Goal: Task Accomplishment & Management: Use online tool/utility

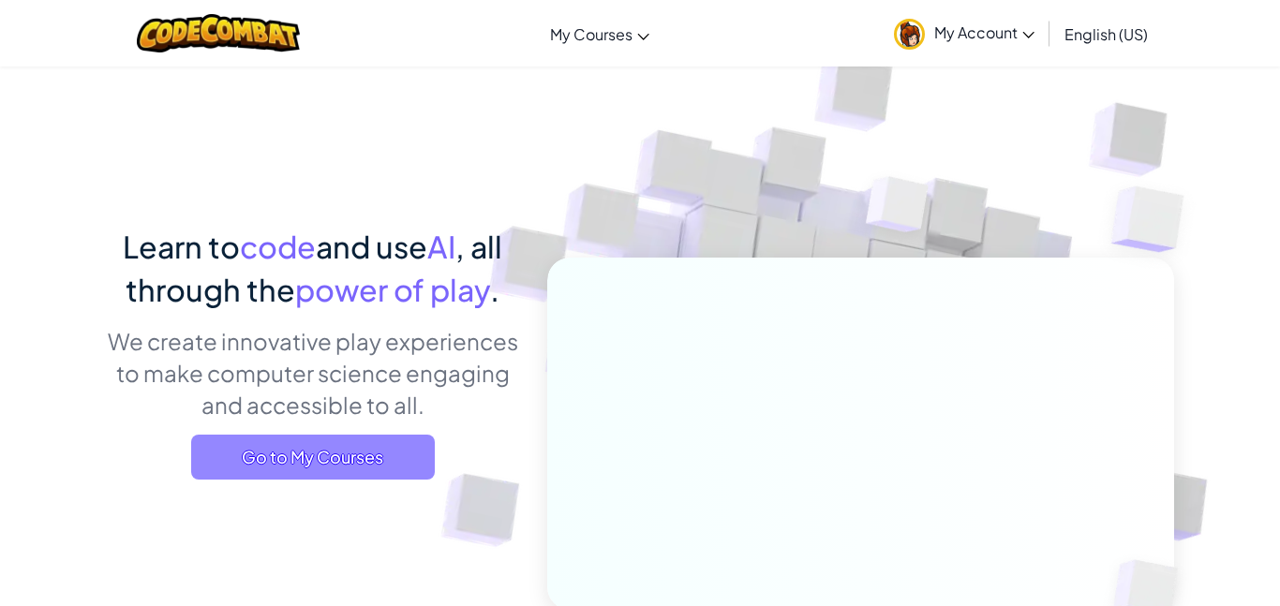
click at [320, 470] on span "Go to My Courses" at bounding box center [313, 457] width 244 height 45
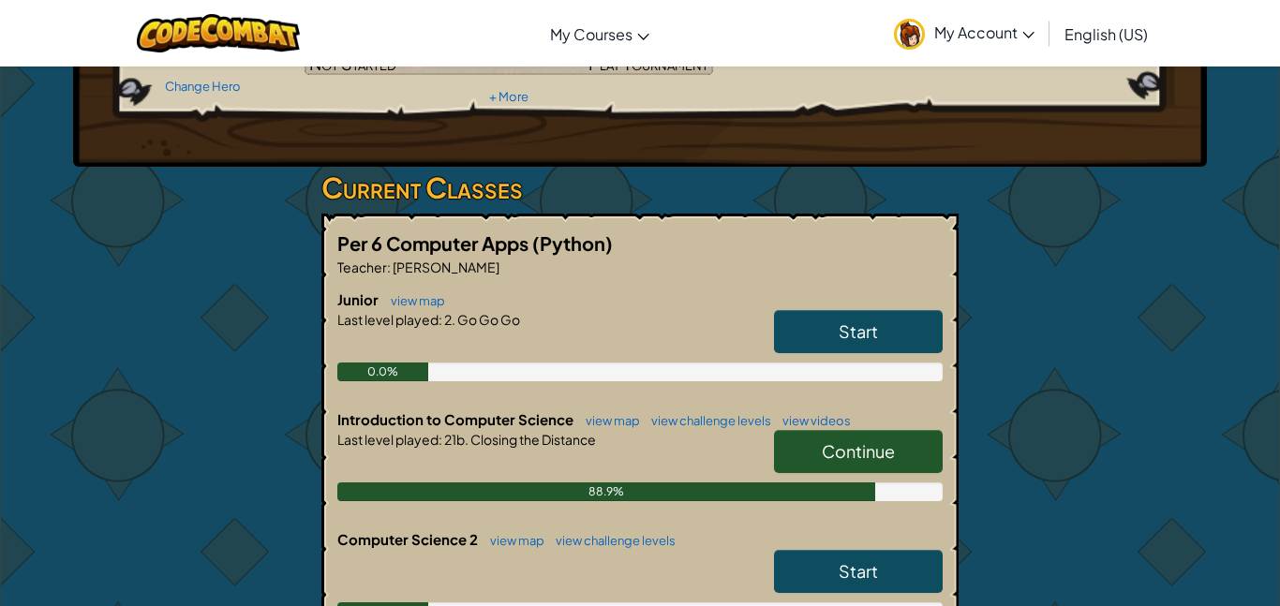
scroll to position [237, 0]
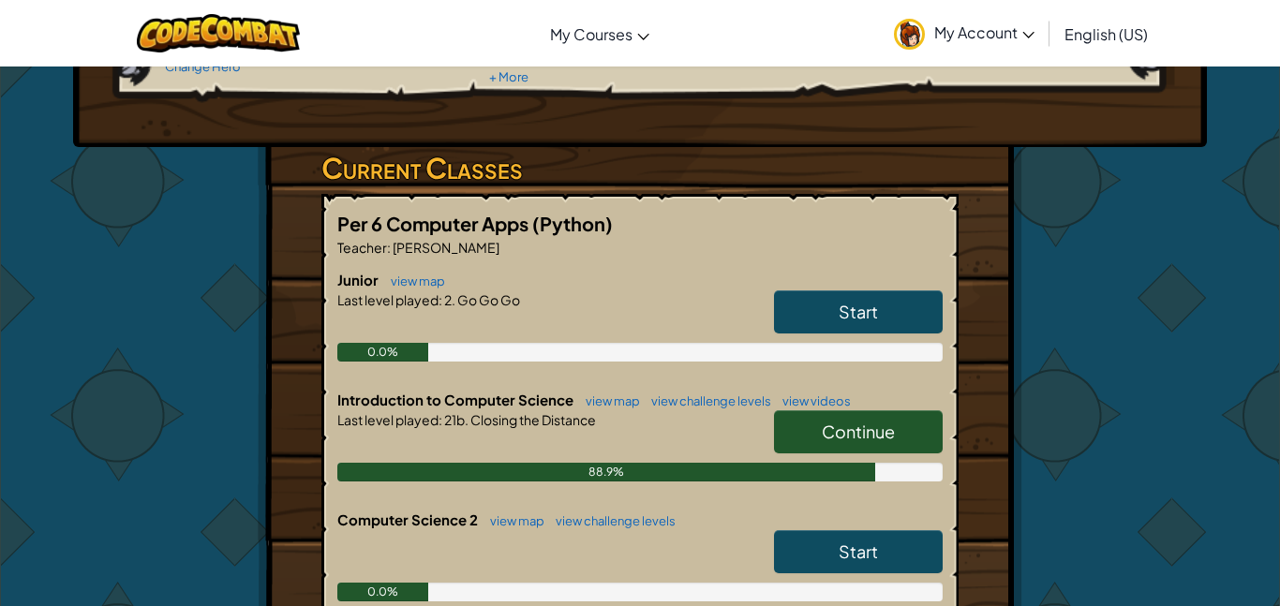
click at [833, 432] on span "Continue" at bounding box center [858, 432] width 73 height 22
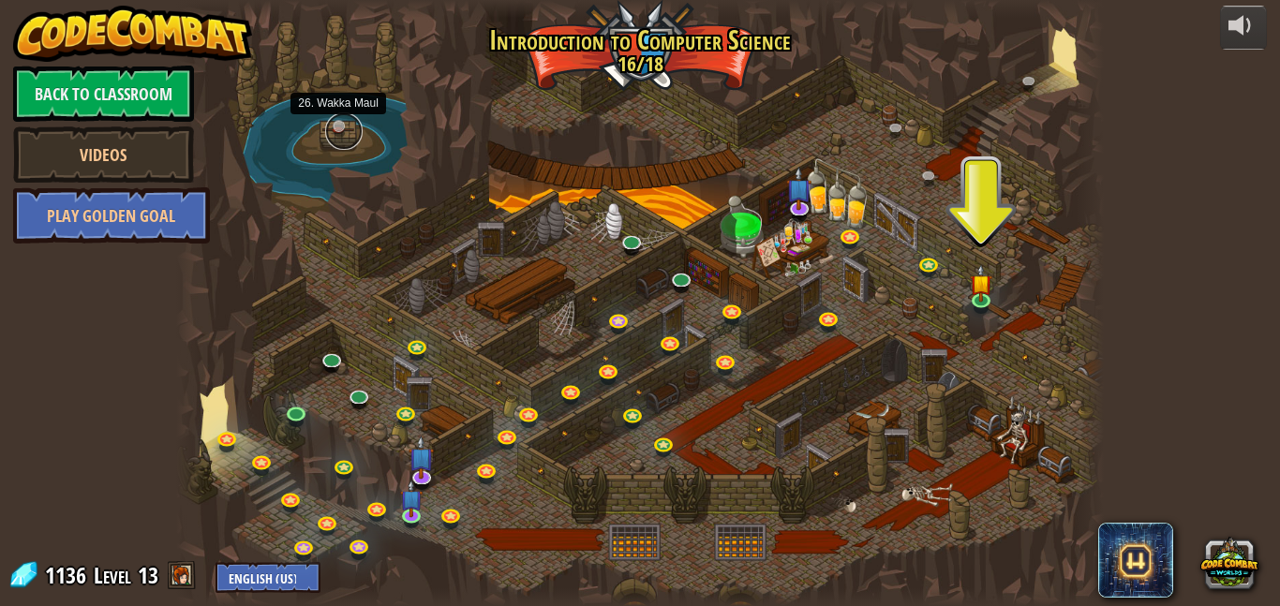
click at [339, 130] on link at bounding box center [343, 130] width 37 height 37
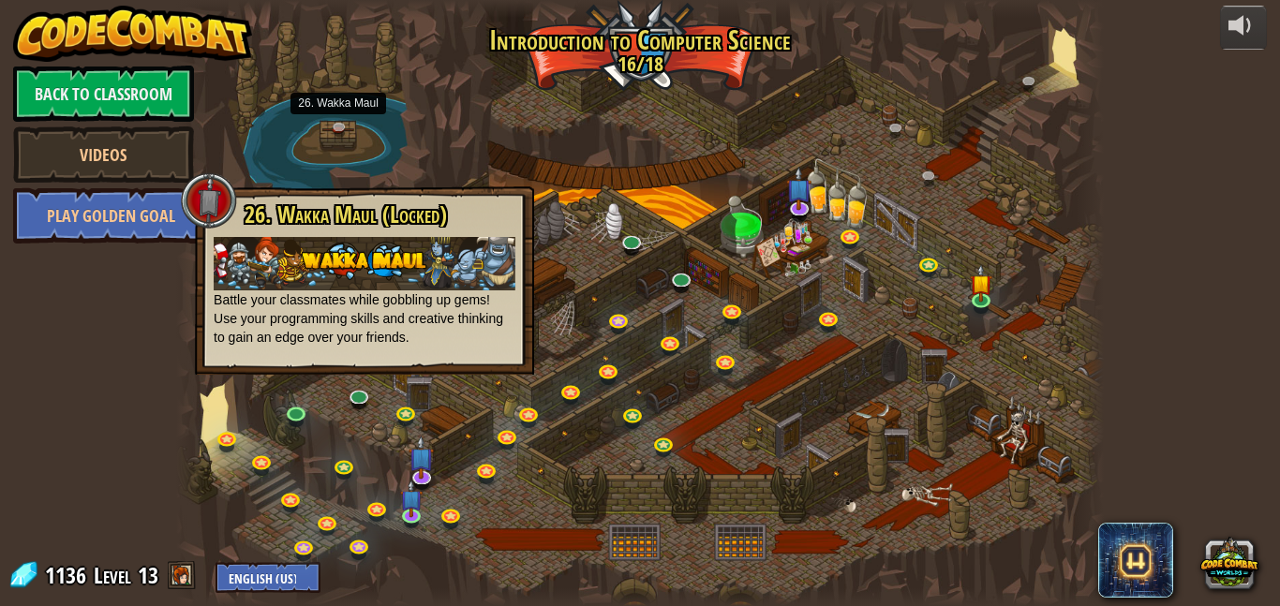
click at [399, 103] on div at bounding box center [640, 303] width 928 height 606
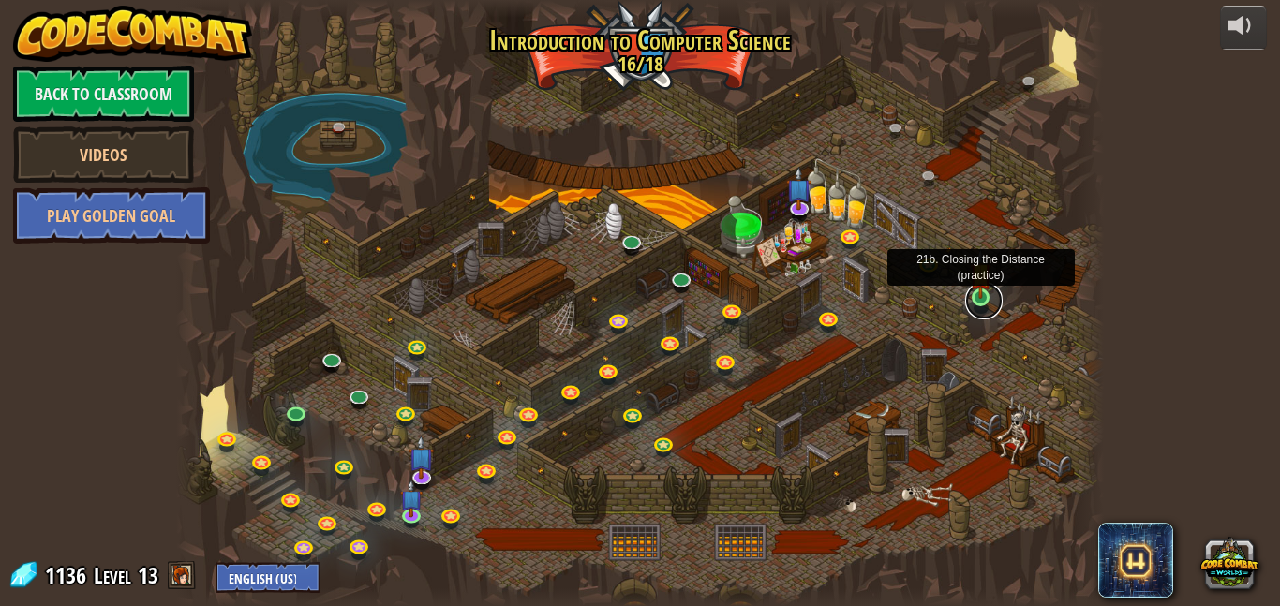
click at [975, 300] on link at bounding box center [983, 300] width 37 height 37
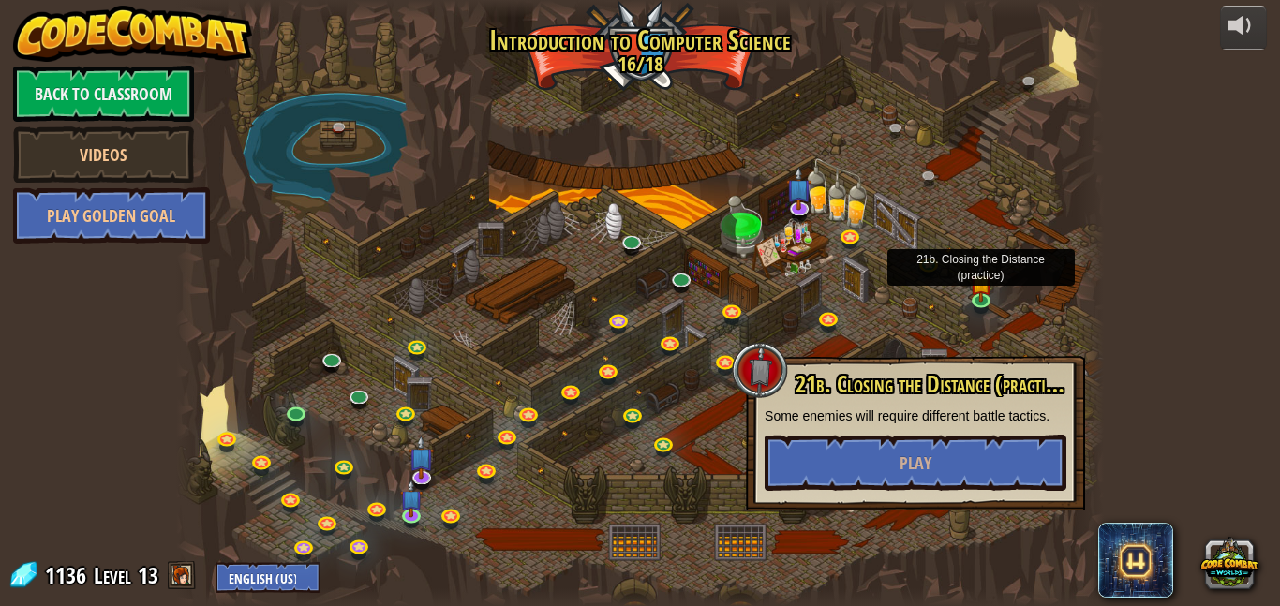
click at [952, 496] on div "21b. Closing the Distance (practice) Some enemies will require different battle…" at bounding box center [915, 433] width 339 height 154
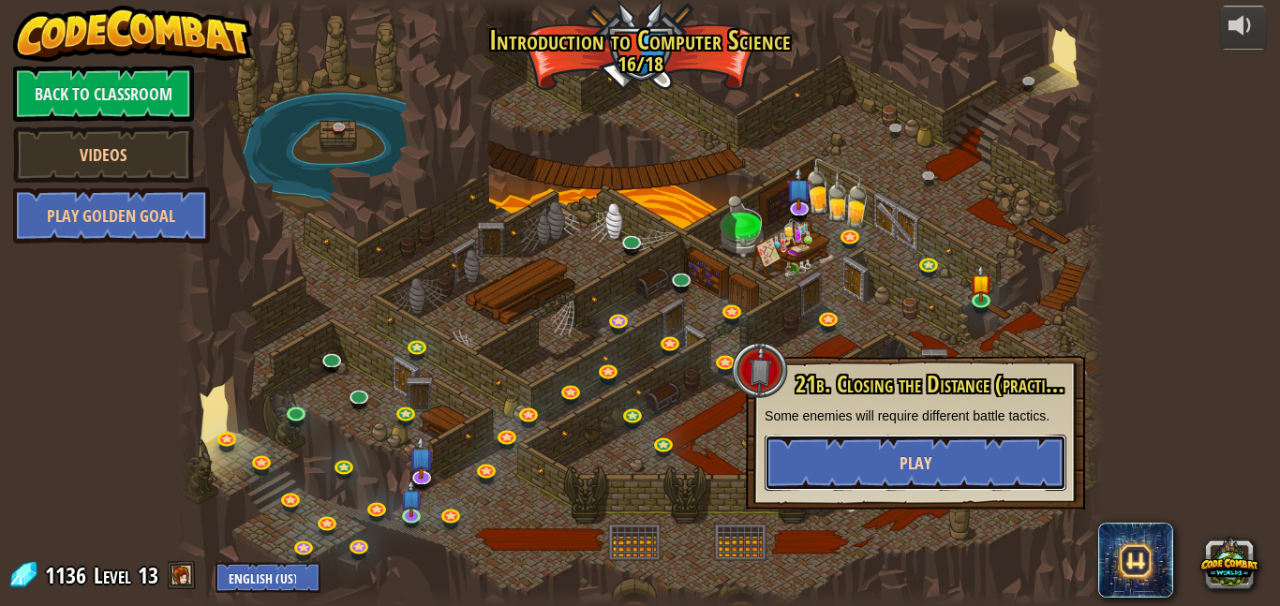
click at [921, 469] on span "Play" at bounding box center [916, 463] width 32 height 23
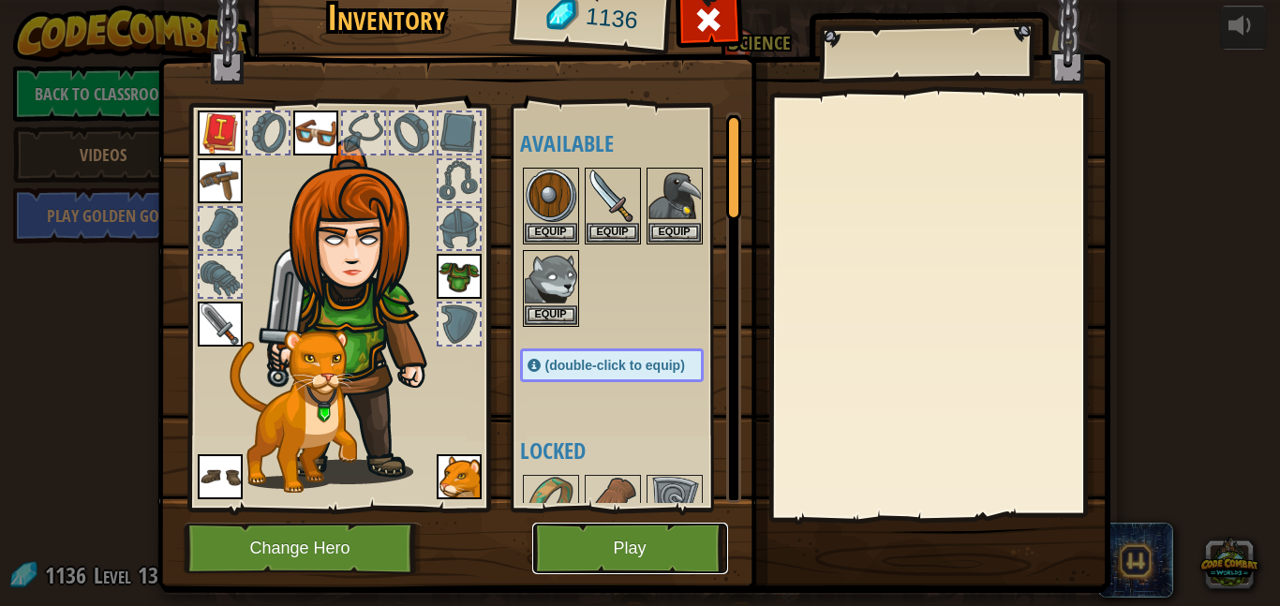
click at [684, 552] on button "Play" at bounding box center [630, 549] width 196 height 52
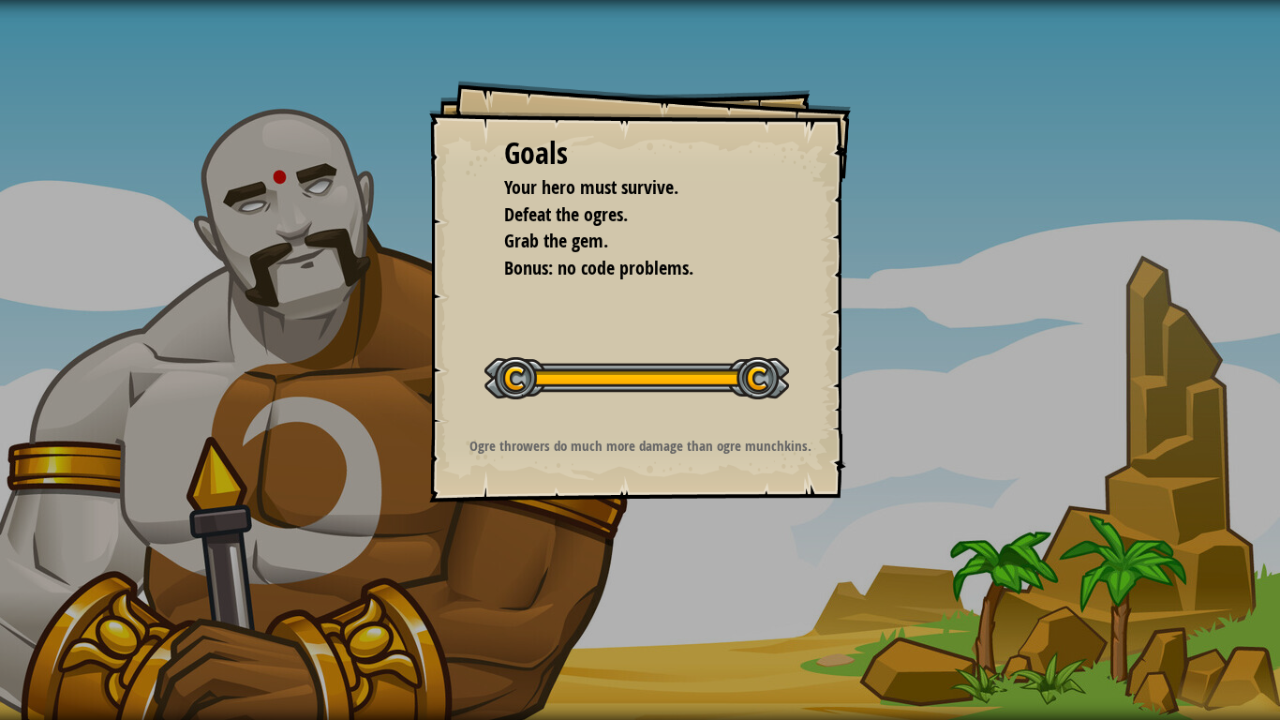
click at [0, 0] on button "Start Level" at bounding box center [0, 0] width 0 height 0
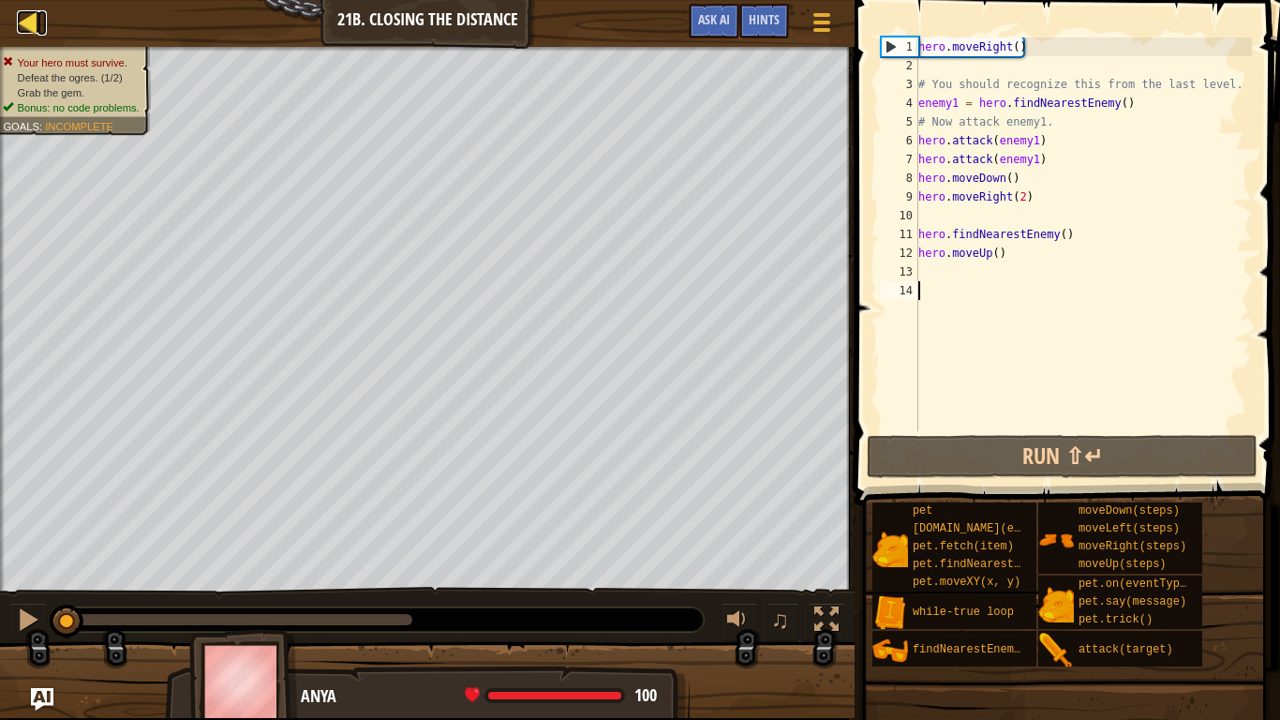
click at [27, 19] on div at bounding box center [28, 21] width 23 height 23
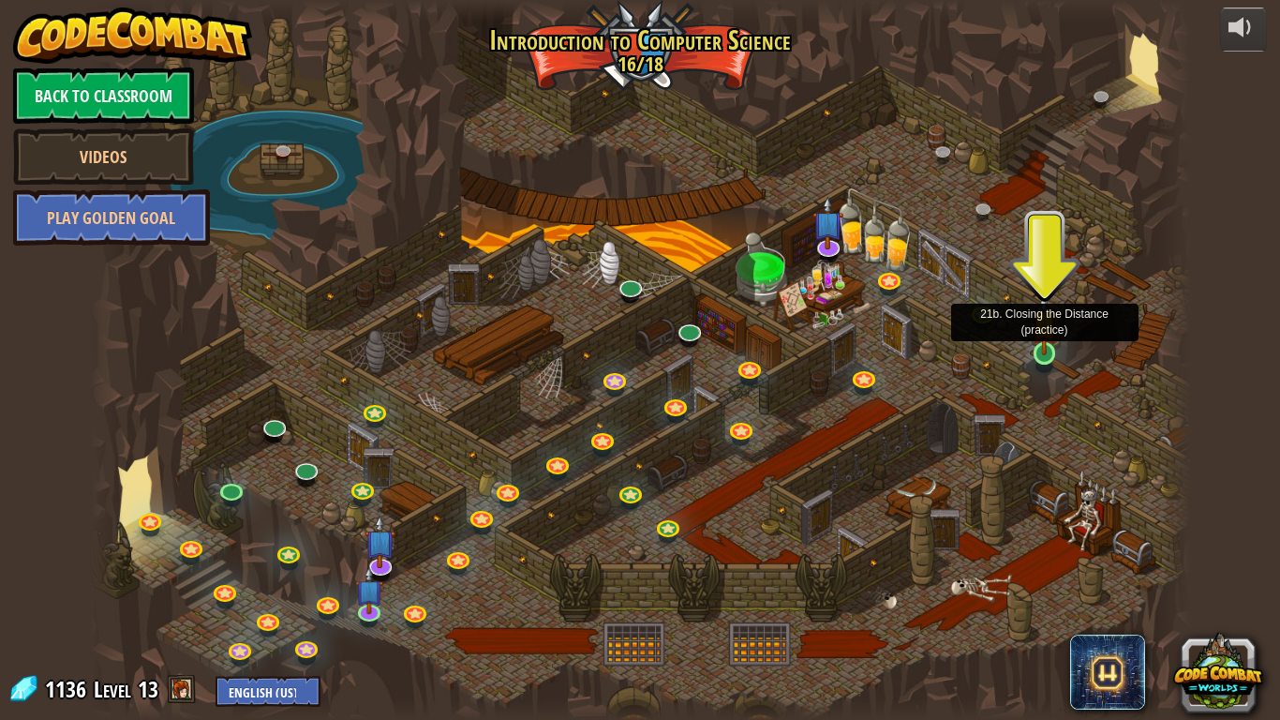
click at [1052, 344] on img at bounding box center [1045, 323] width 28 height 64
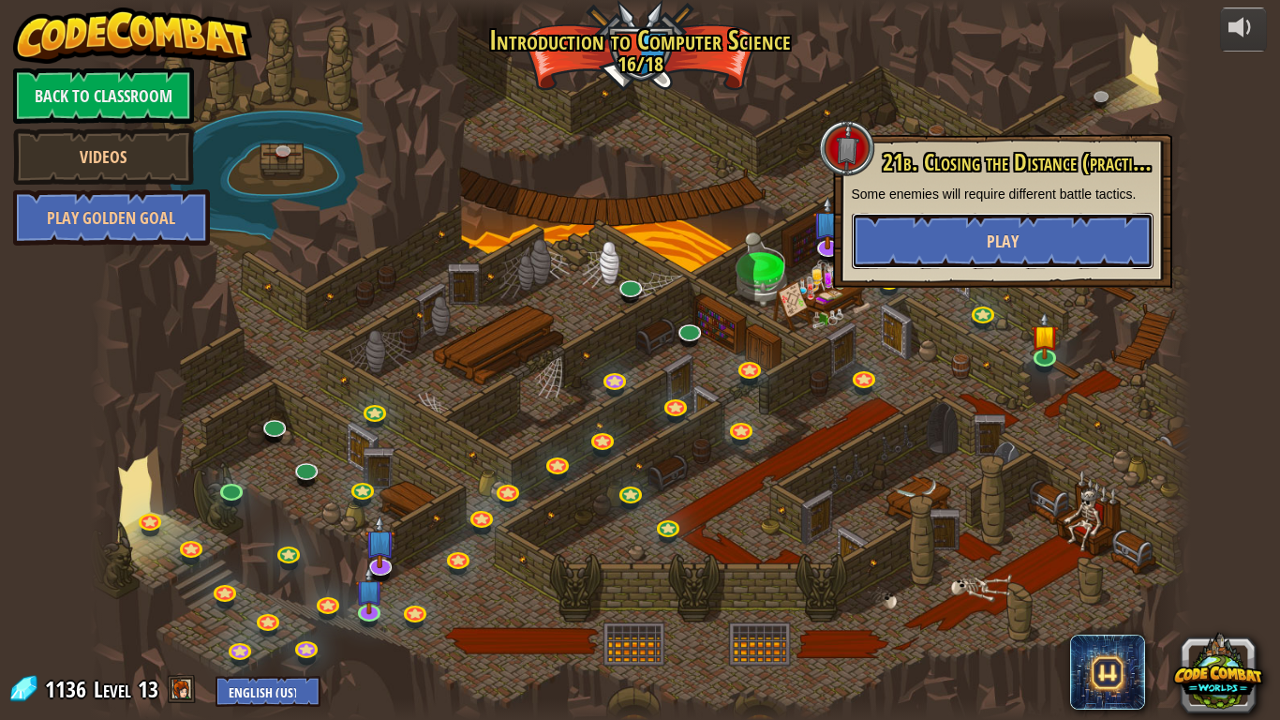
click at [993, 266] on button "Play" at bounding box center [1003, 241] width 302 height 56
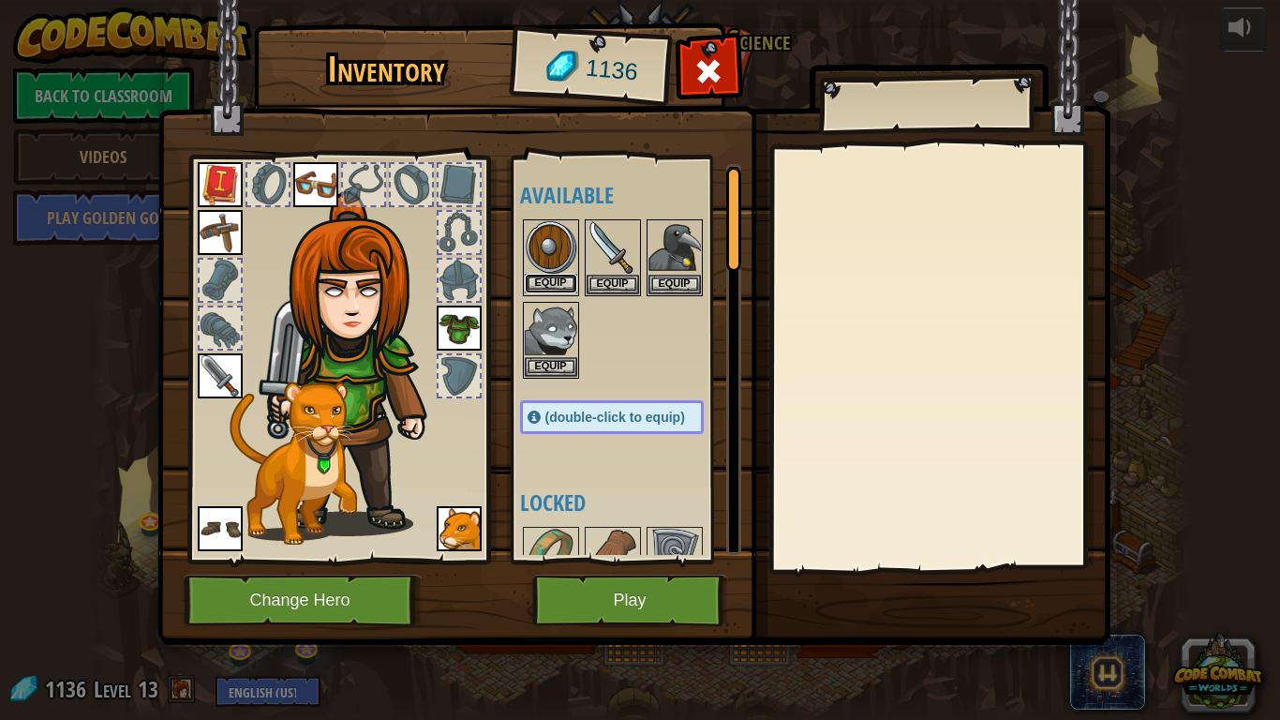
click at [548, 275] on button "Equip" at bounding box center [551, 284] width 52 height 20
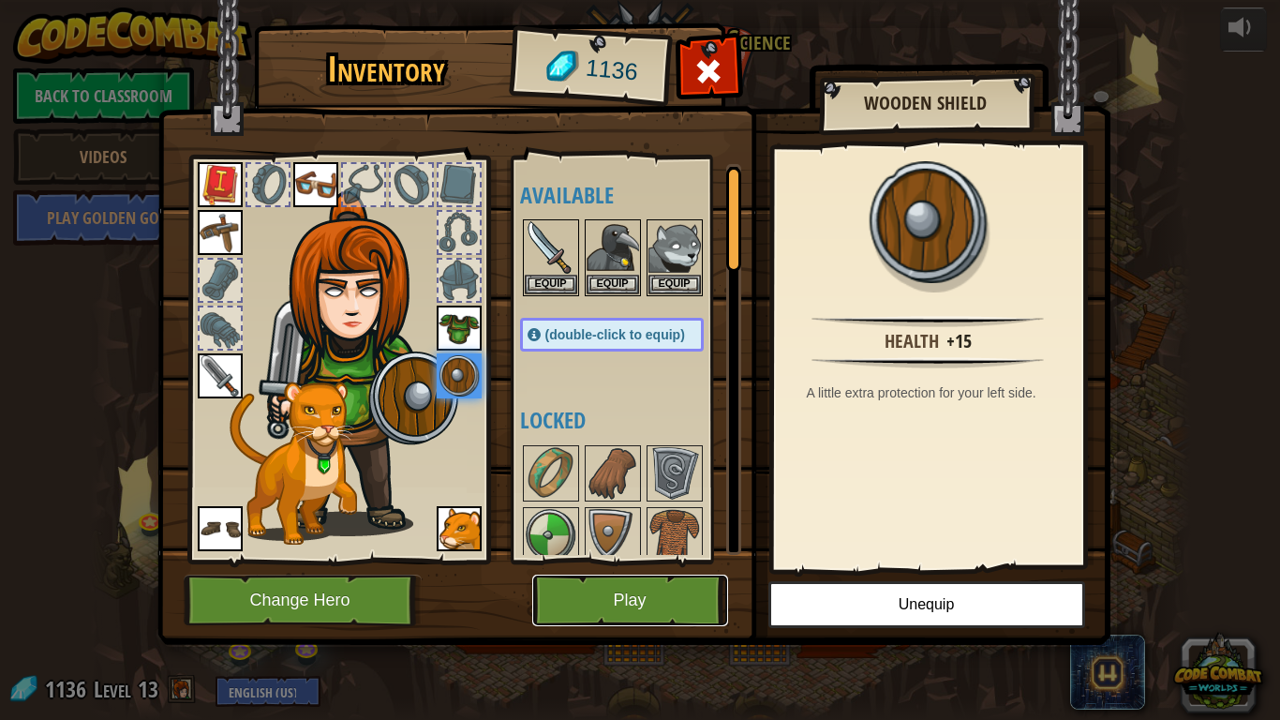
click at [662, 605] on button "Play" at bounding box center [630, 601] width 196 height 52
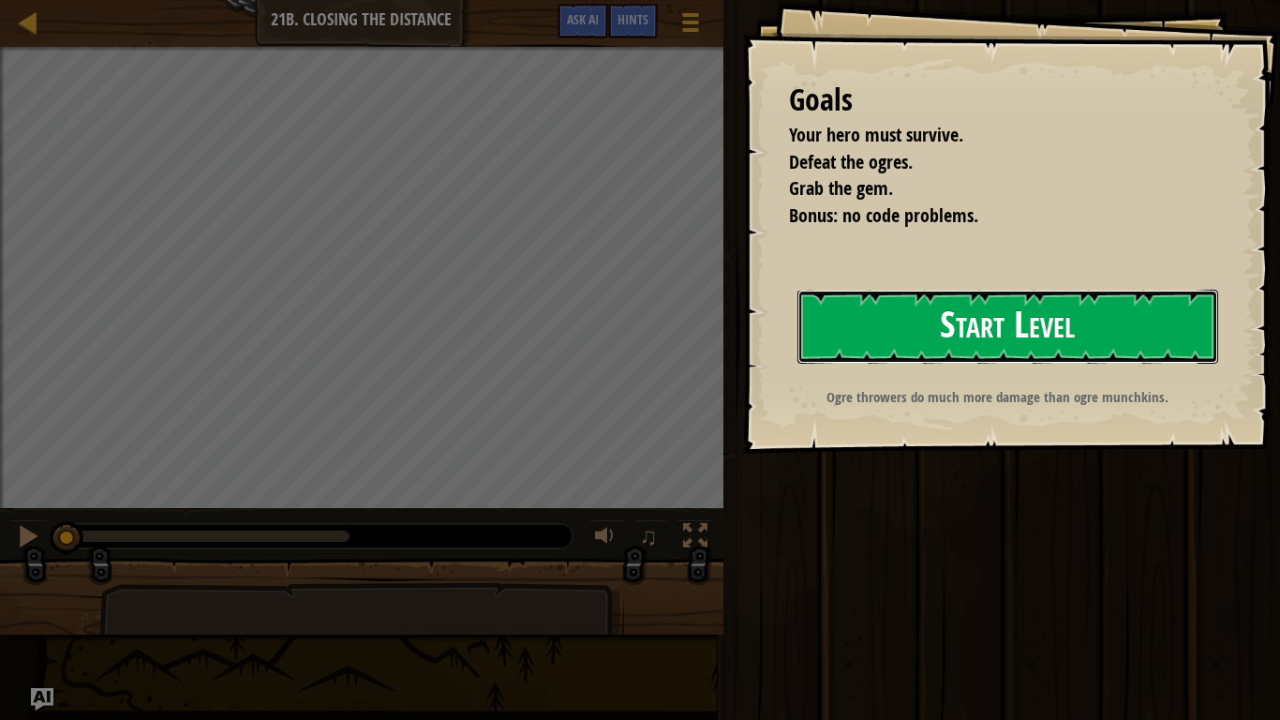
click at [912, 341] on button "Start Level" at bounding box center [1008, 327] width 421 height 74
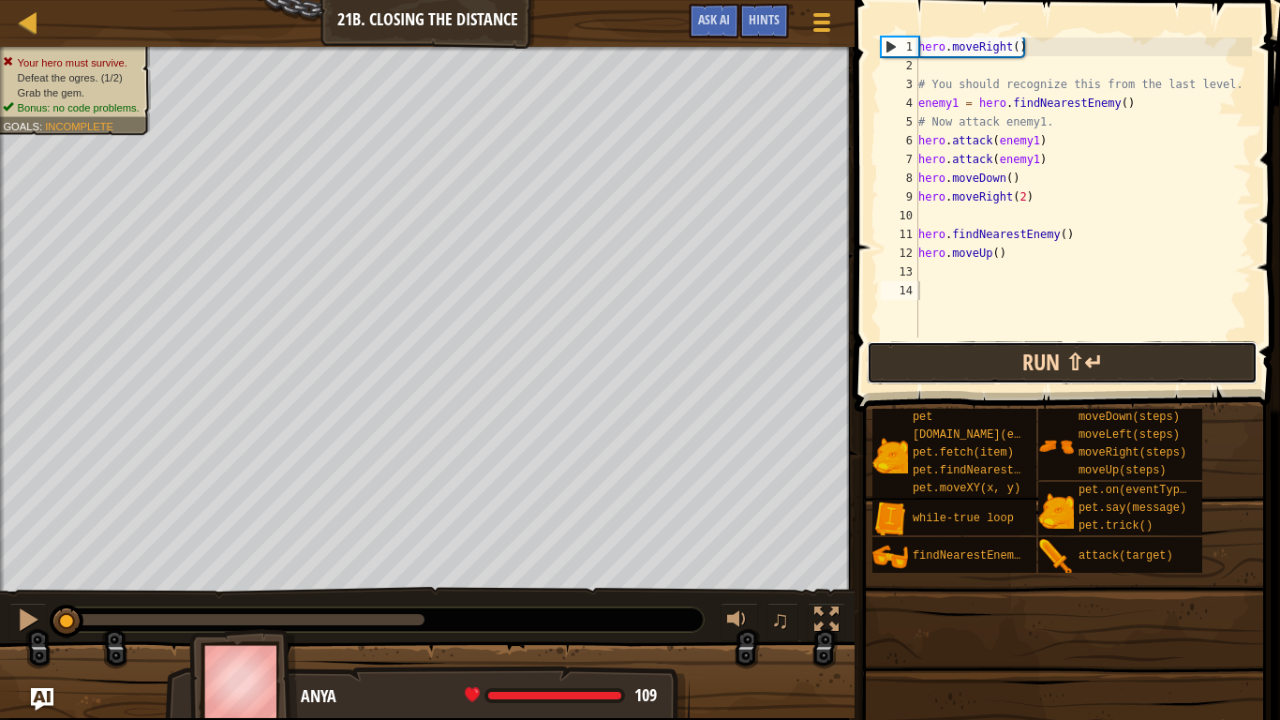
click at [891, 366] on button "Run ⇧↵" at bounding box center [1062, 362] width 391 height 43
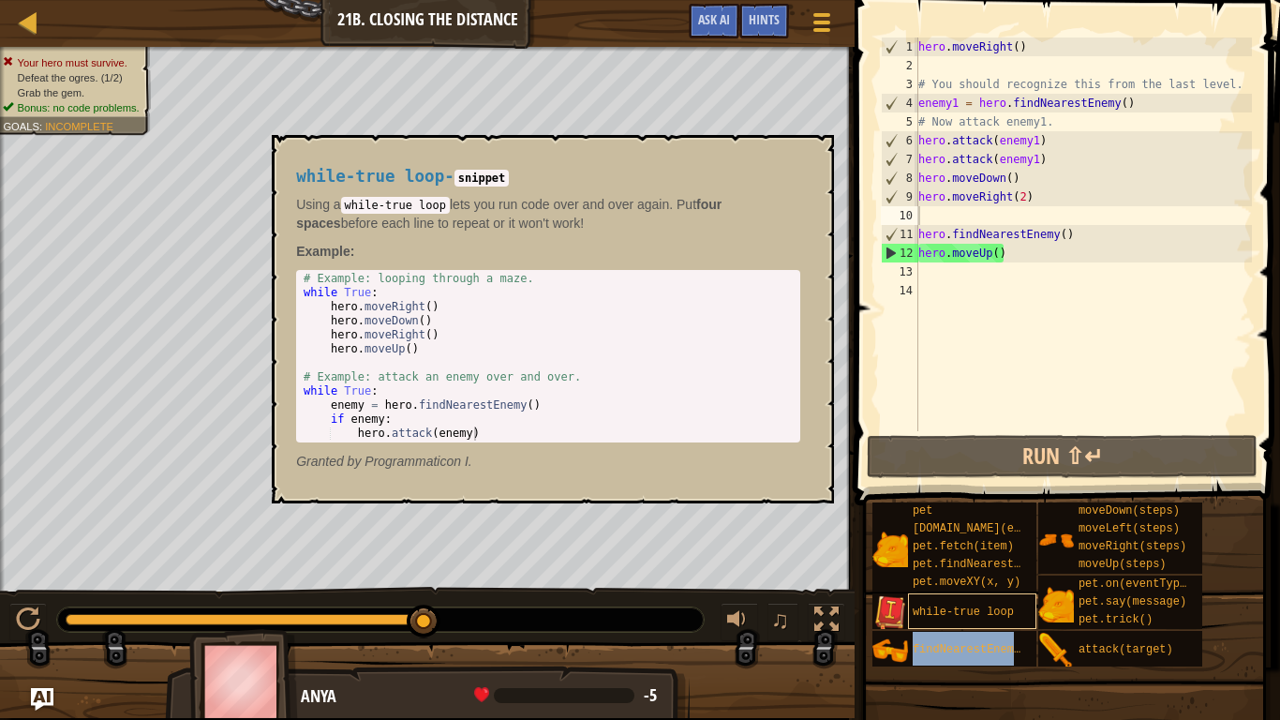
type textarea "findNearestEnemy()"
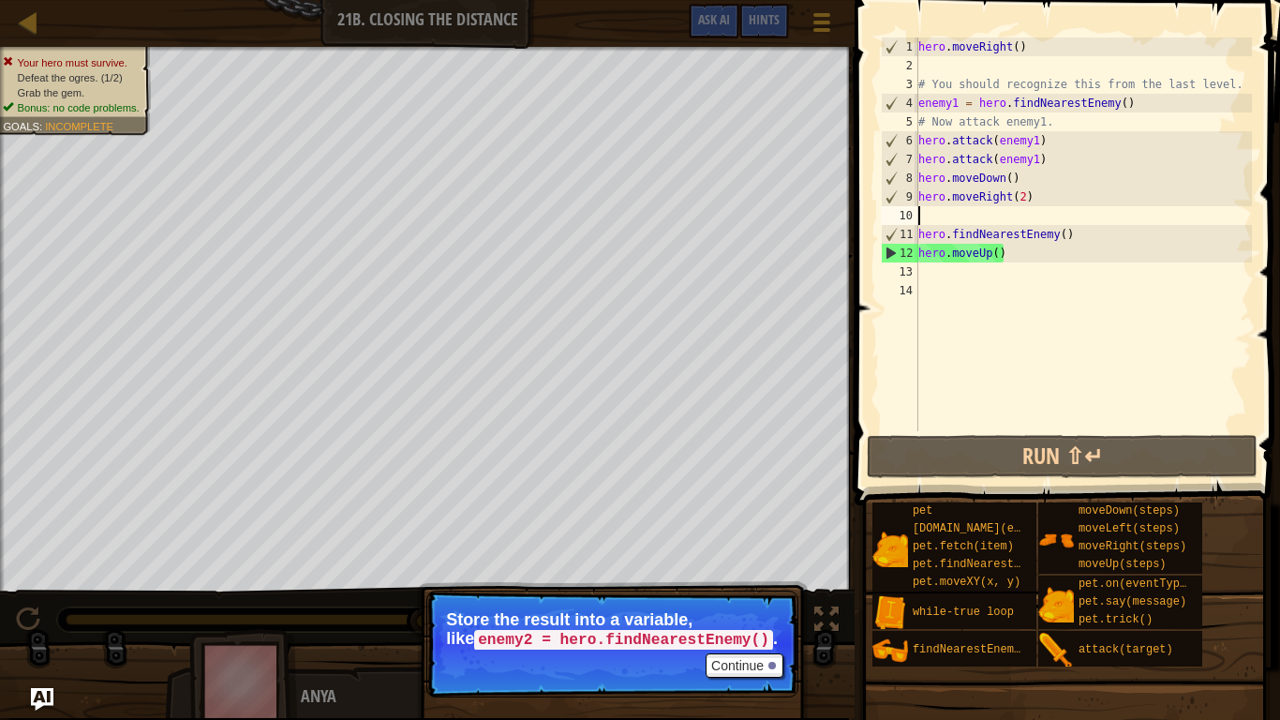
click at [922, 278] on div "hero . moveRight ( ) # You should recognize this from the last level. enemy1 = …" at bounding box center [1083, 252] width 337 height 431
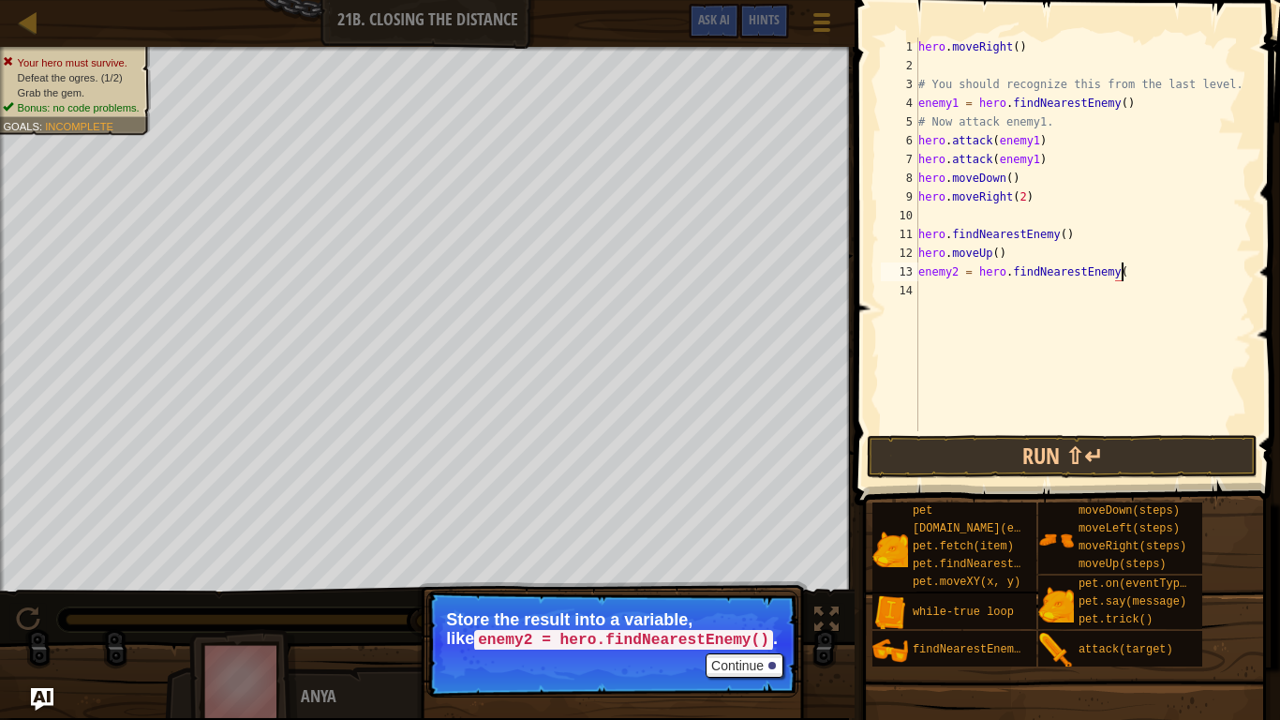
scroll to position [8, 29]
click at [962, 457] on button "Run ⇧↵" at bounding box center [1062, 456] width 391 height 43
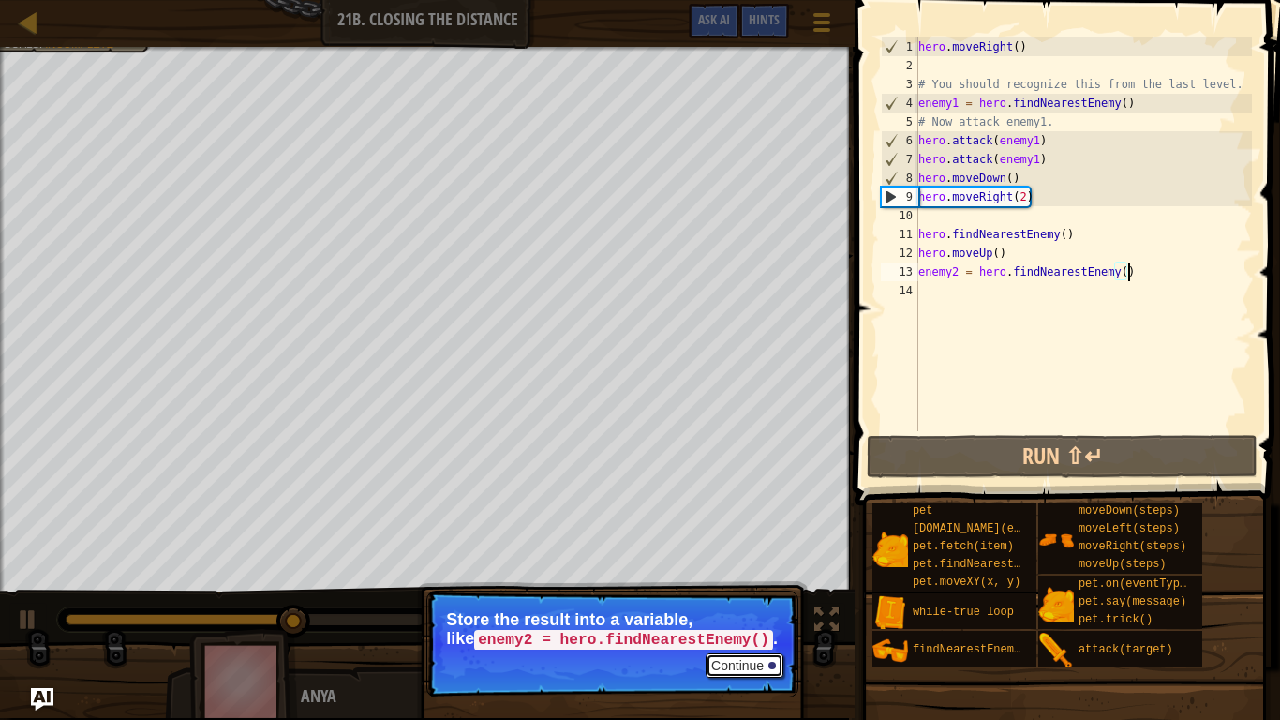
click at [754, 605] on button "Continue" at bounding box center [745, 665] width 78 height 24
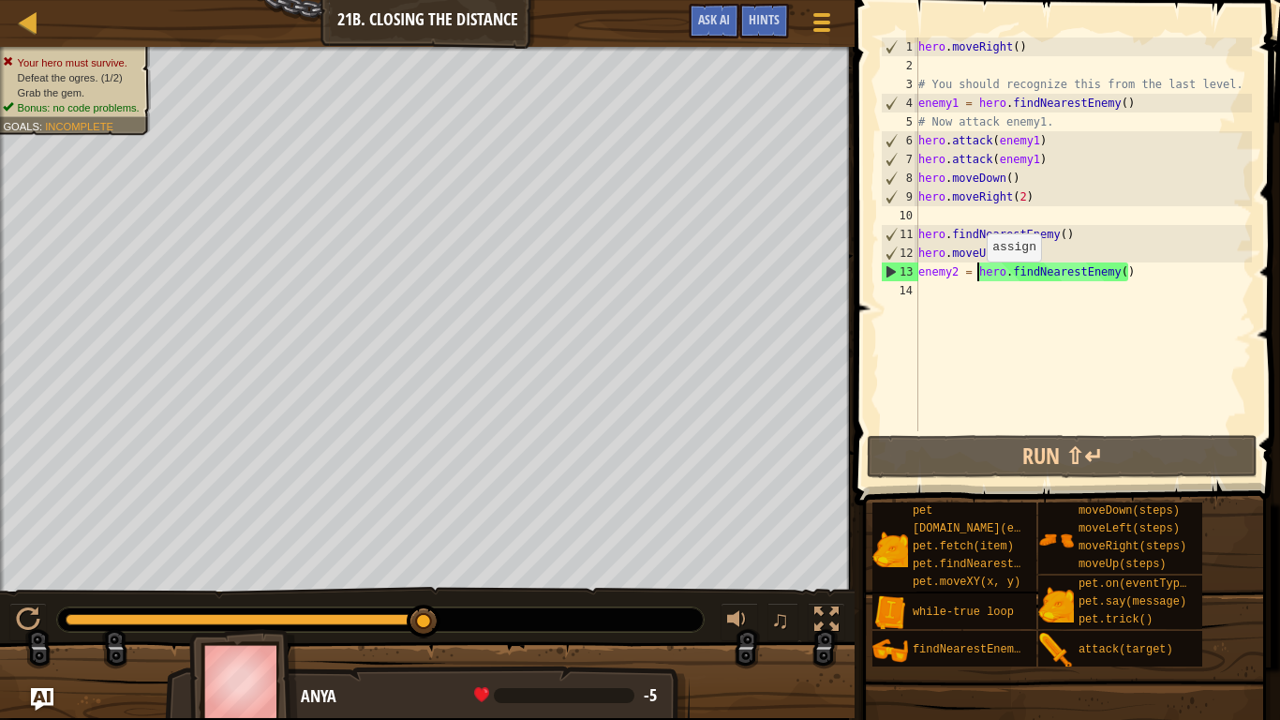
click at [978, 280] on div "hero . moveRight ( ) # You should recognize this from the last level. enemy1 = …" at bounding box center [1083, 252] width 337 height 431
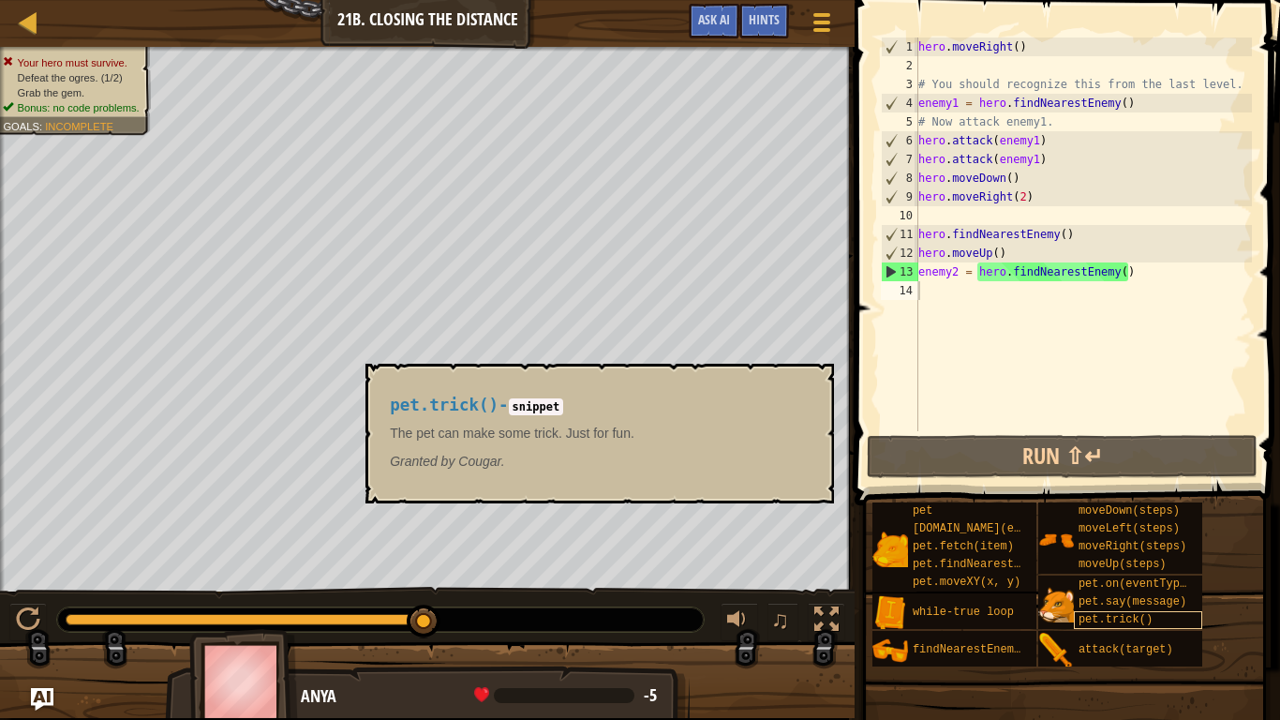
scroll to position [8, 12]
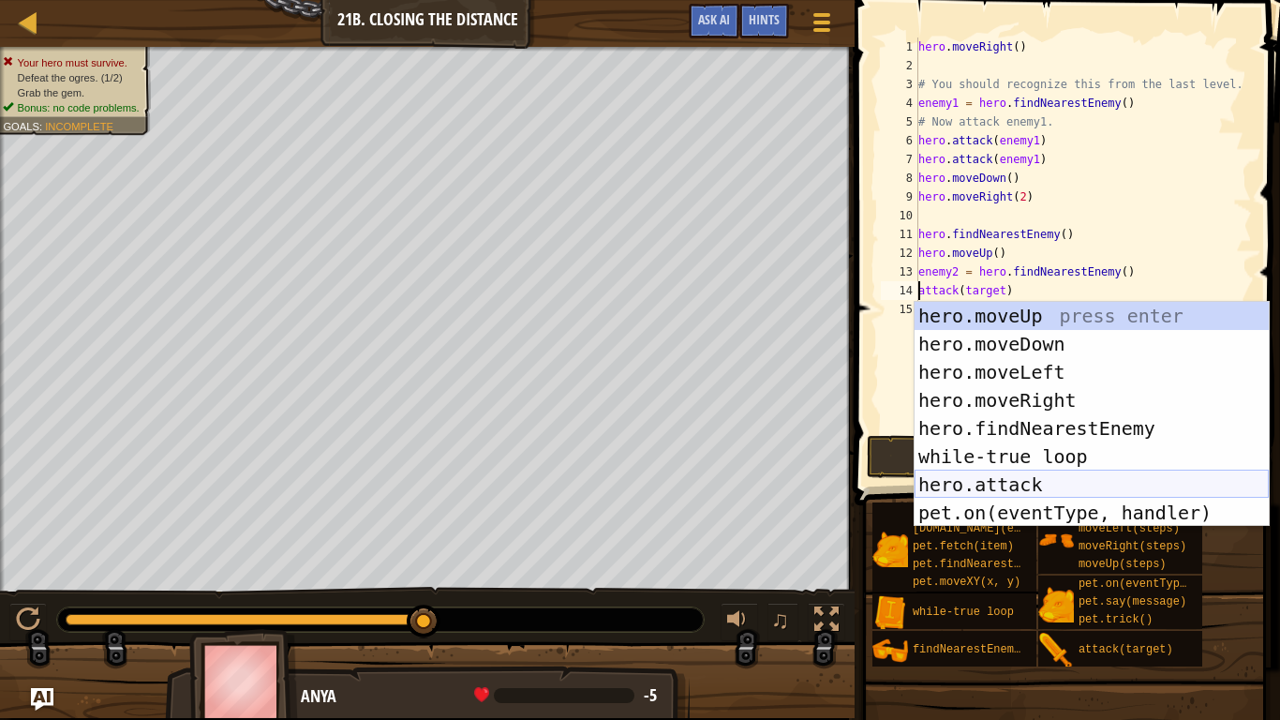
click at [1038, 479] on div "hero.moveUp press enter hero.moveDown press enter hero.moveLeft press enter her…" at bounding box center [1092, 442] width 354 height 281
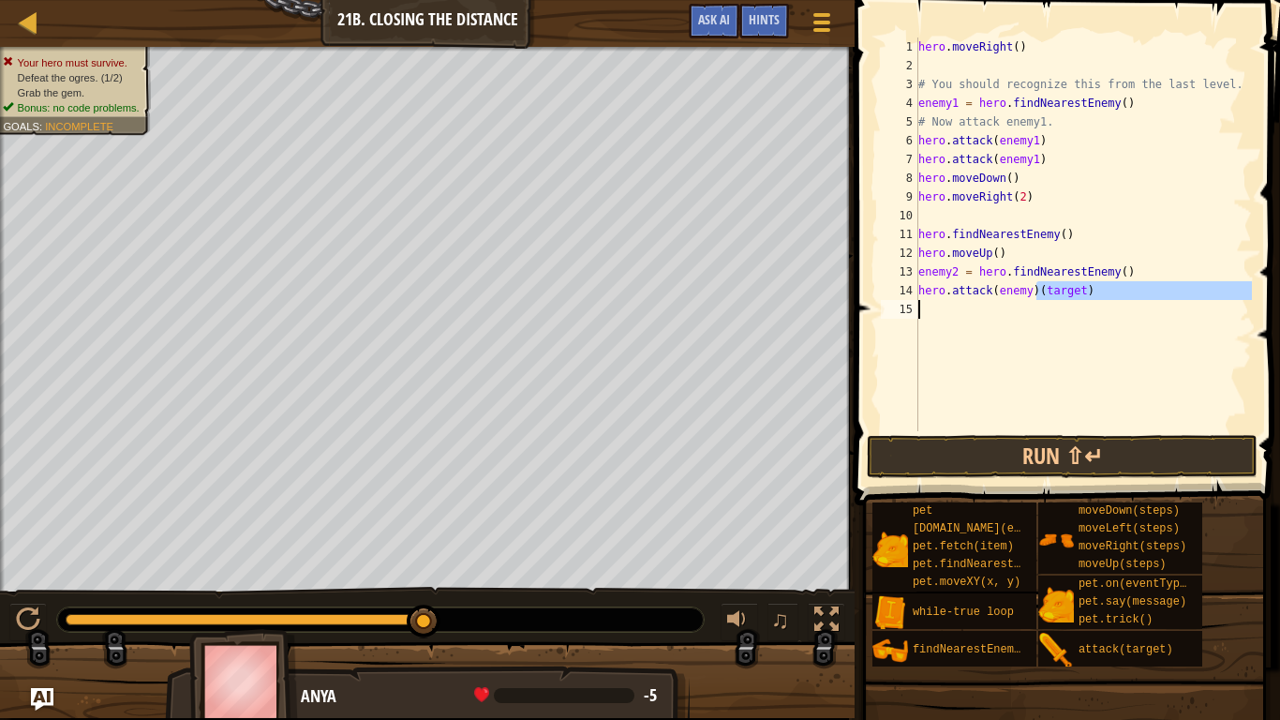
drag, startPoint x: 1038, startPoint y: 293, endPoint x: 1097, endPoint y: 312, distance: 61.9
click at [1097, 312] on div "hero . moveRight ( ) # You should recognize this from the last level. enemy1 = …" at bounding box center [1083, 252] width 337 height 431
type textarea "hero.attack(enemy)"
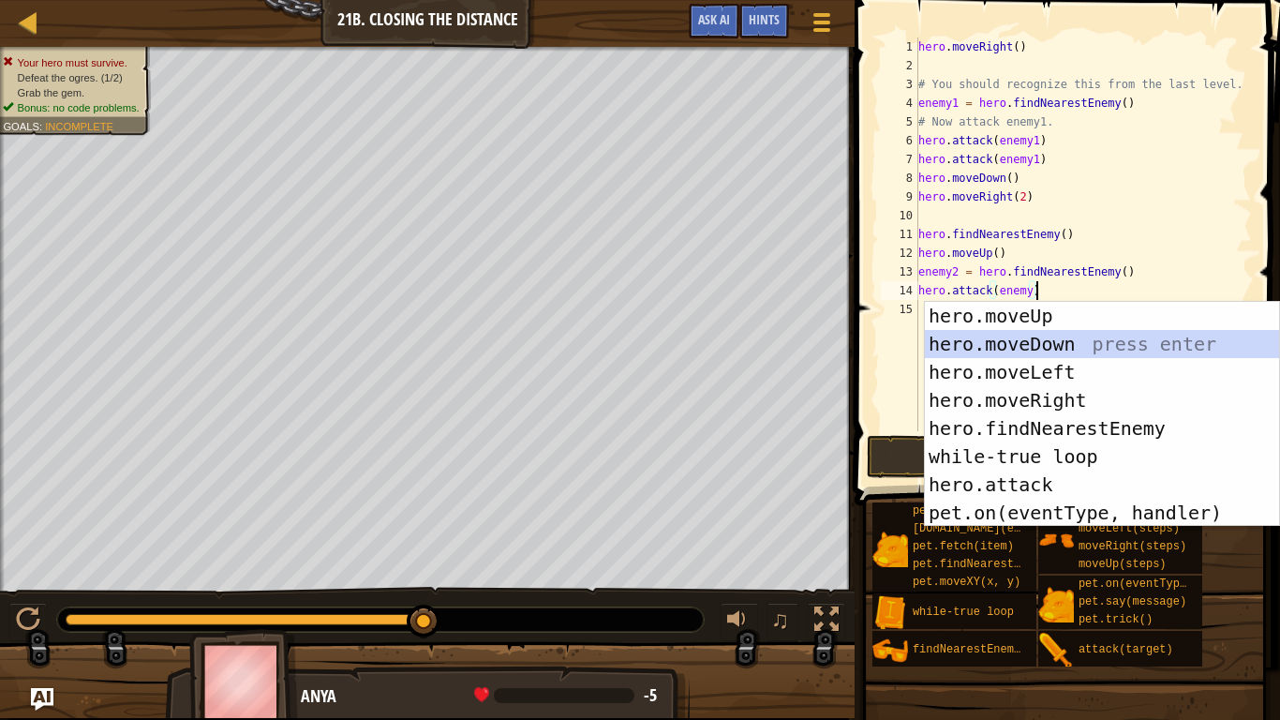
click at [869, 339] on span at bounding box center [1069, 226] width 440 height 560
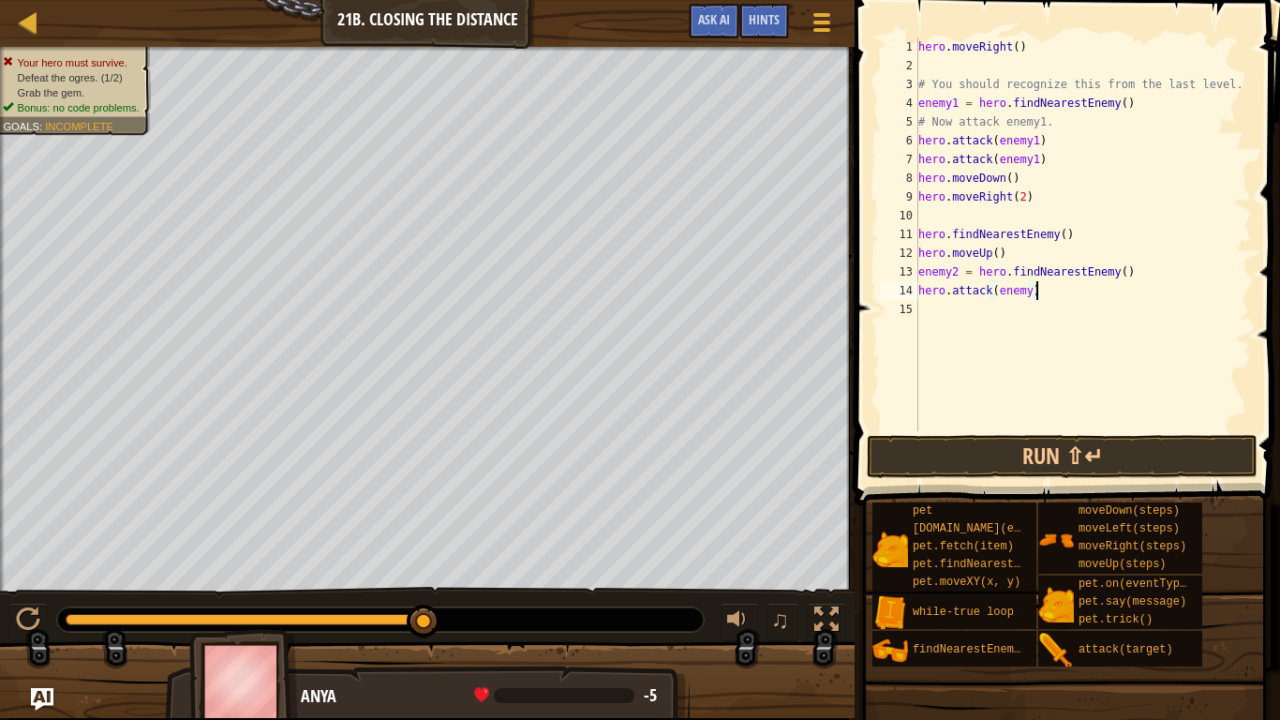
click at [917, 308] on div "15" at bounding box center [899, 309] width 37 height 19
click at [1028, 291] on div "hero . moveRight ( ) # You should recognize this from the last level. enemy1 = …" at bounding box center [1083, 252] width 337 height 431
click at [1064, 452] on button "Run ⇧↵" at bounding box center [1062, 456] width 391 height 43
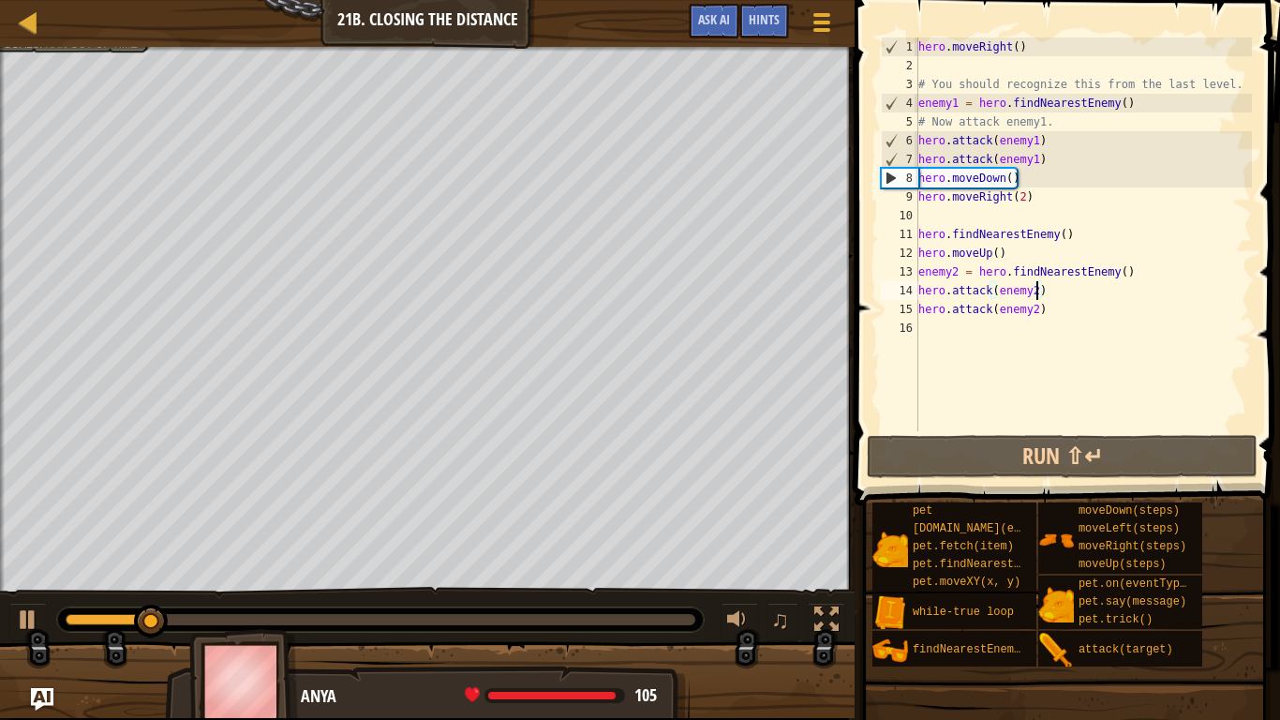
click at [503, 605] on div at bounding box center [380, 619] width 647 height 24
click at [509, 605] on div at bounding box center [381, 619] width 630 height 11
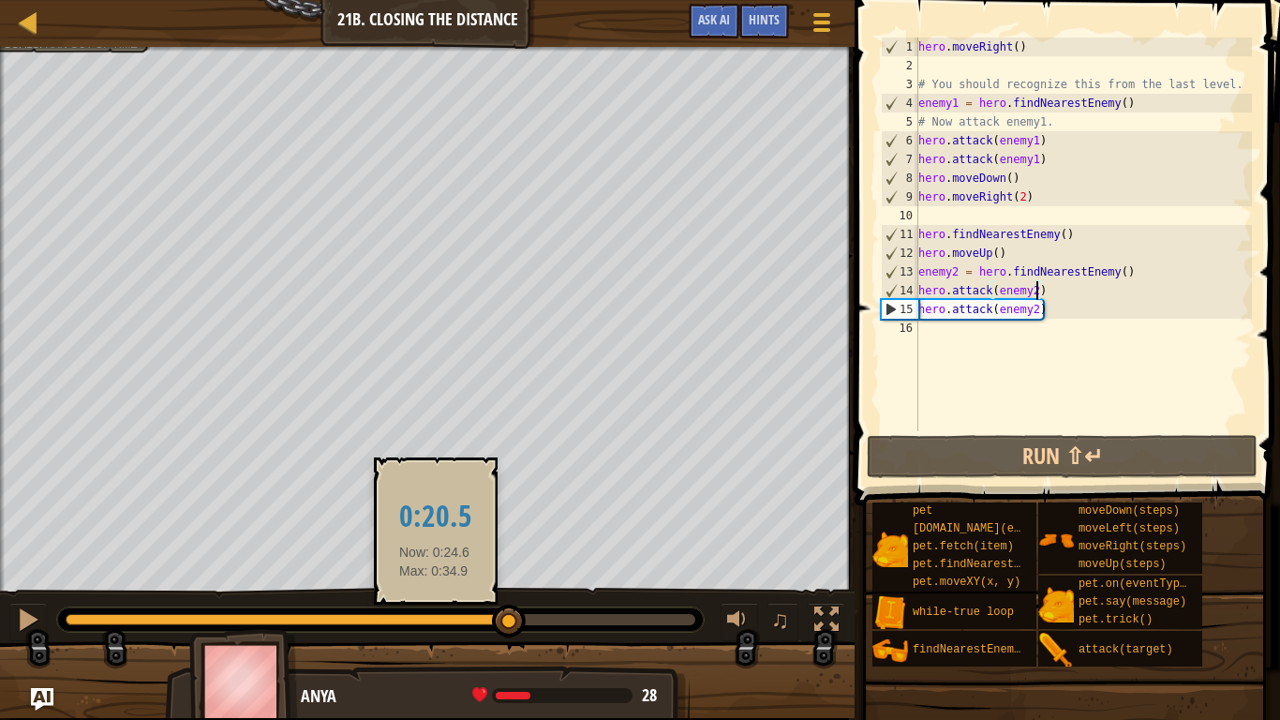
click at [435, 605] on div at bounding box center [288, 619] width 444 height 11
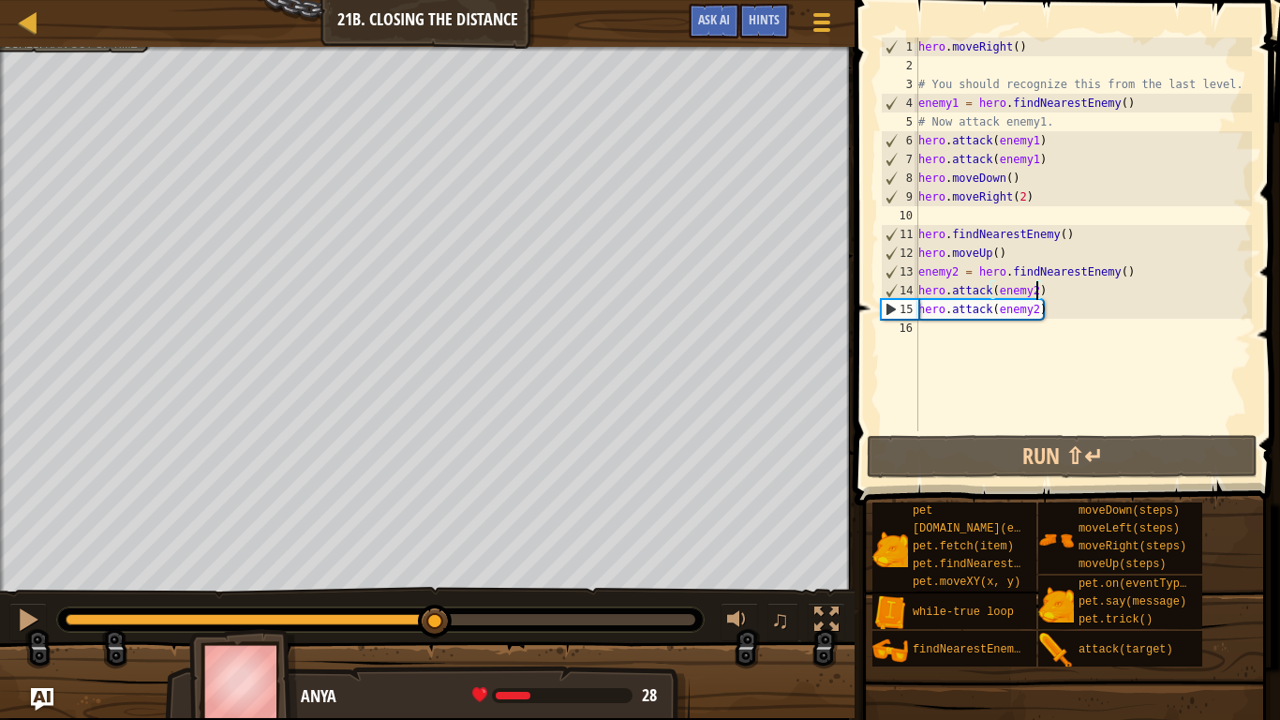
click at [350, 605] on div at bounding box center [380, 619] width 647 height 24
click at [18, 605] on div at bounding box center [28, 619] width 24 height 24
click at [58, 46] on div "Map Introduction to Computer Science 21b. Closing the Distance Game Menu Done H…" at bounding box center [427, 23] width 855 height 47
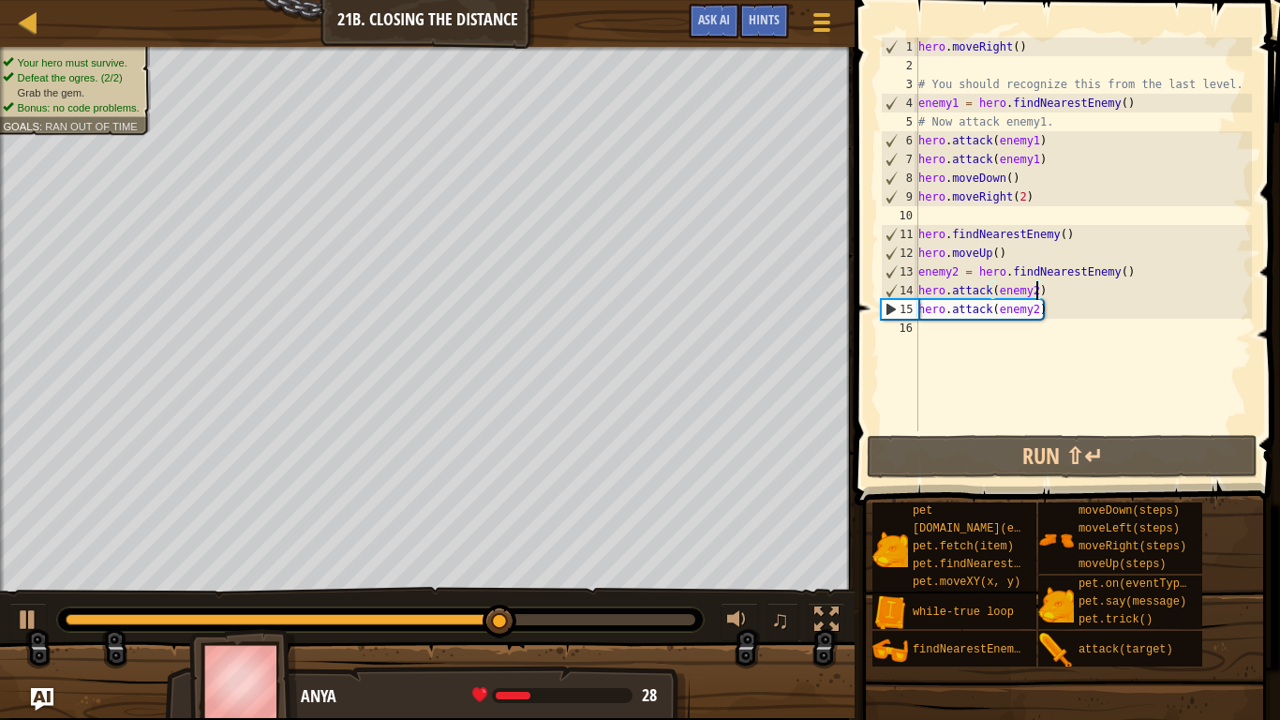
click at [64, 119] on div "Goals : Ran out of time" at bounding box center [70, 126] width 134 height 15
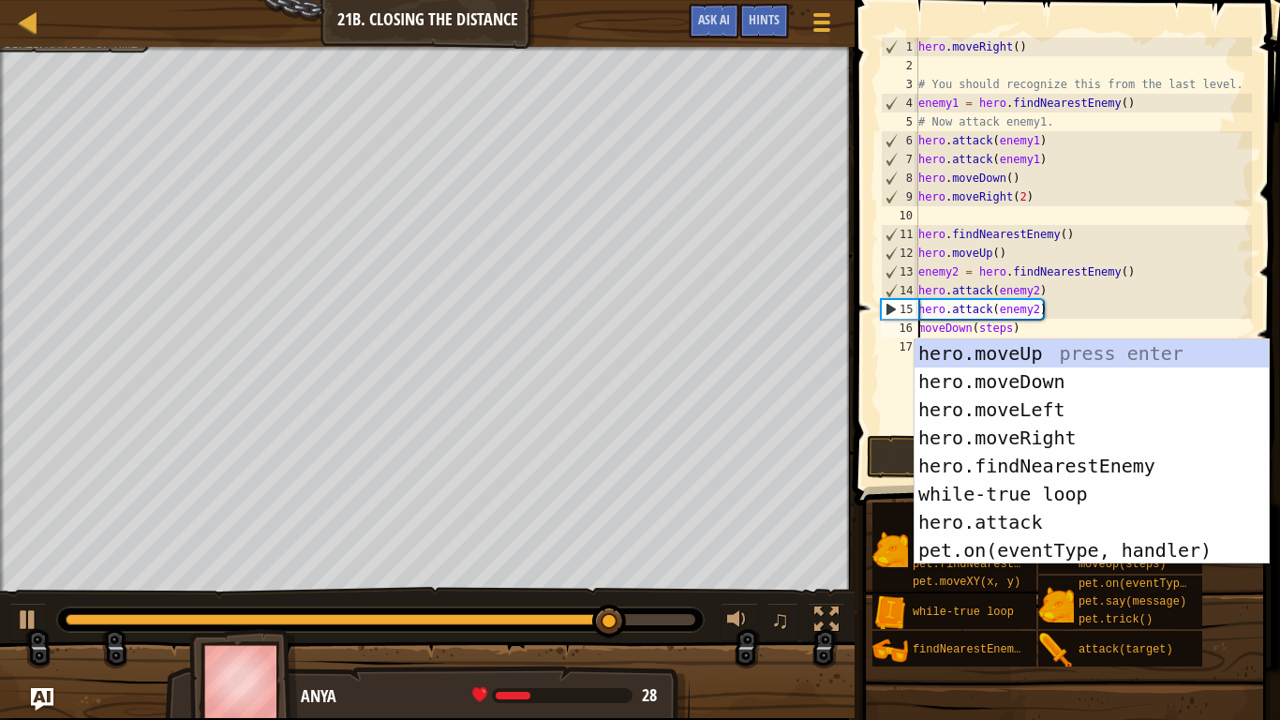
scroll to position [8, 13]
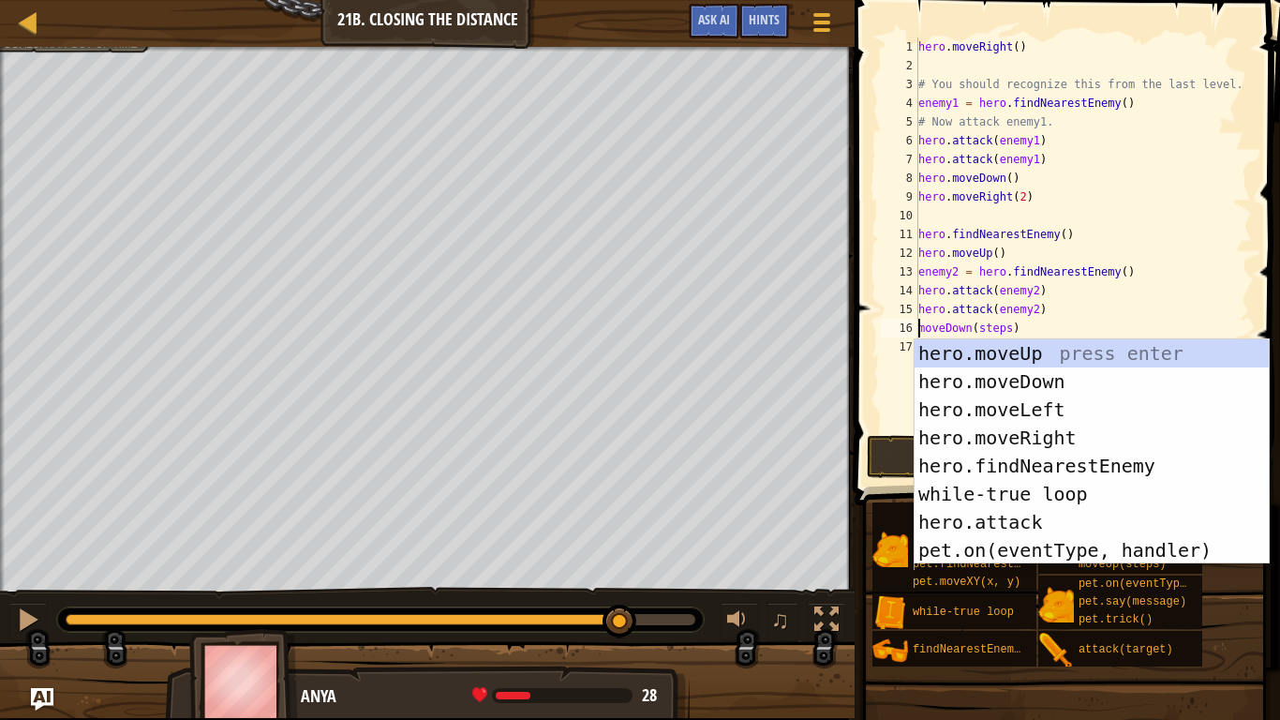
click at [789, 590] on div "♫" at bounding box center [427, 615] width 855 height 56
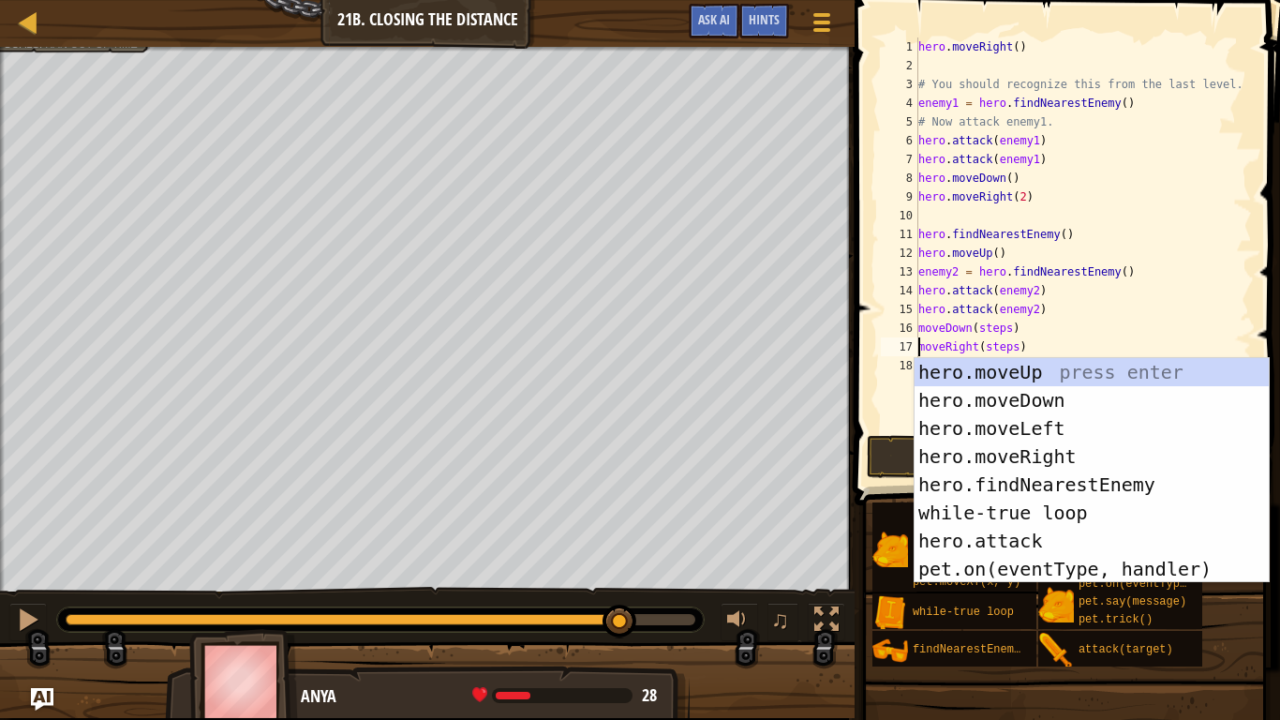
click at [918, 329] on div "16" at bounding box center [899, 328] width 37 height 19
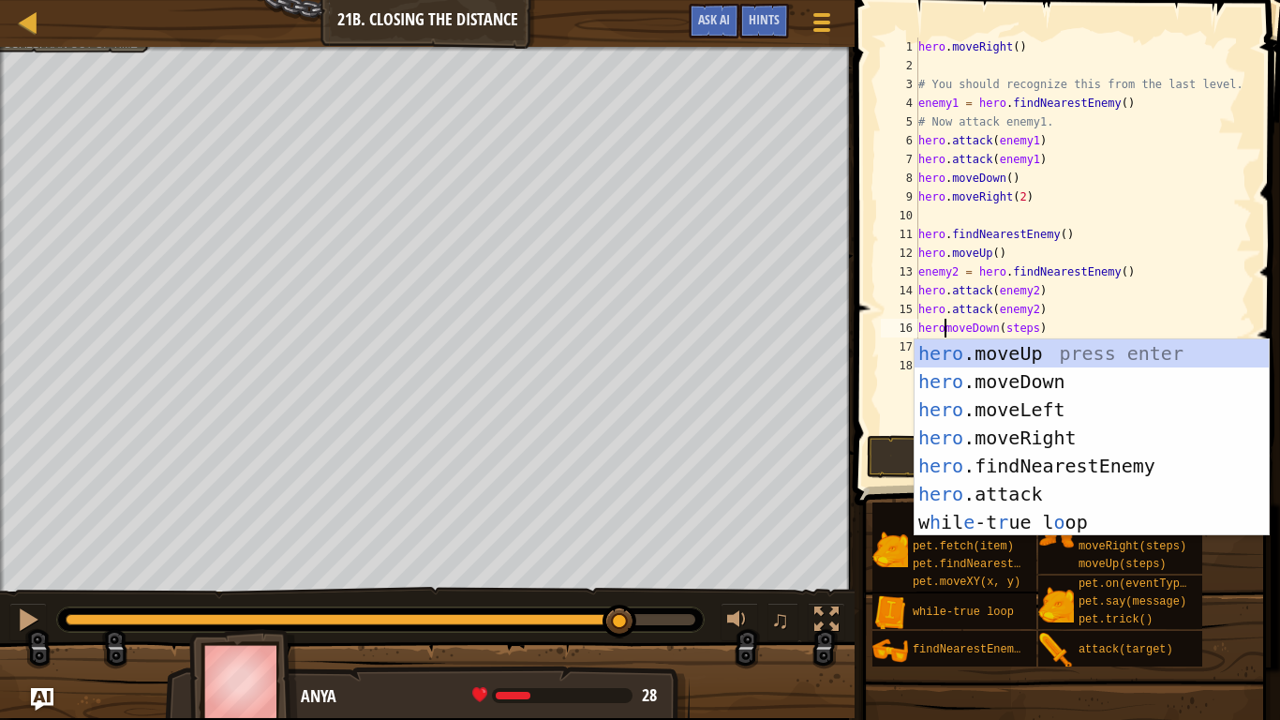
scroll to position [8, 6]
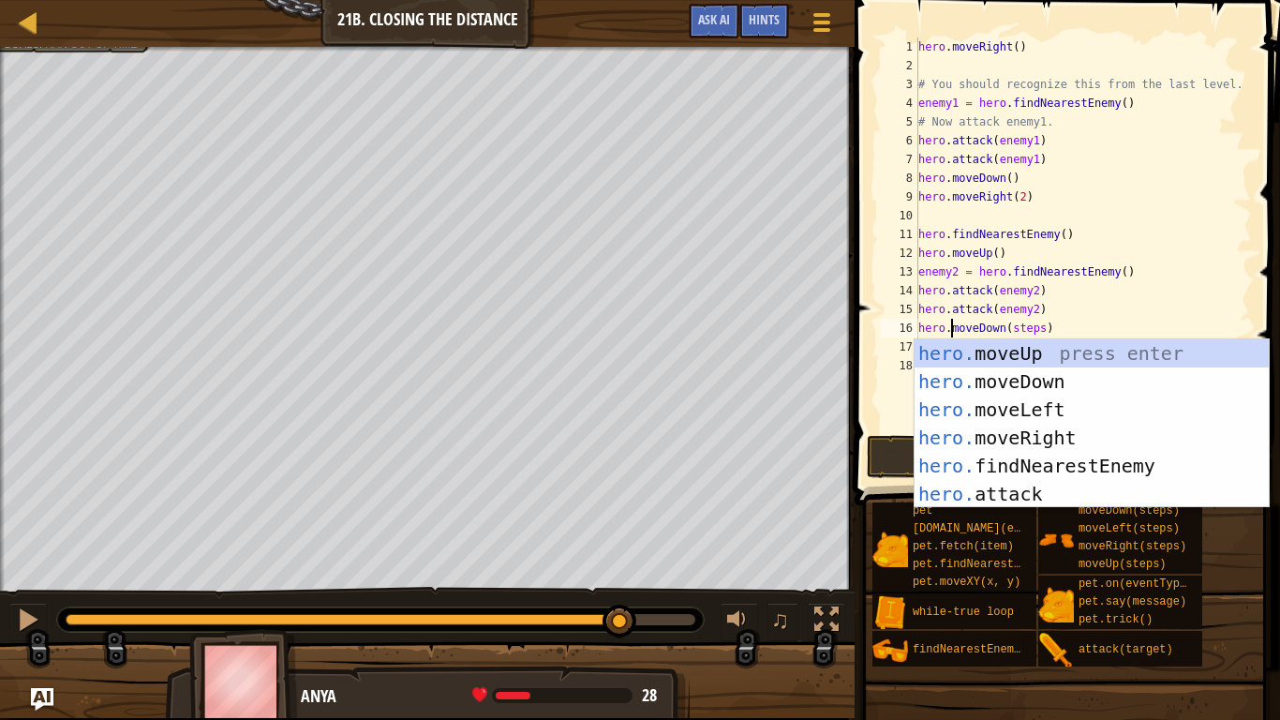
click at [874, 329] on span at bounding box center [1069, 226] width 440 height 560
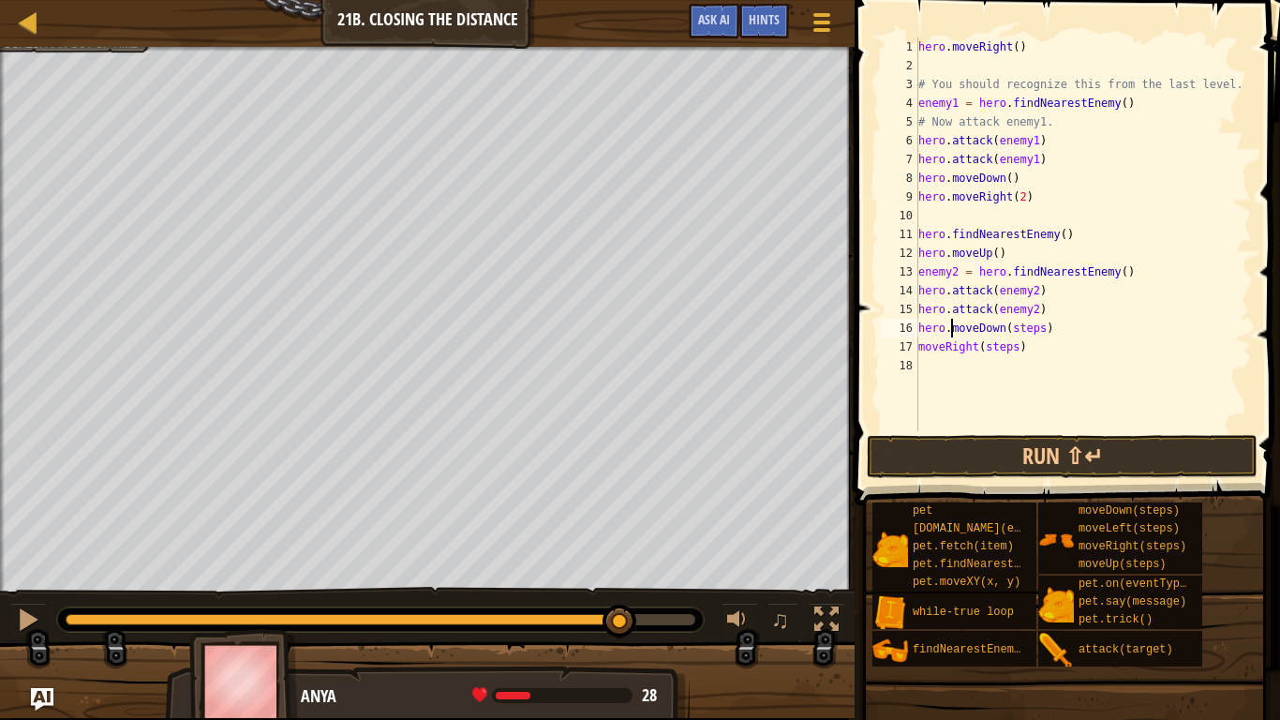
click at [919, 346] on div "hero . moveRight ( ) # You should recognize this from the last level. enemy1 = …" at bounding box center [1083, 252] width 337 height 431
click at [1043, 334] on div "hero . moveRight ( ) # You should recognize this from the last level. enemy1 = …" at bounding box center [1083, 252] width 337 height 431
click at [1050, 350] on div "hero . moveRight ( ) # You should recognize this from the last level. enemy1 = …" at bounding box center [1083, 252] width 337 height 431
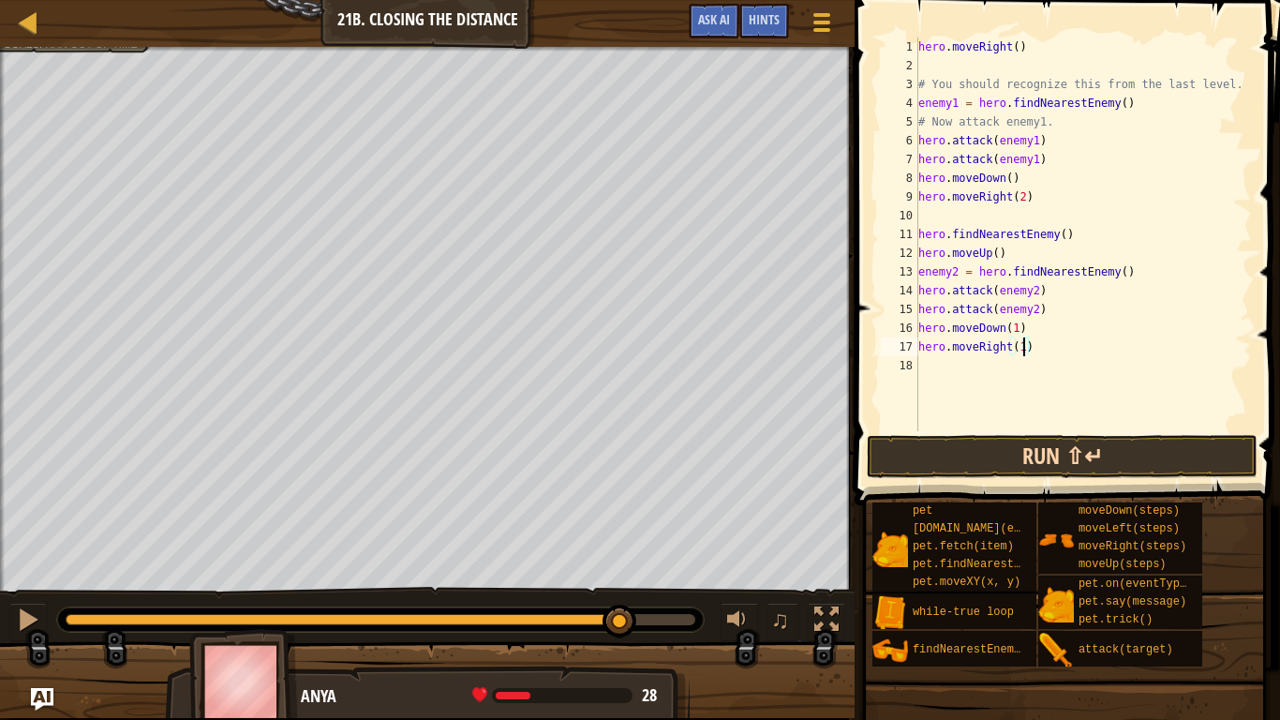
type textarea "hero.moveRight(1)"
click at [1069, 450] on button "Run ⇧↵" at bounding box center [1062, 456] width 391 height 43
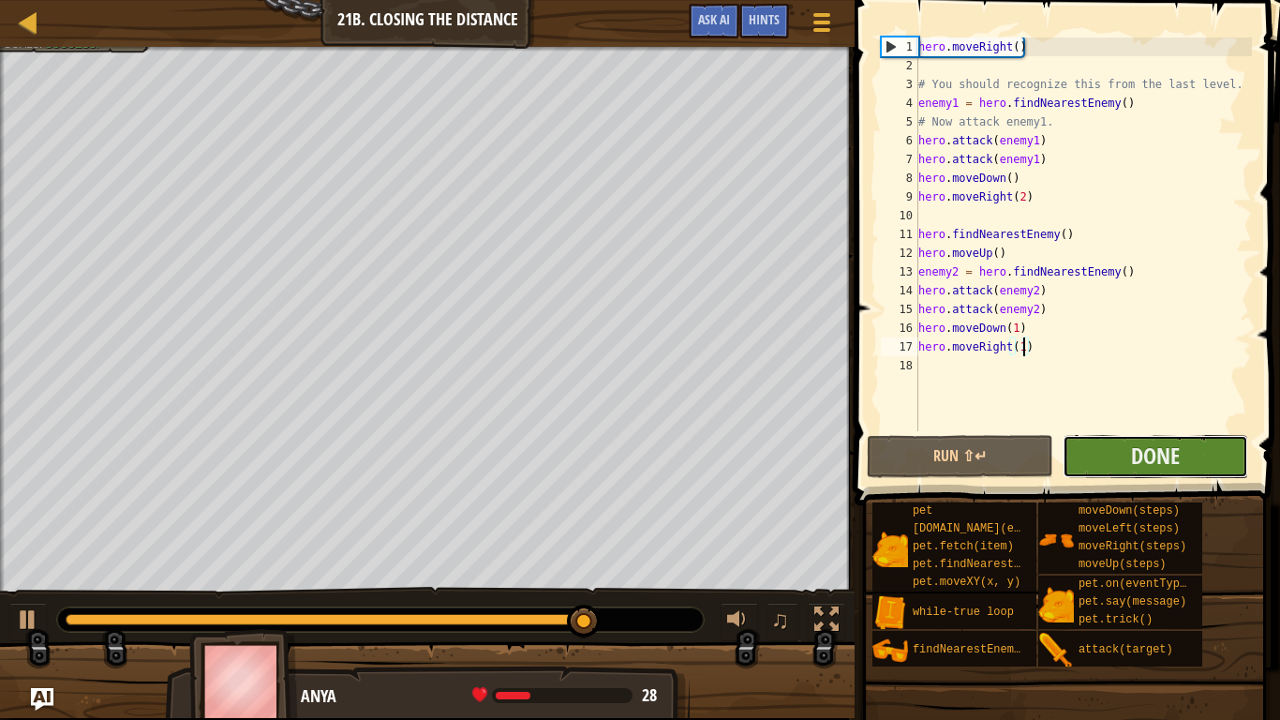
click at [1192, 462] on button "Done" at bounding box center [1156, 456] width 186 height 43
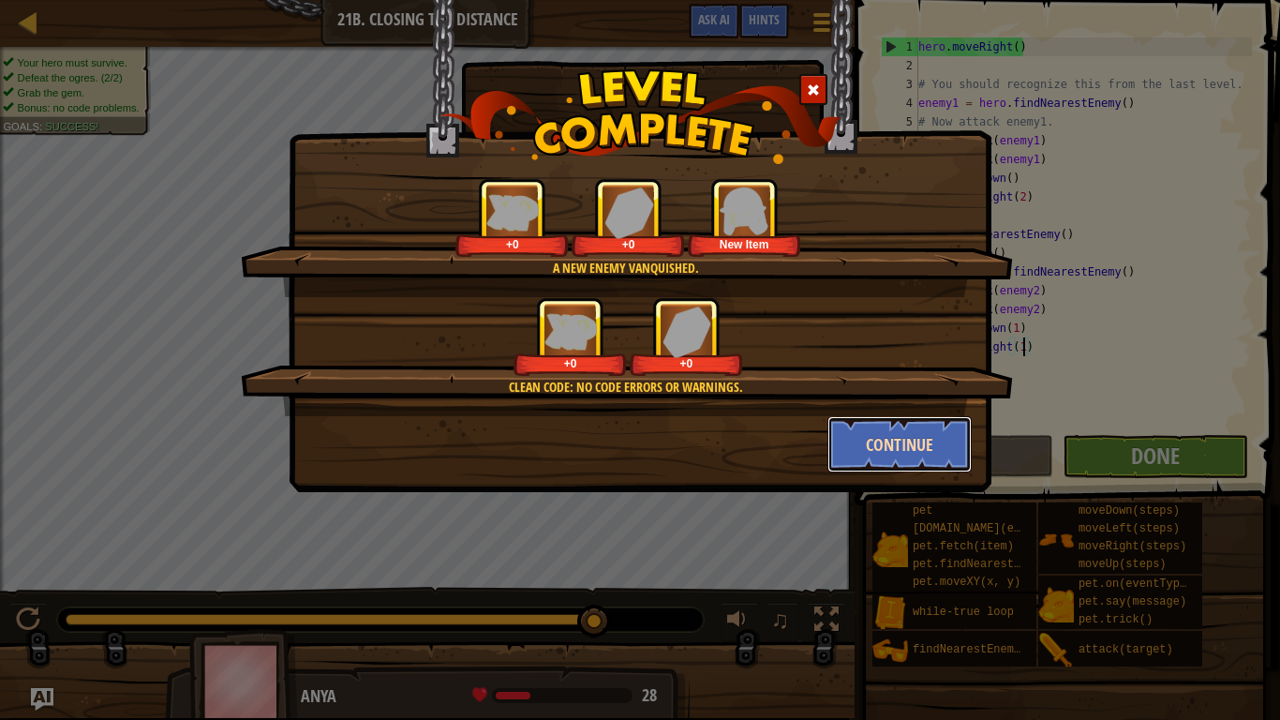
click at [873, 460] on button "Continue" at bounding box center [900, 444] width 145 height 56
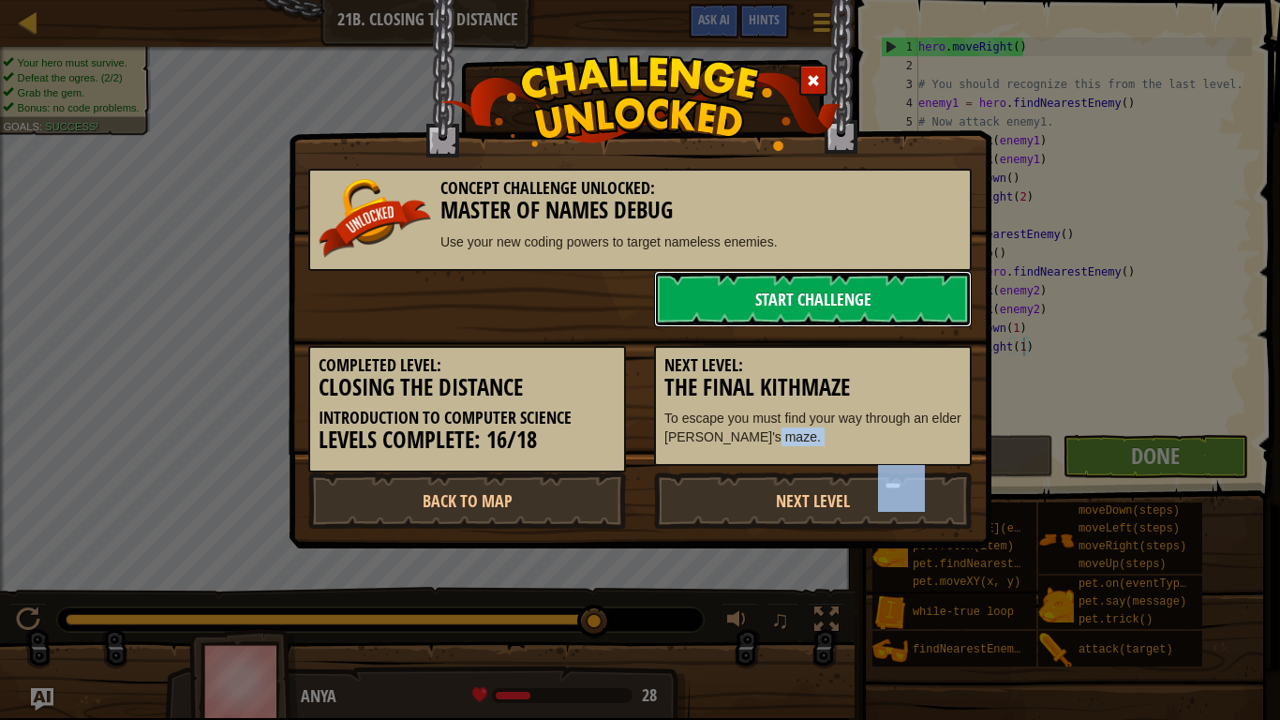
click at [793, 291] on link "Start Challenge" at bounding box center [813, 299] width 318 height 56
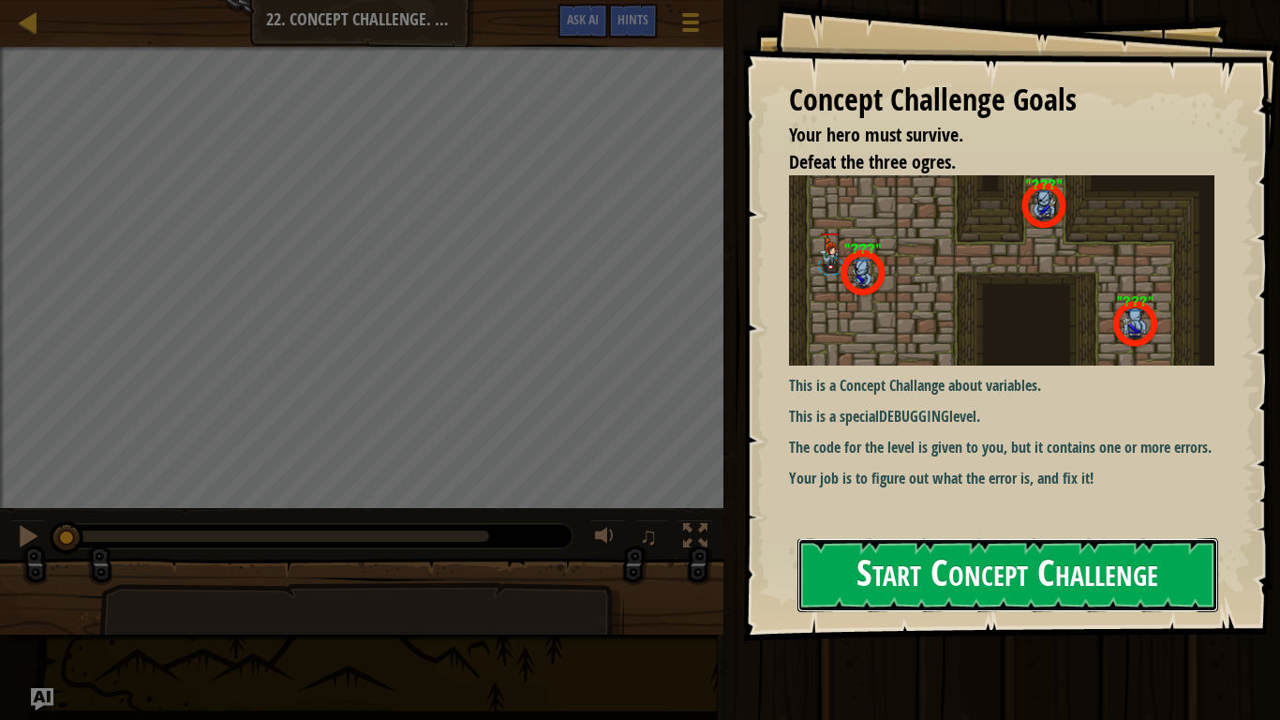
click at [906, 556] on button "Start Concept Challenge" at bounding box center [1008, 575] width 421 height 74
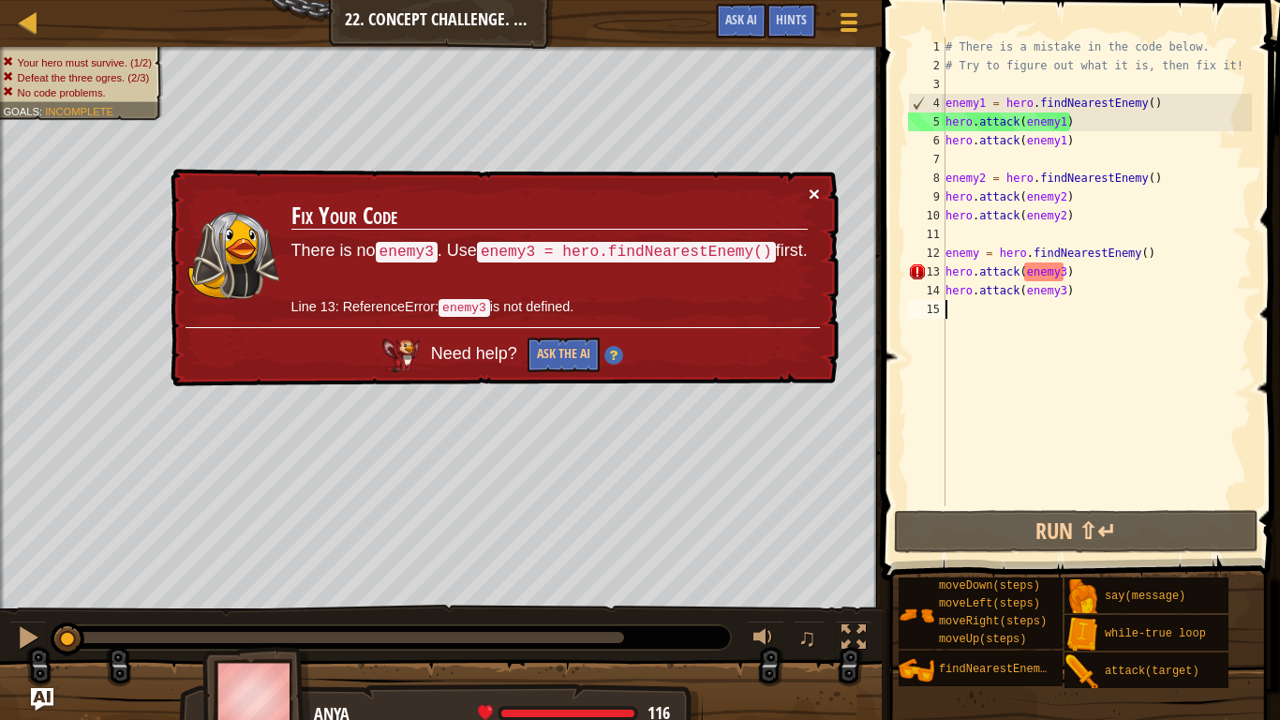
click at [817, 191] on button "×" at bounding box center [814, 194] width 11 height 20
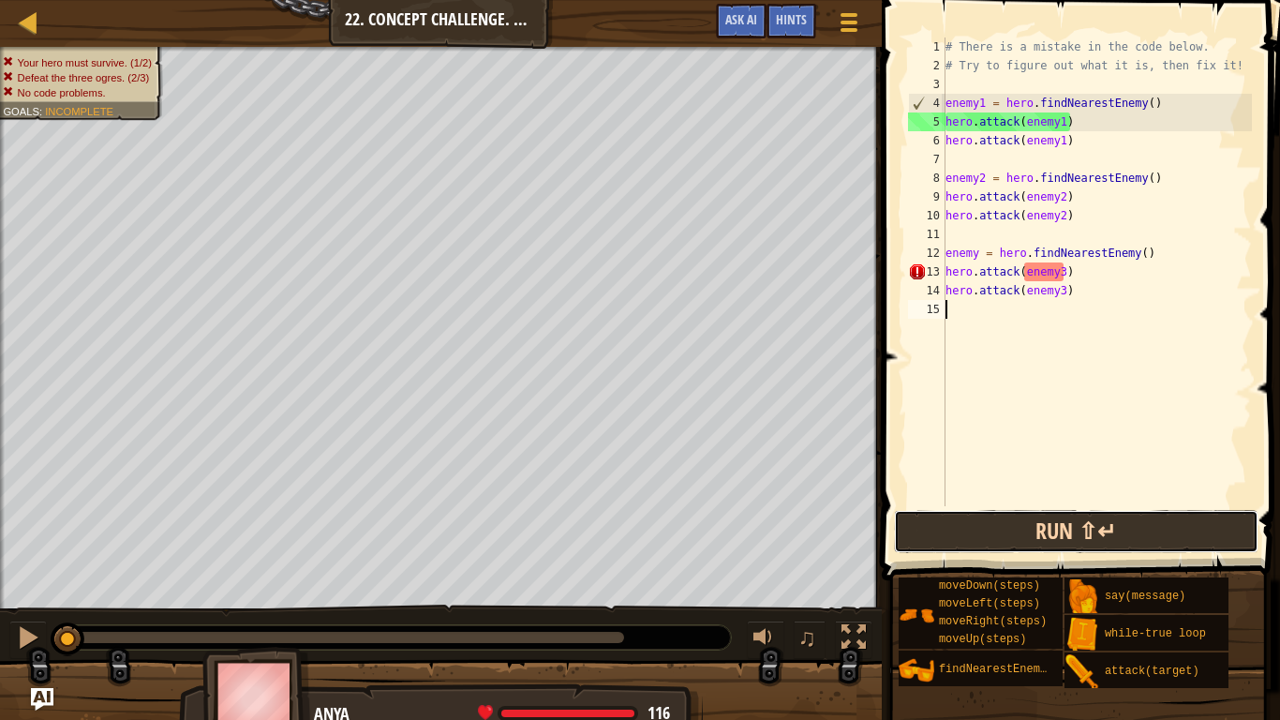
click at [993, 541] on button "Run ⇧↵" at bounding box center [1076, 531] width 365 height 43
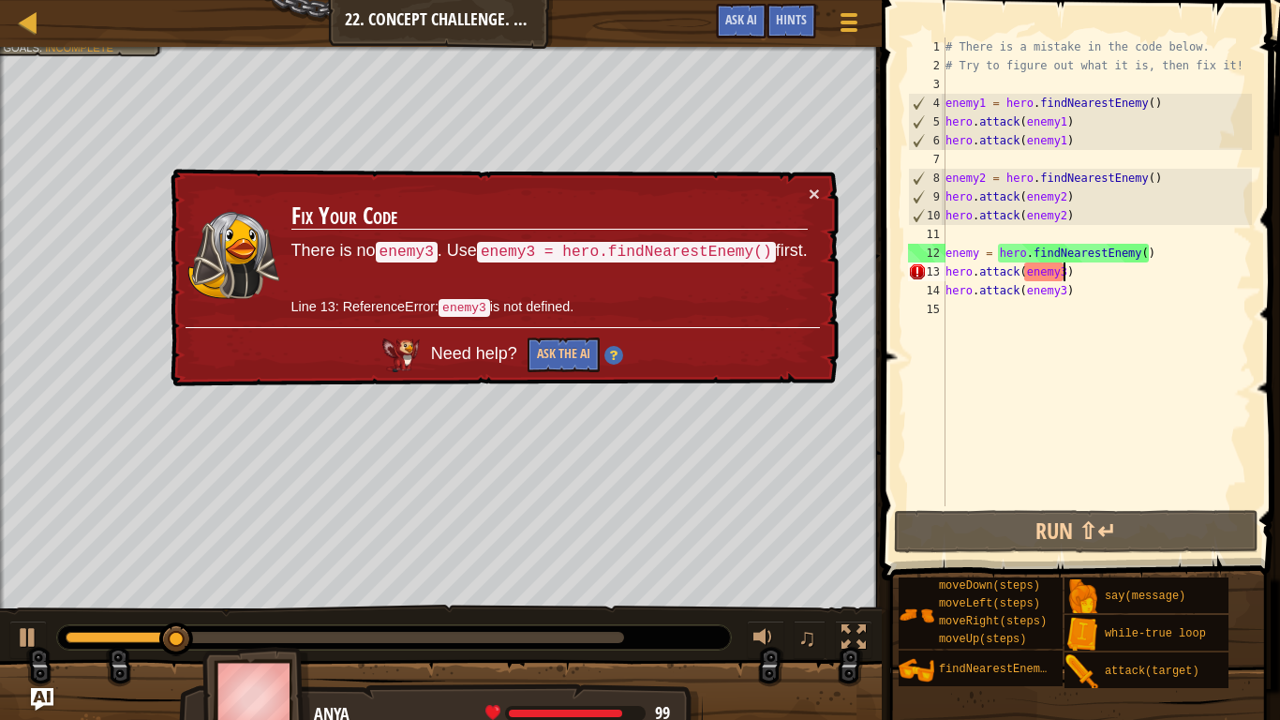
click at [1066, 278] on div "# There is a mistake in the code below. # Try to figure out what it is, then fi…" at bounding box center [1097, 290] width 310 height 506
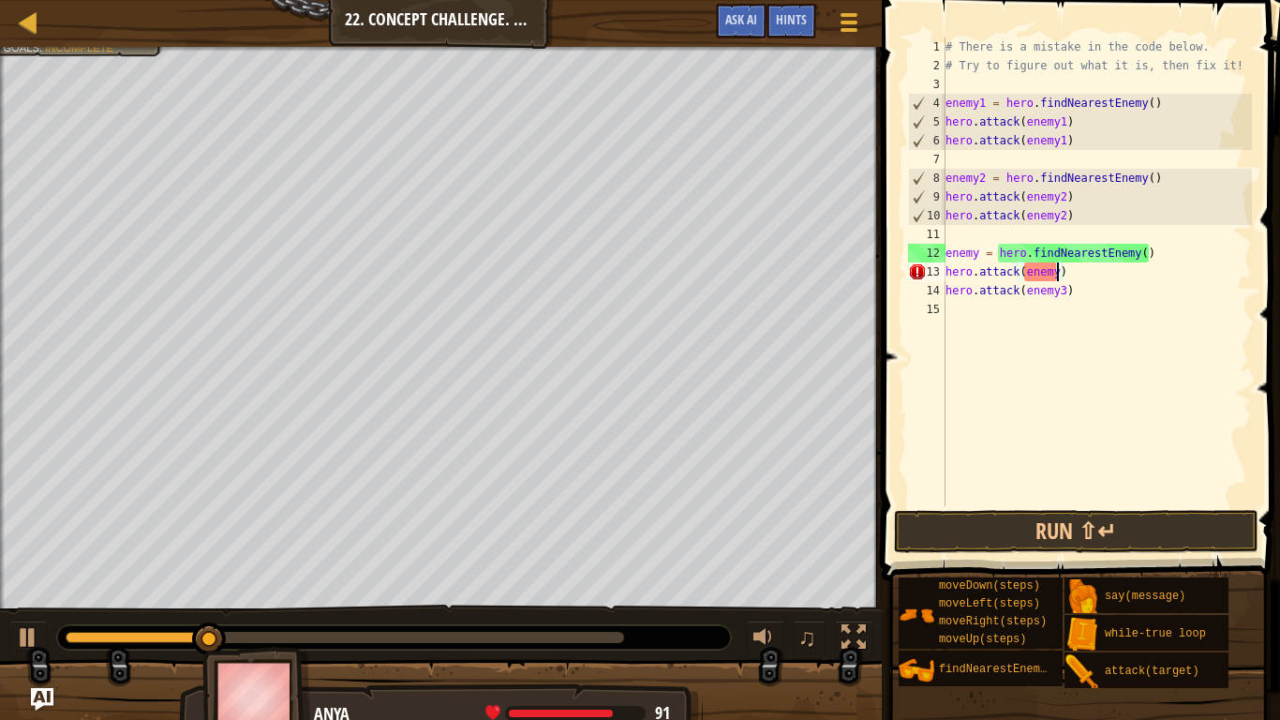
scroll to position [8, 17]
click at [1066, 293] on div "# There is a mistake in the code below. # Try to figure out what it is, then fi…" at bounding box center [1097, 290] width 310 height 506
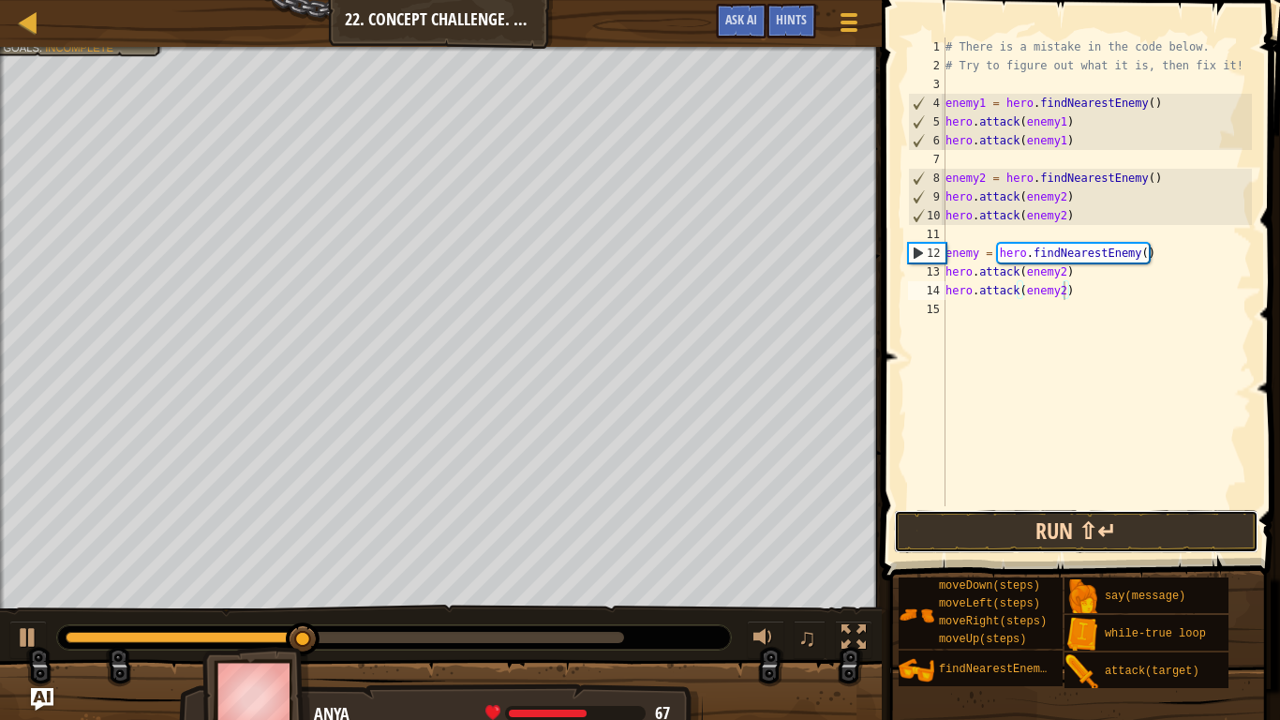
click at [1067, 529] on button "Run ⇧↵" at bounding box center [1076, 531] width 365 height 43
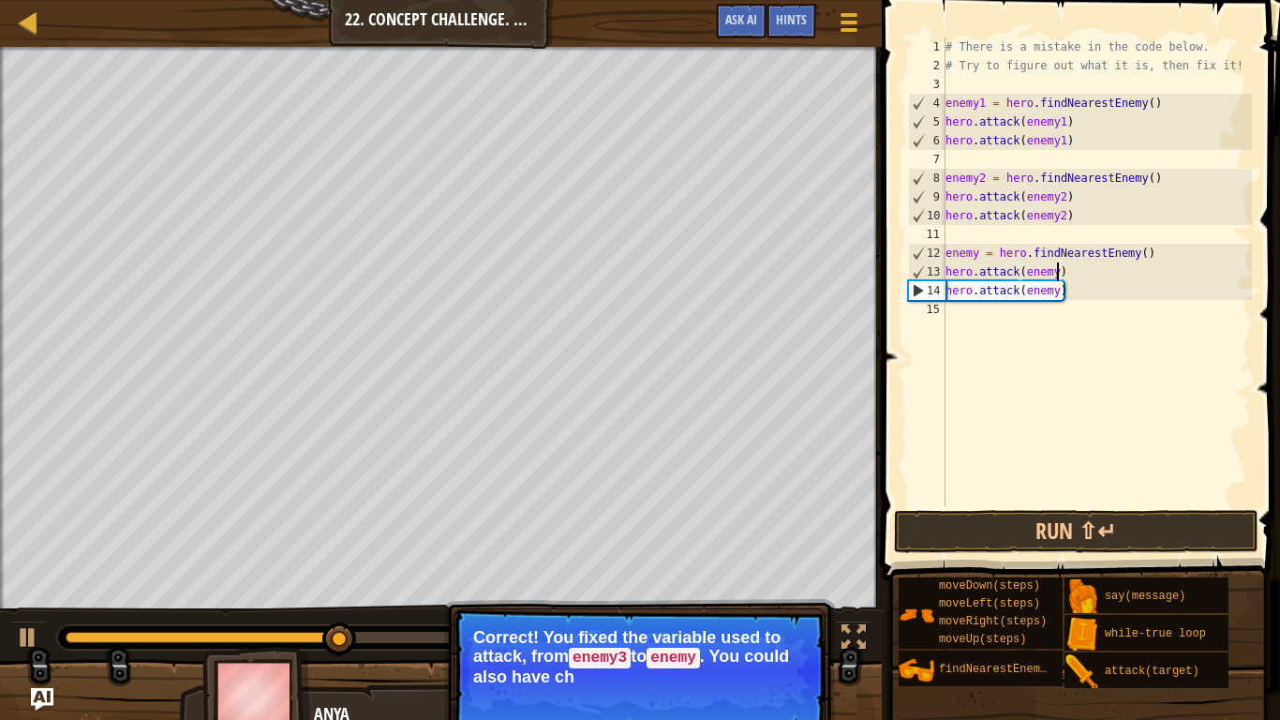
scroll to position [8, 16]
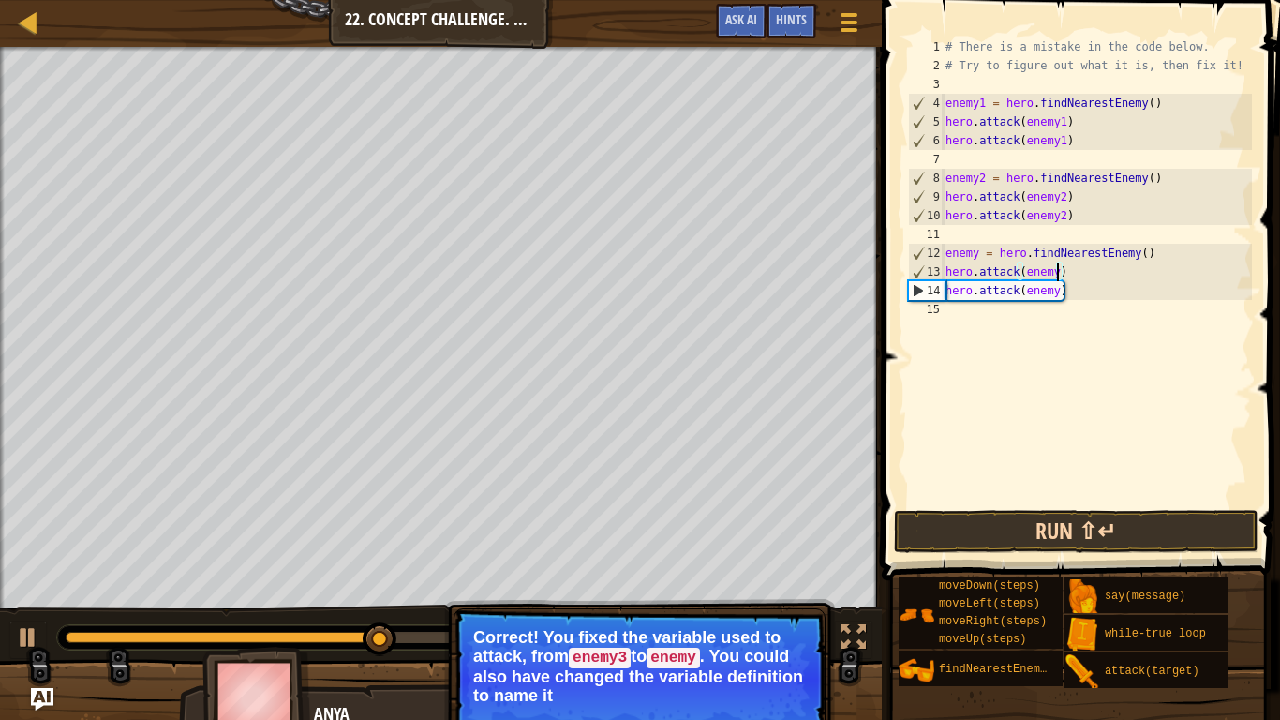
type textarea "hero.attack(enemy)"
click at [1062, 521] on button "Run ⇧↵" at bounding box center [1076, 531] width 365 height 43
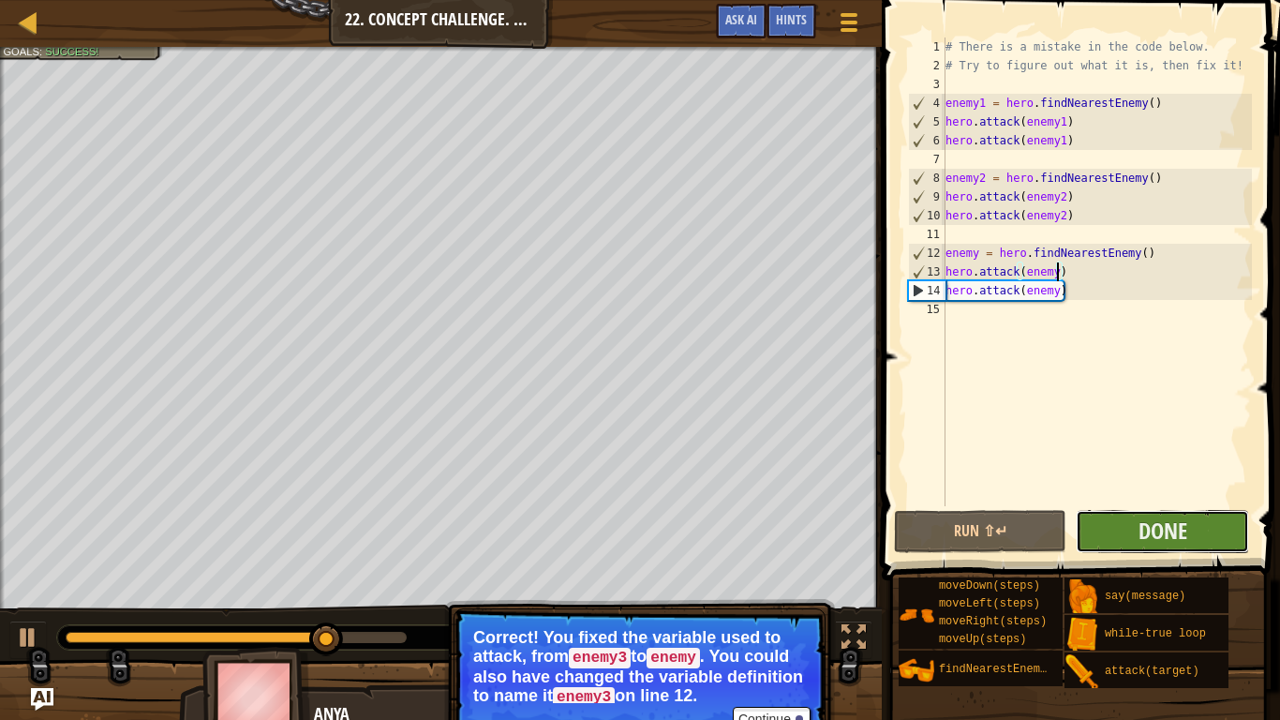
click at [1118, 535] on button "Done" at bounding box center [1162, 531] width 173 height 43
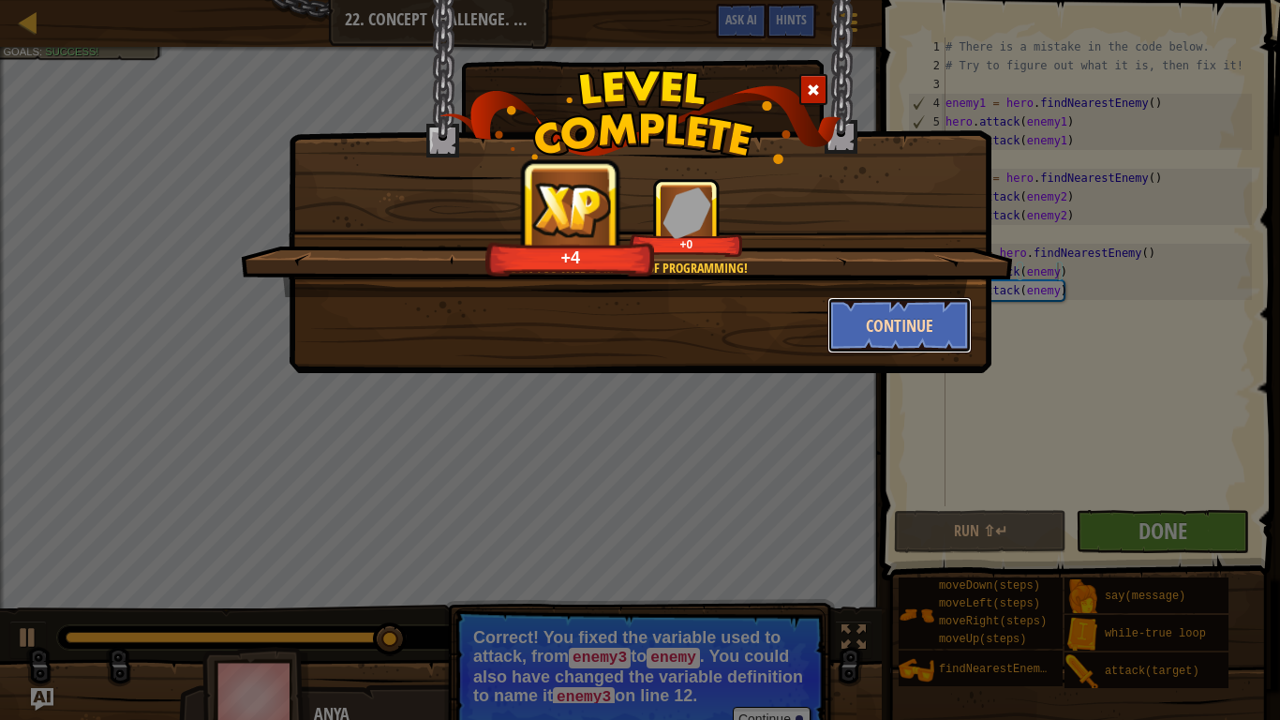
click at [937, 339] on button "Continue" at bounding box center [900, 325] width 145 height 56
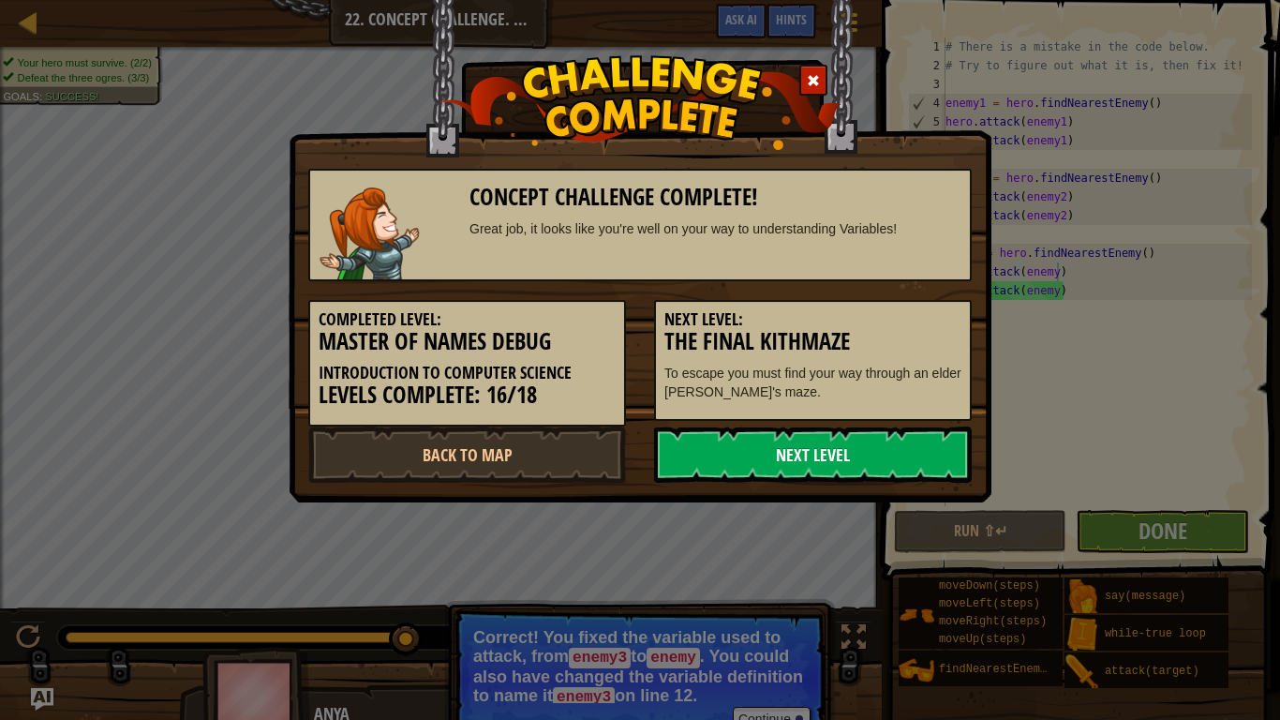
click at [753, 442] on link "Next Level" at bounding box center [813, 454] width 318 height 56
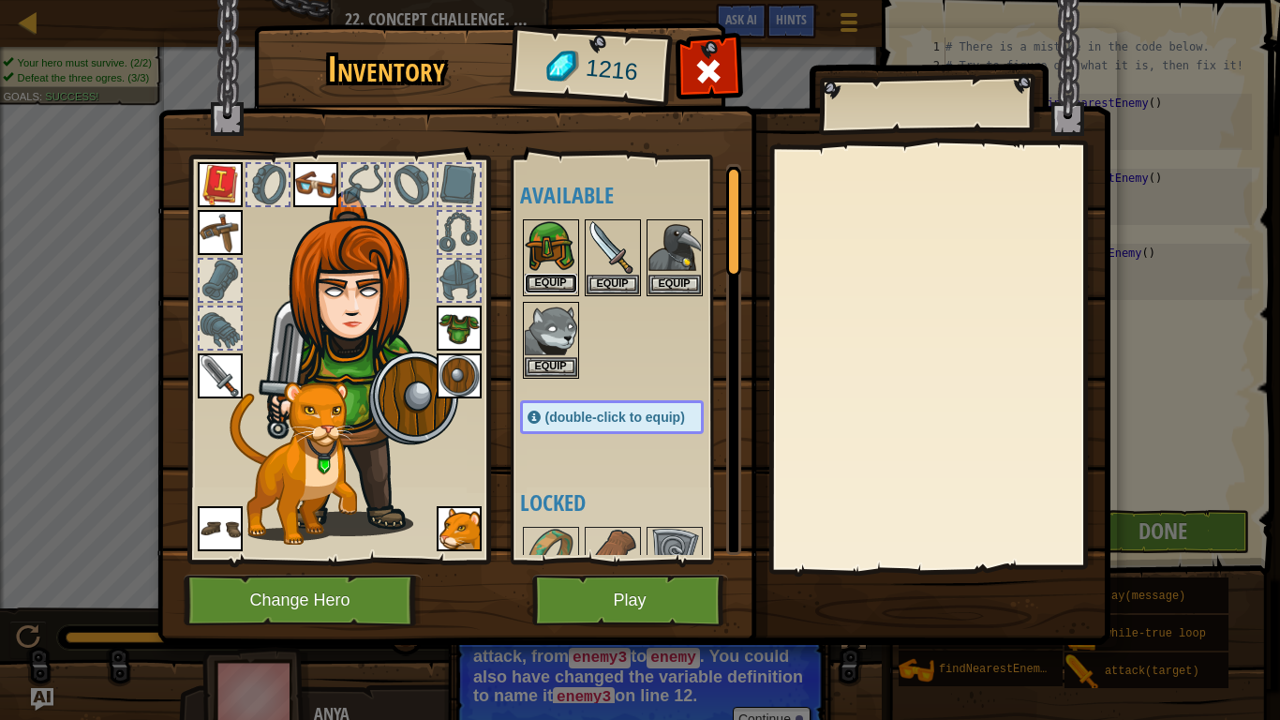
click at [553, 279] on button "Equip" at bounding box center [551, 284] width 52 height 20
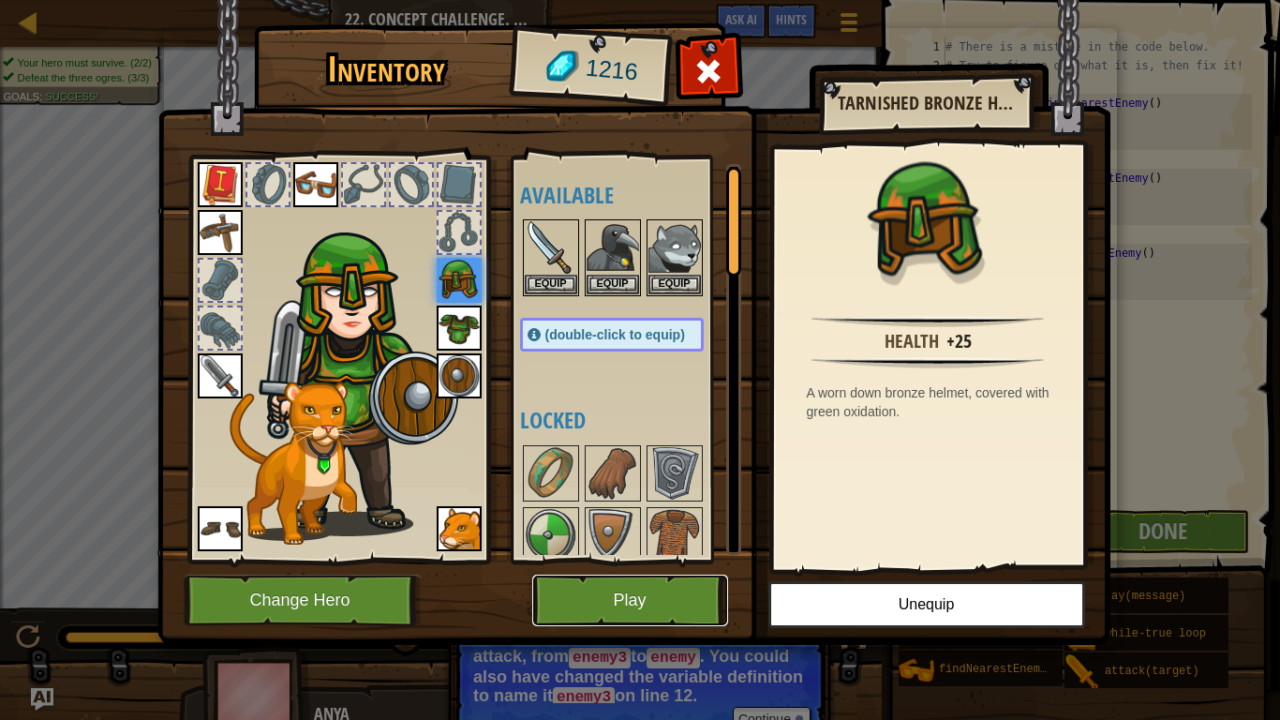
click at [622, 605] on button "Play" at bounding box center [630, 601] width 196 height 52
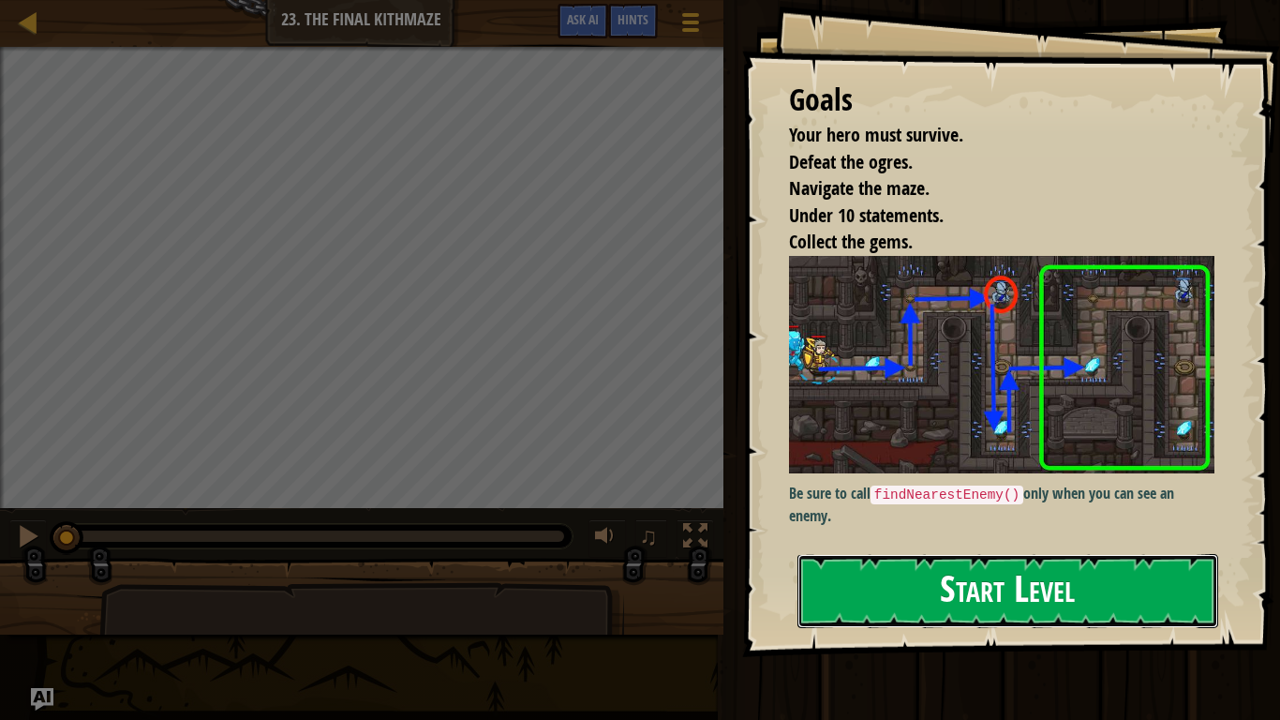
click at [905, 567] on button "Start Level" at bounding box center [1008, 591] width 421 height 74
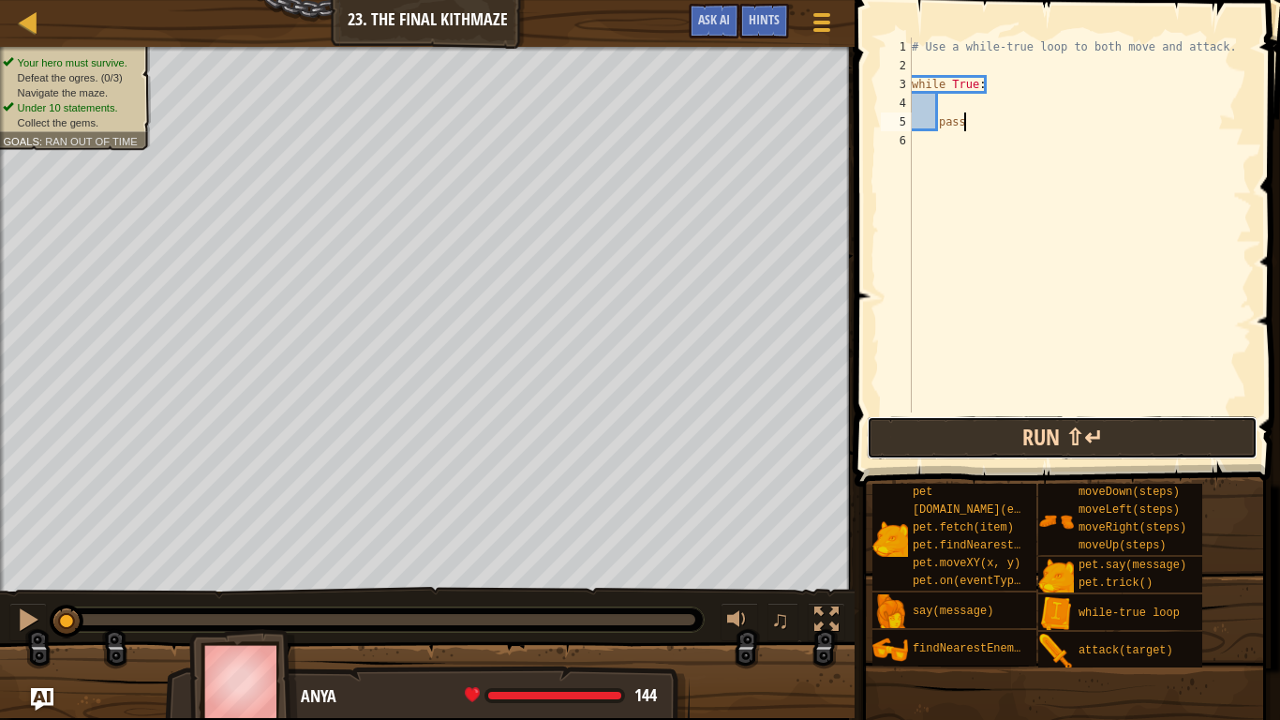
click at [954, 434] on button "Run ⇧↵" at bounding box center [1062, 437] width 391 height 43
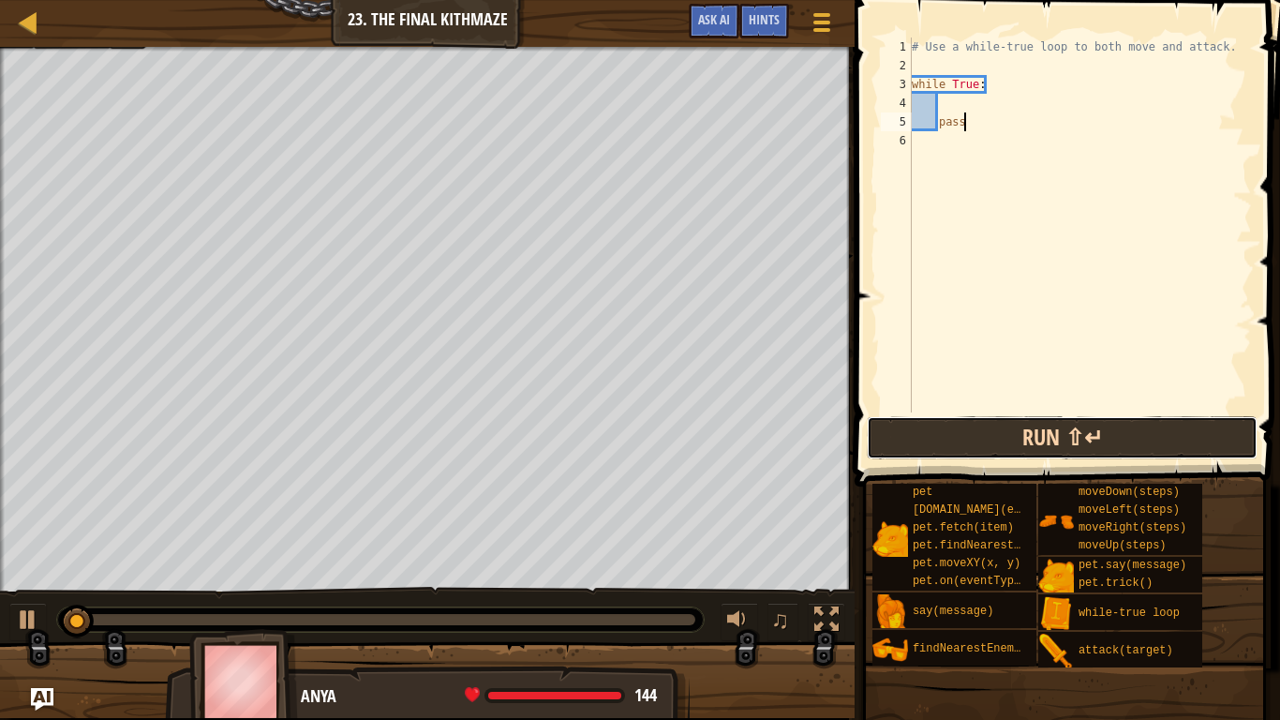
click at [954, 434] on button "Run ⇧↵" at bounding box center [1062, 437] width 391 height 43
click at [1008, 149] on div "# Use a while-true loop to both move and attack. while True : pass moveRight ( …" at bounding box center [1080, 243] width 344 height 412
click at [912, 142] on div "# Use a while-true loop to both move and attack. while True : pass moveRight ( )" at bounding box center [1080, 243] width 344 height 412
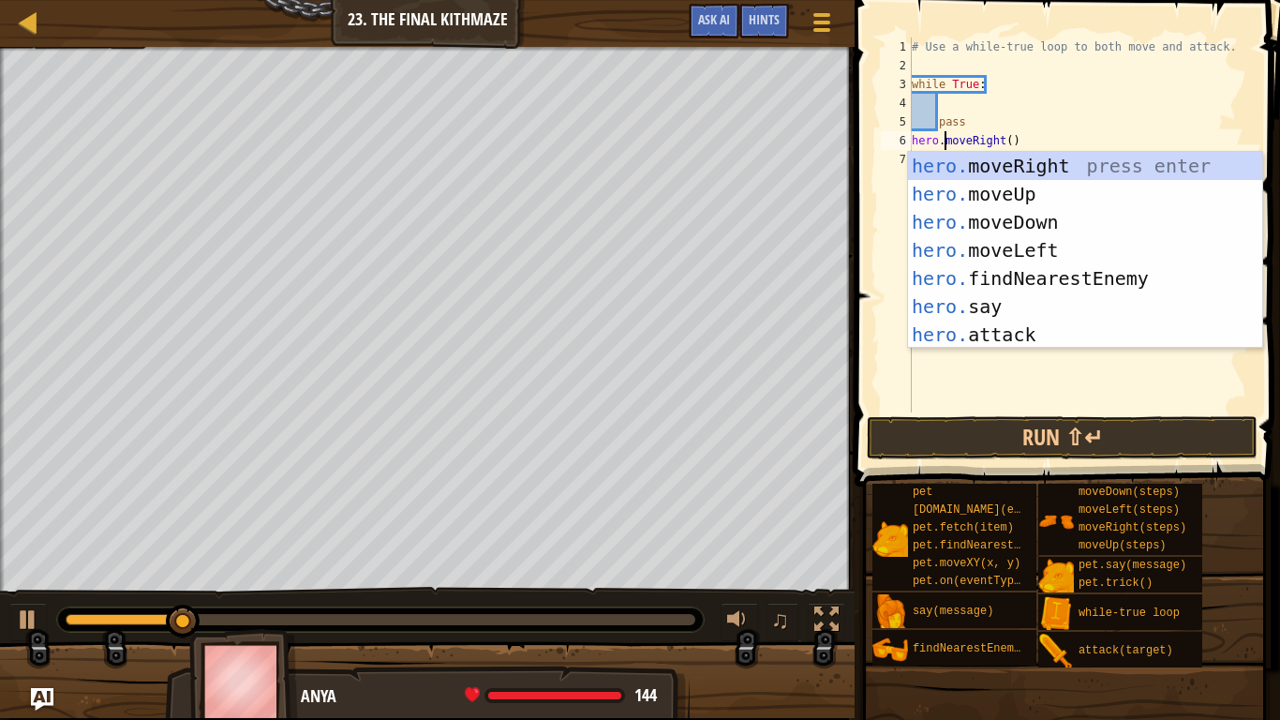
scroll to position [8, 6]
click at [1009, 139] on div "# Use a while-true loop to both move and attack. while True : pass hero . moveR…" at bounding box center [1080, 243] width 344 height 412
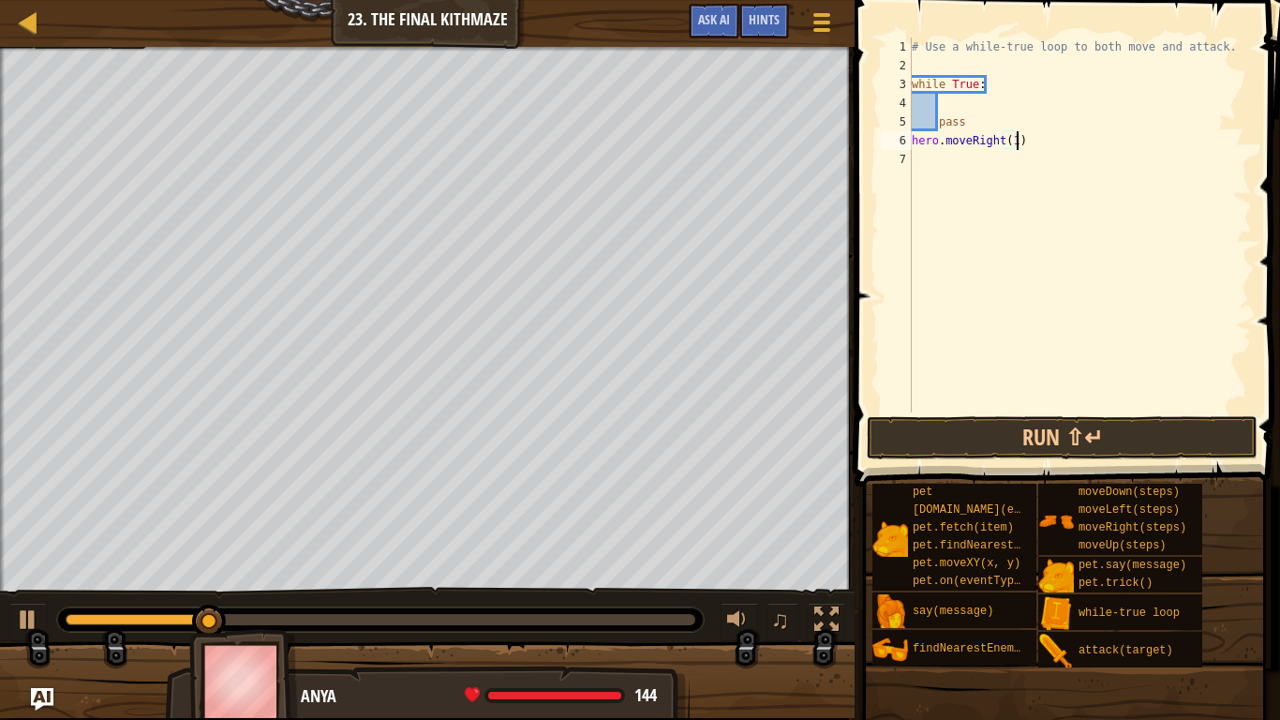
scroll to position [8, 15]
click at [1026, 447] on button "Run ⇧↵" at bounding box center [1062, 437] width 391 height 43
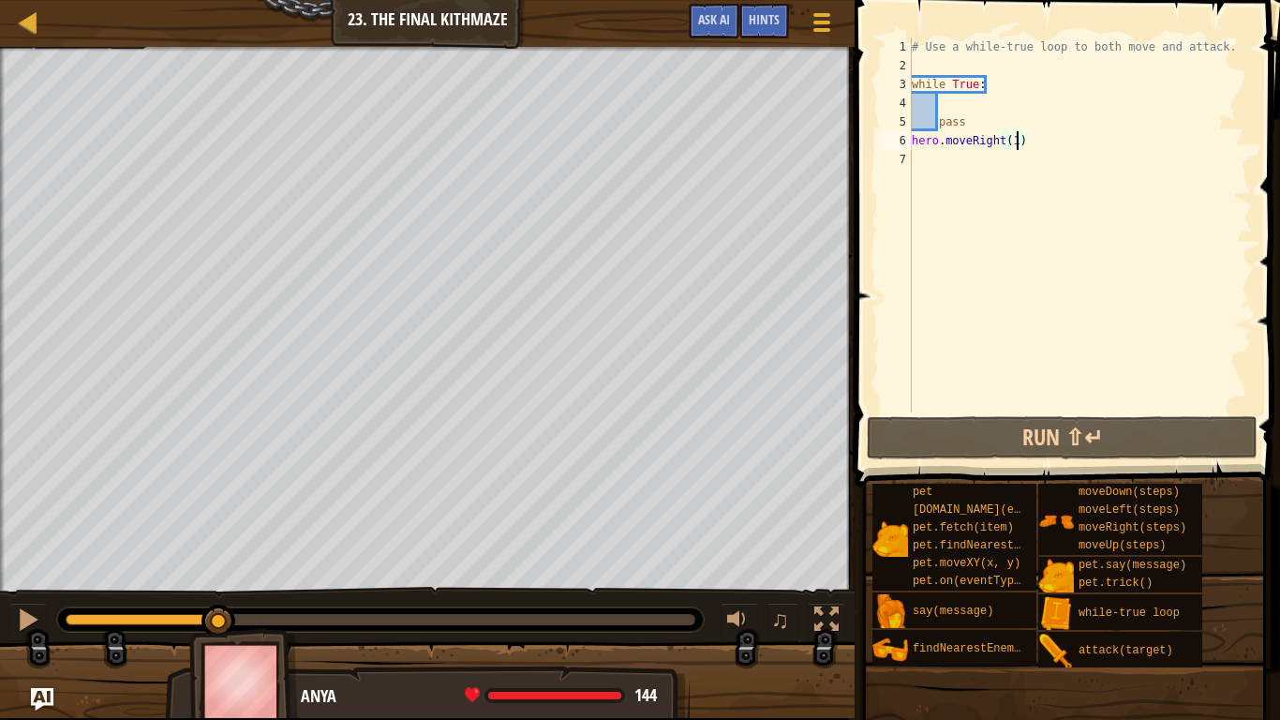
drag, startPoint x: 220, startPoint y: 619, endPoint x: 97, endPoint y: 625, distance: 122.9
click at [97, 605] on div at bounding box center [381, 619] width 630 height 11
drag, startPoint x: 974, startPoint y: 124, endPoint x: 938, endPoint y: 124, distance: 35.6
click at [938, 124] on div "# Use a while-true loop to both move and attack. while True : pass hero . moveR…" at bounding box center [1080, 243] width 344 height 412
type textarea "pass"
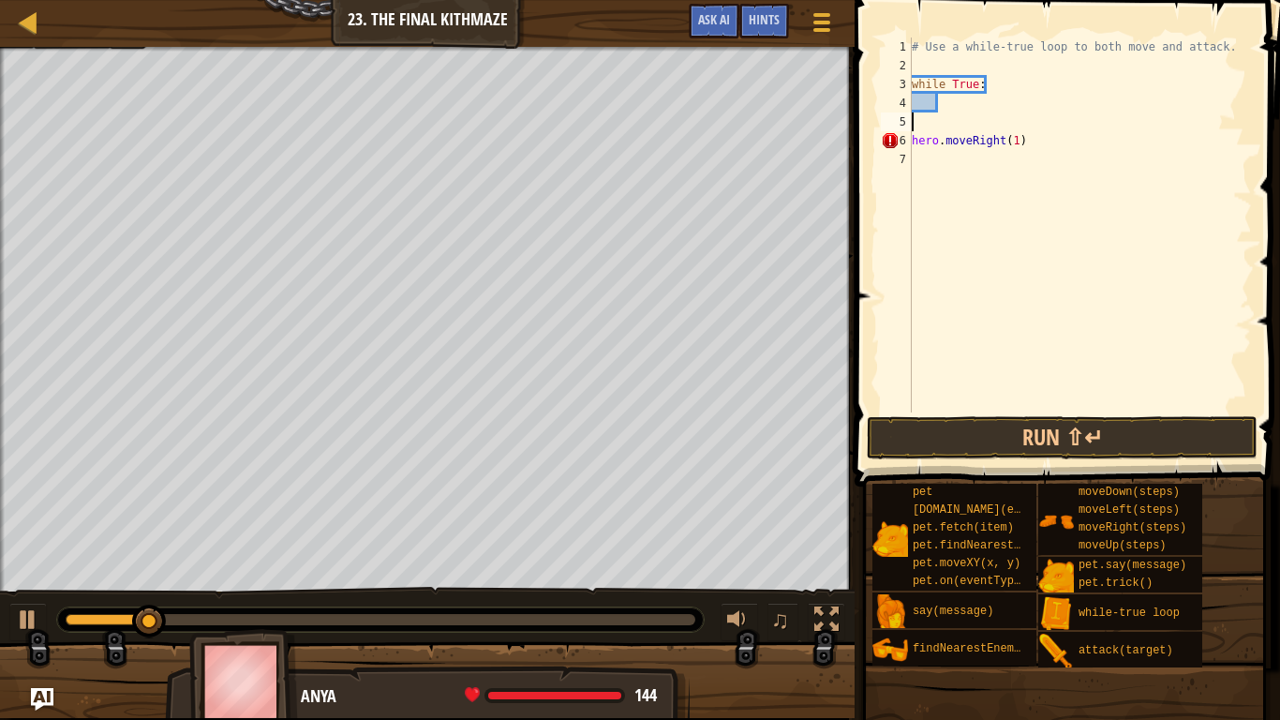
scroll to position [8, 0]
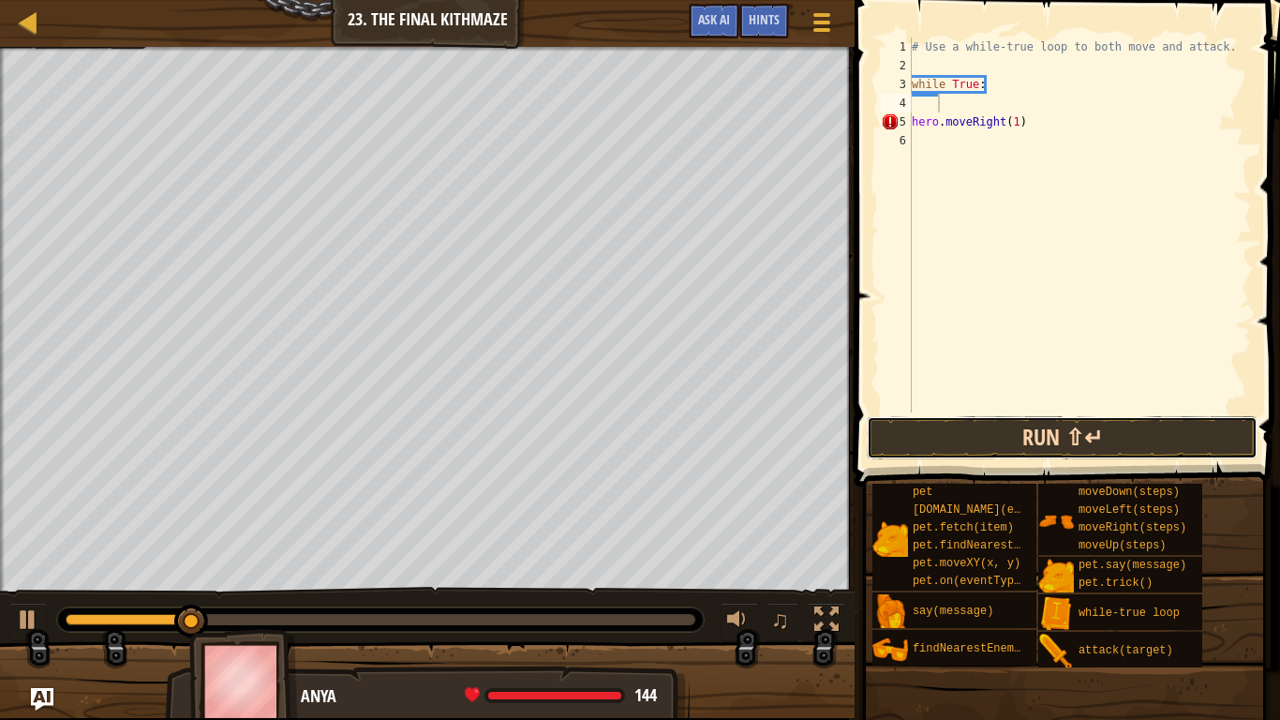
click at [945, 454] on button "Run ⇧↵" at bounding box center [1062, 437] width 391 height 43
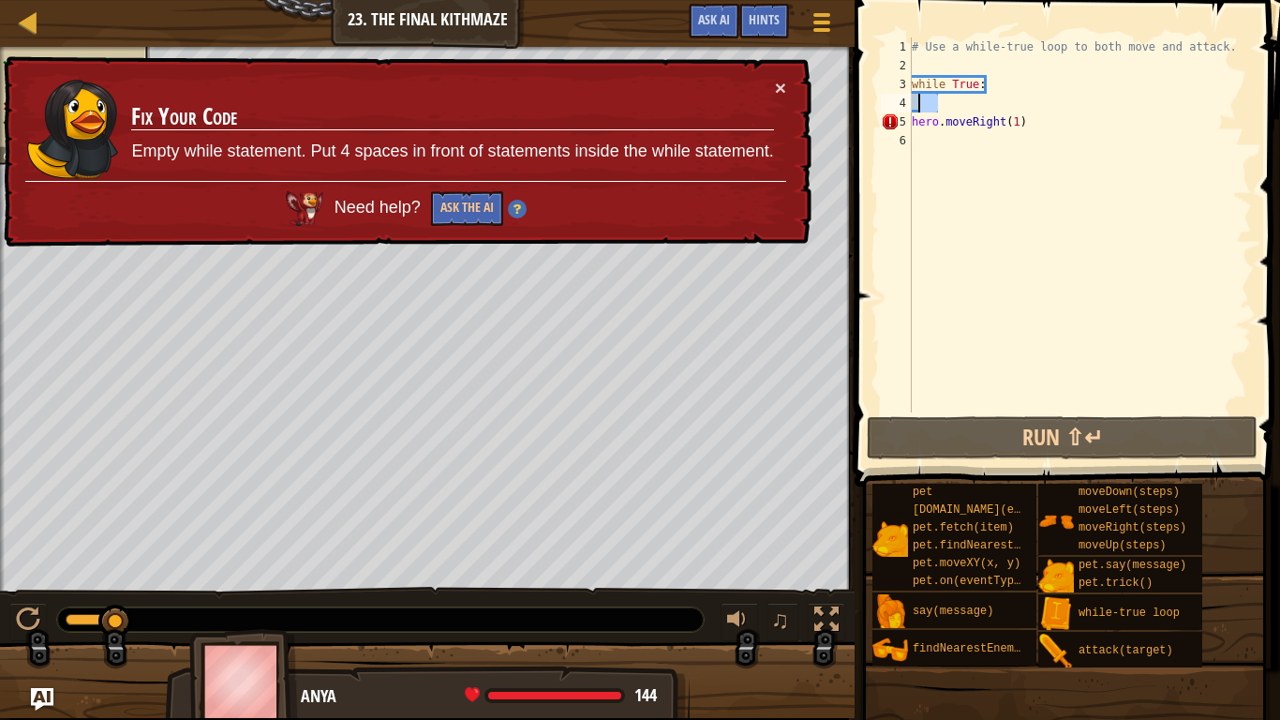
drag, startPoint x: 943, startPoint y: 102, endPoint x: 914, endPoint y: 105, distance: 29.2
click at [914, 105] on div "# Use a while-true loop to both move and attack. while True : hero . moveRight …" at bounding box center [1080, 243] width 344 height 412
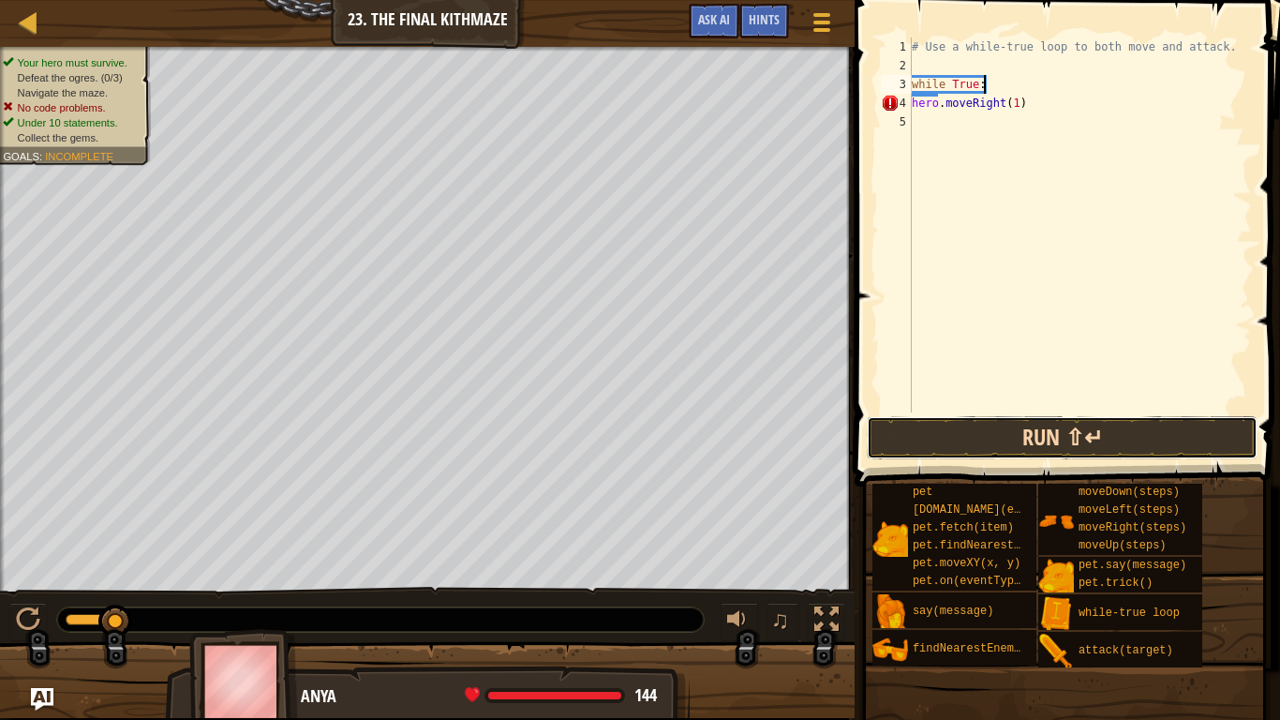
click at [1033, 425] on button "Run ⇧↵" at bounding box center [1062, 437] width 391 height 43
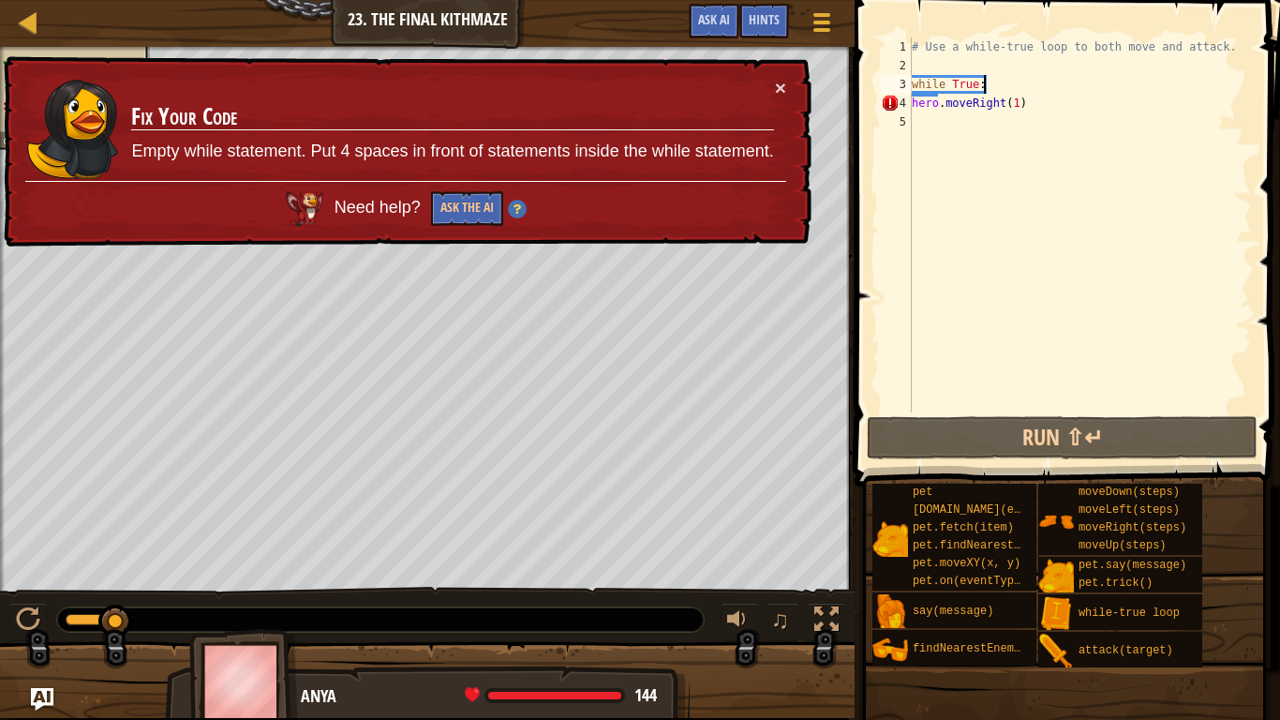
click at [911, 108] on div "4" at bounding box center [896, 103] width 31 height 19
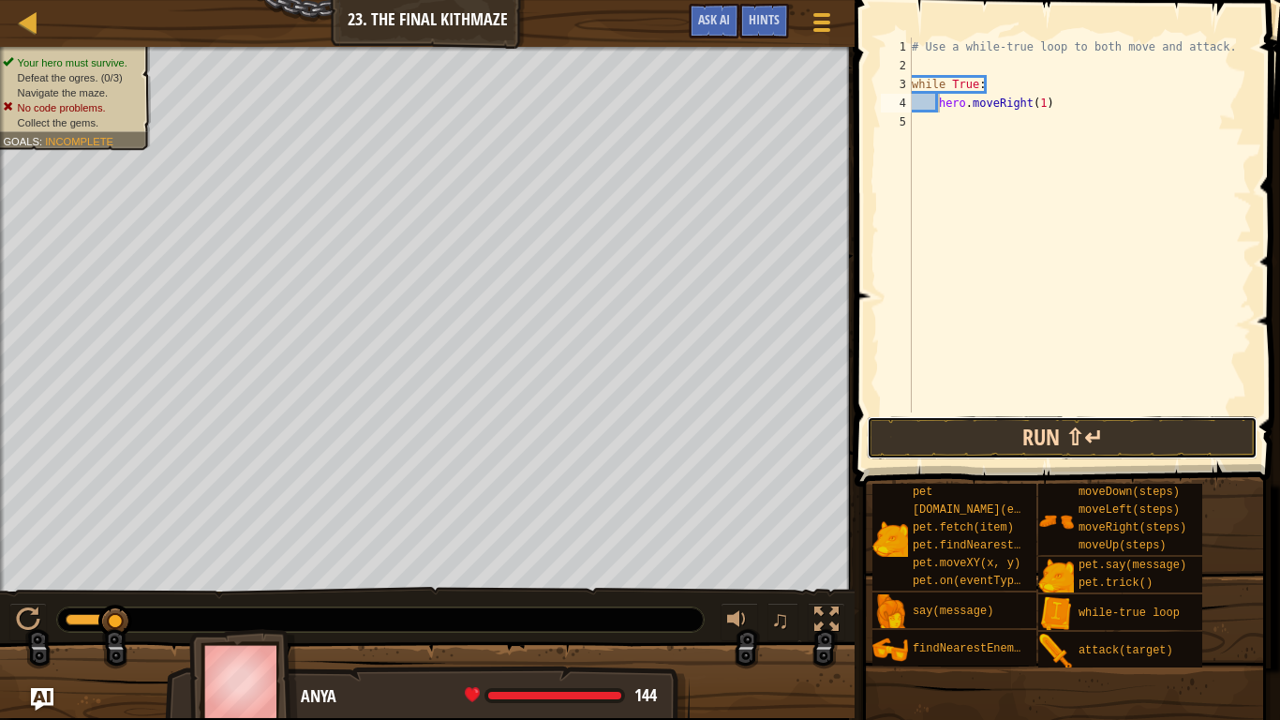
click at [1001, 450] on button "Run ⇧↵" at bounding box center [1062, 437] width 391 height 43
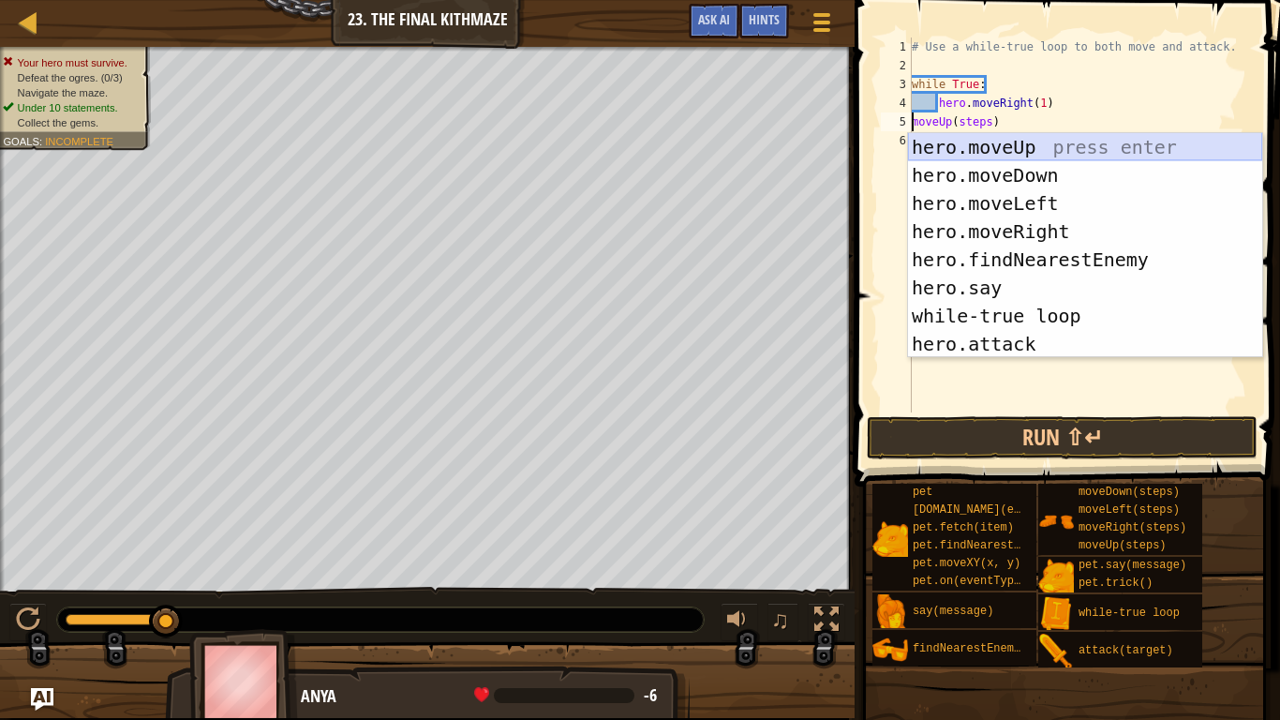
click at [936, 148] on div "hero.moveUp press enter hero.moveDown press enter hero.moveLeft press enter her…" at bounding box center [1085, 273] width 354 height 281
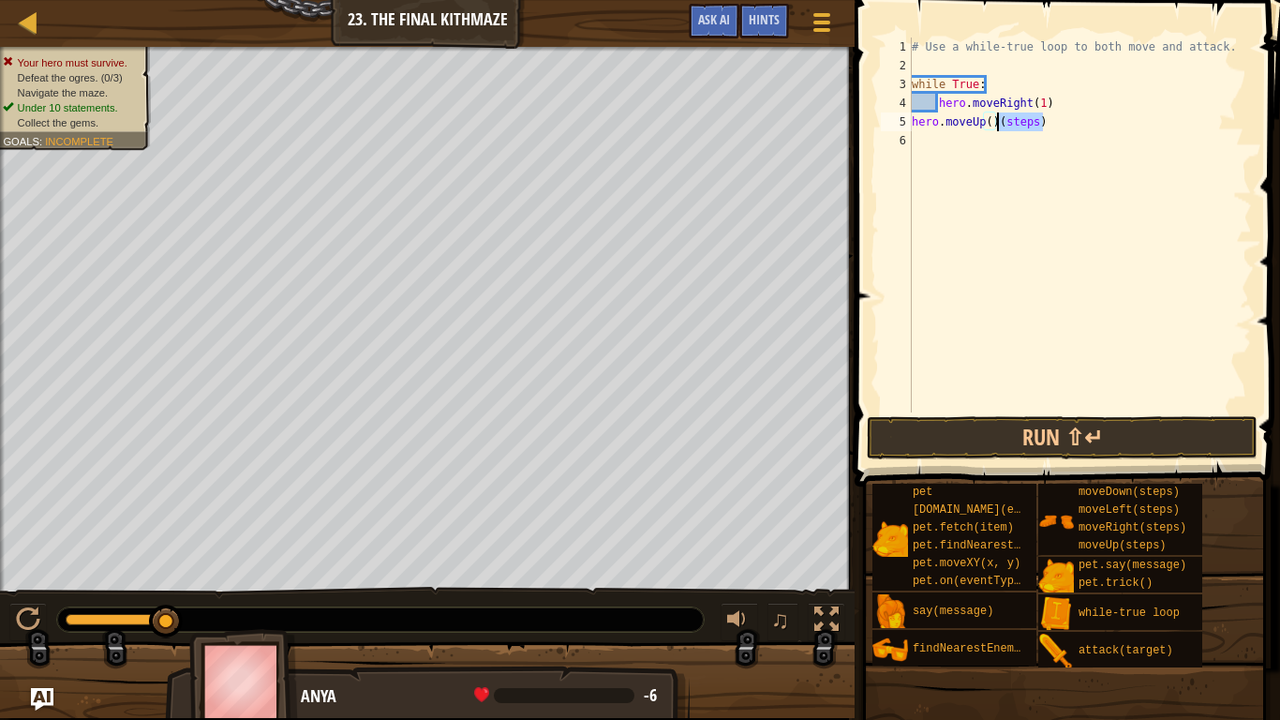
drag, startPoint x: 1046, startPoint y: 125, endPoint x: 999, endPoint y: 130, distance: 47.2
click at [999, 130] on div "# Use a while-true loop to both move and attack. while True : hero . moveRight …" at bounding box center [1080, 243] width 344 height 412
click at [993, 127] on div "# Use a while-true loop to both move and attack. while True : hero . moveRight …" at bounding box center [1080, 243] width 344 height 412
click at [1045, 106] on div "# Use a while-true loop to both move and attack. while True : hero . moveRight …" at bounding box center [1080, 243] width 344 height 412
click at [994, 425] on button "Run ⇧↵" at bounding box center [1062, 437] width 391 height 43
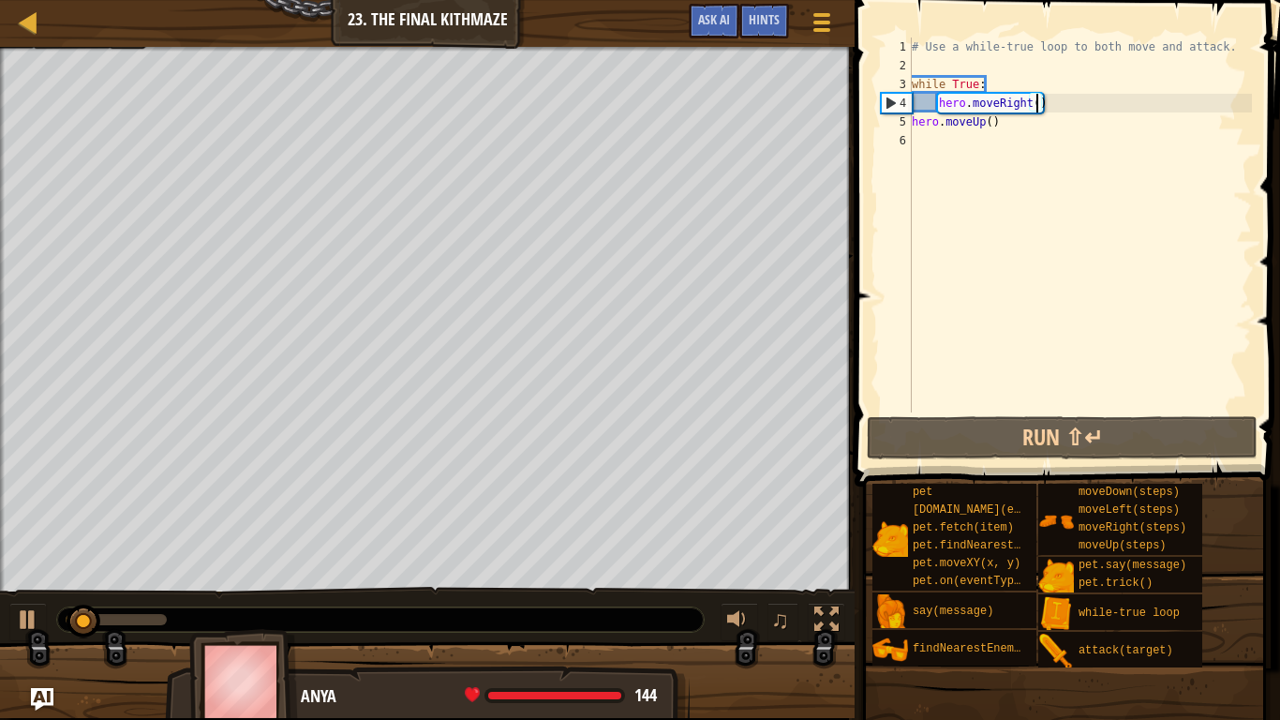
click at [912, 123] on div "# Use a while-true loop to both move and attack. while True : hero . moveRight …" at bounding box center [1080, 243] width 344 height 412
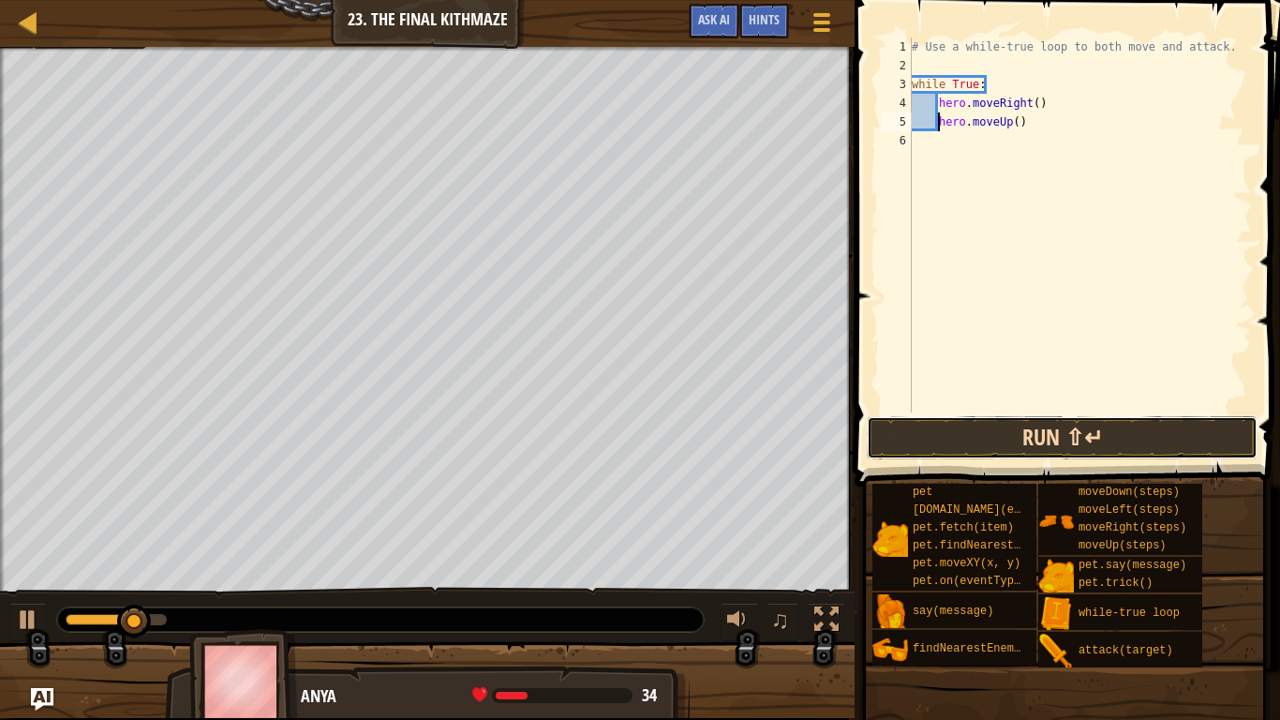
click at [1021, 424] on button "Run ⇧↵" at bounding box center [1062, 437] width 391 height 43
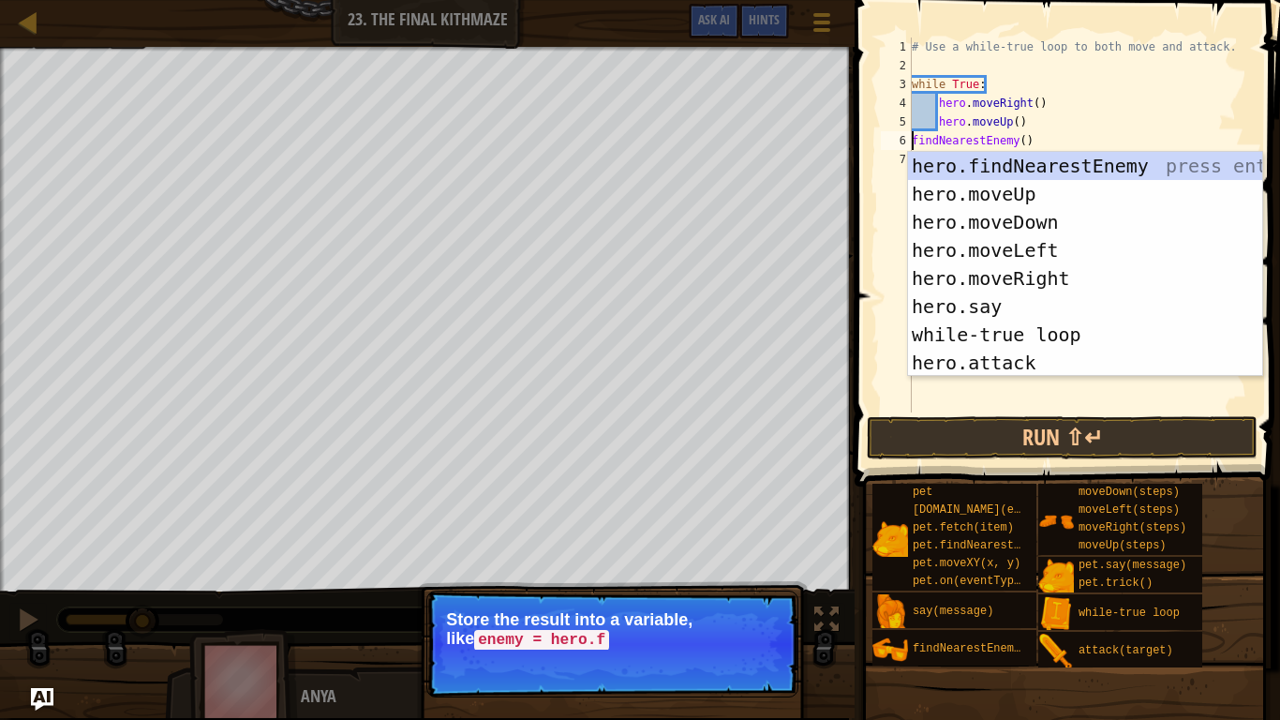
click at [866, 299] on span at bounding box center [1069, 217] width 440 height 542
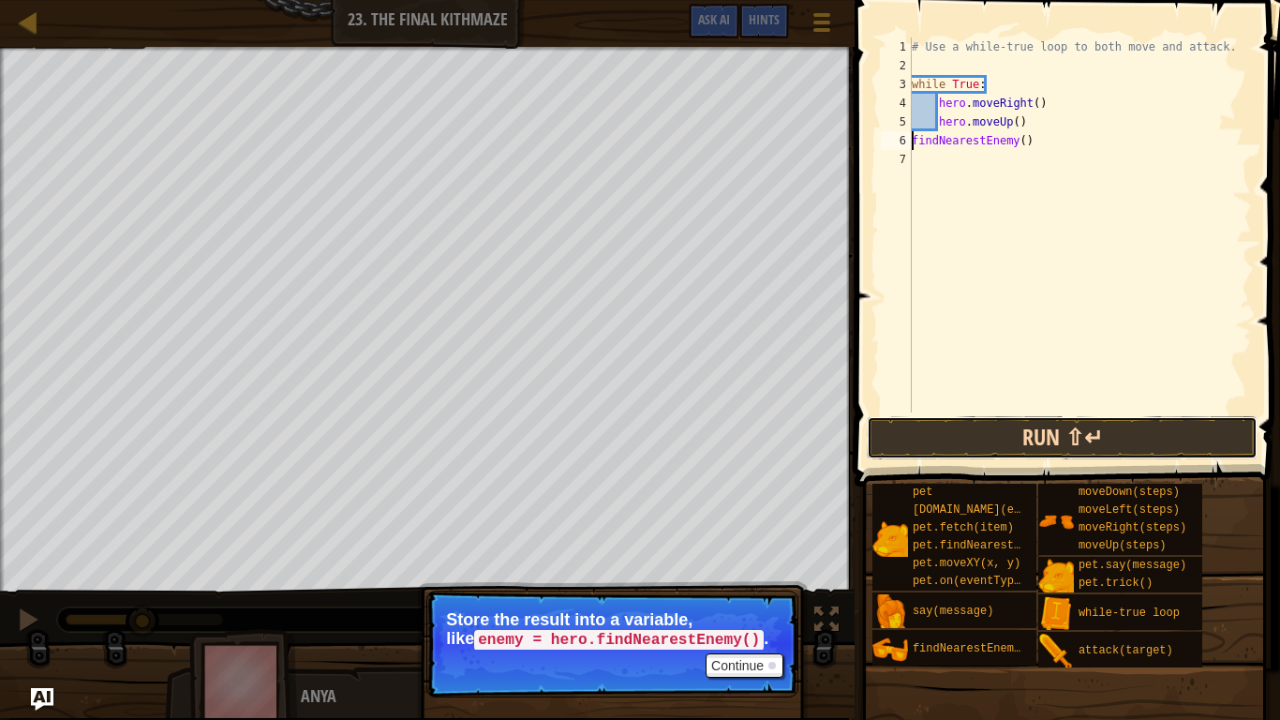
click at [933, 427] on button "Run ⇧↵" at bounding box center [1062, 437] width 391 height 43
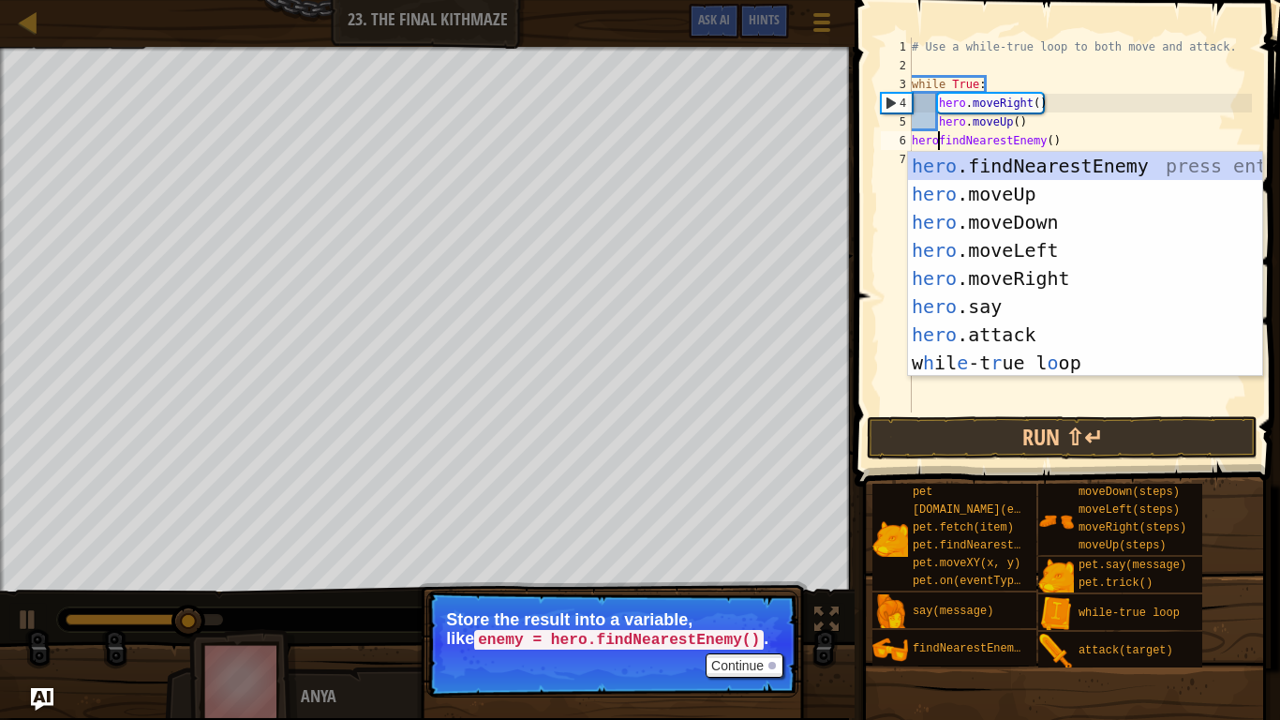
scroll to position [8, 6]
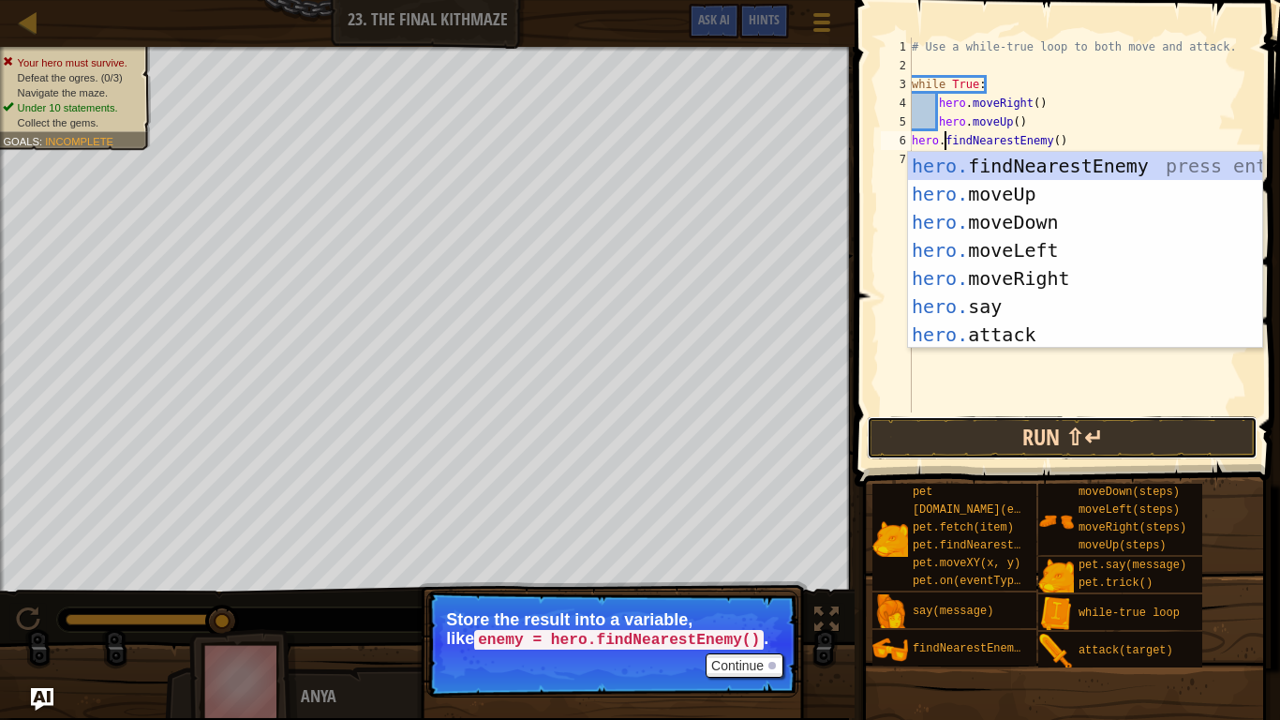
click at [997, 440] on button "Run ⇧↵" at bounding box center [1062, 437] width 391 height 43
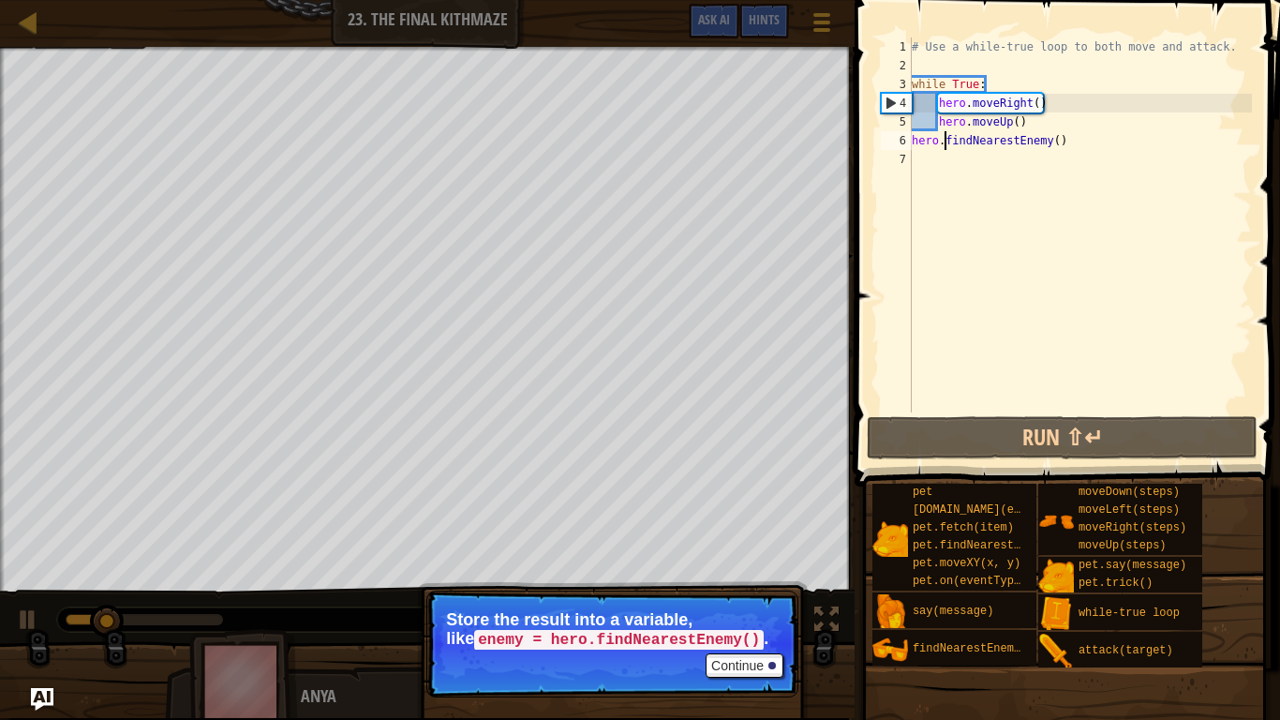
click at [913, 145] on div "# Use a while-true loop to both move and attack. while True : hero . moveRight …" at bounding box center [1080, 243] width 344 height 412
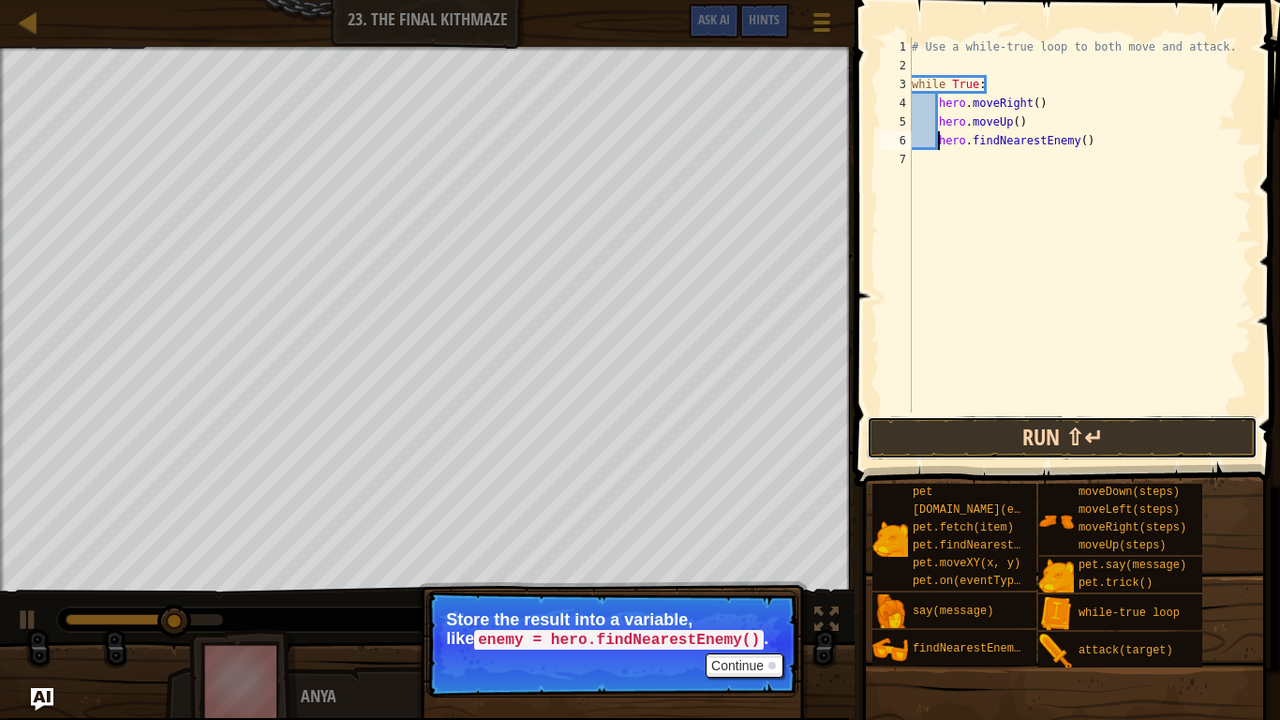
click at [1035, 427] on button "Run ⇧↵" at bounding box center [1062, 437] width 391 height 43
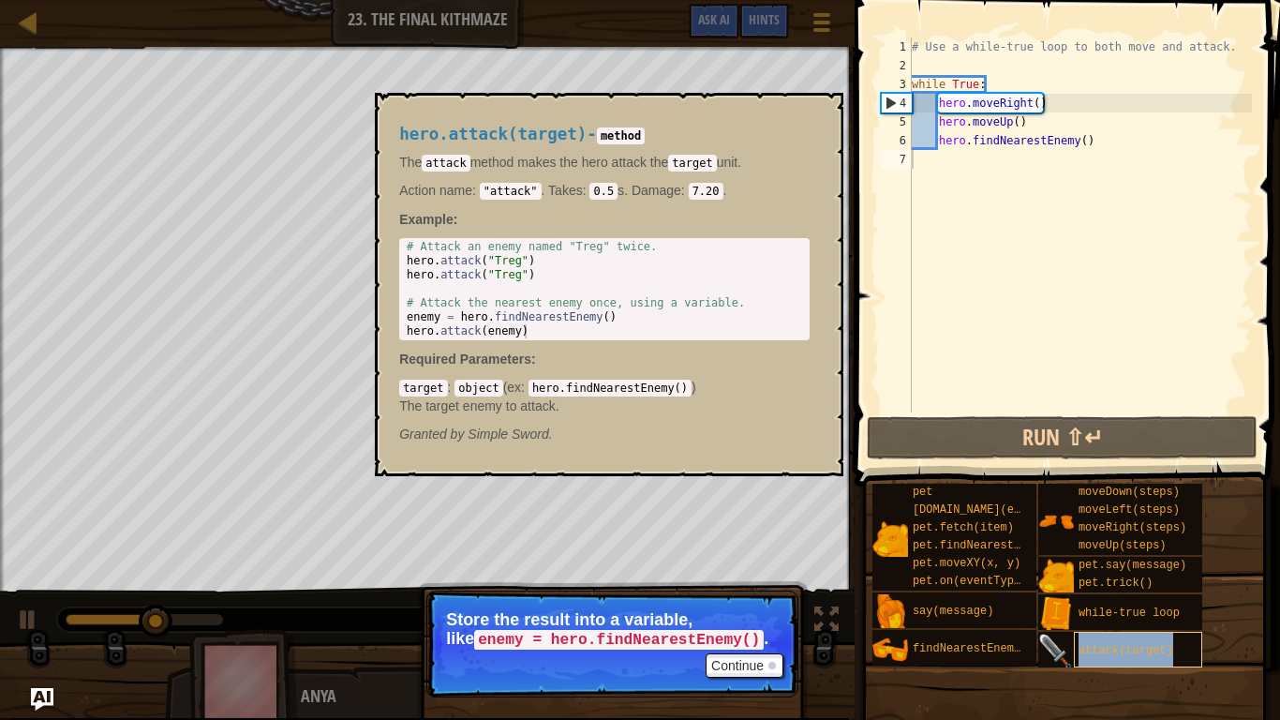
type textarea "attack(target)"
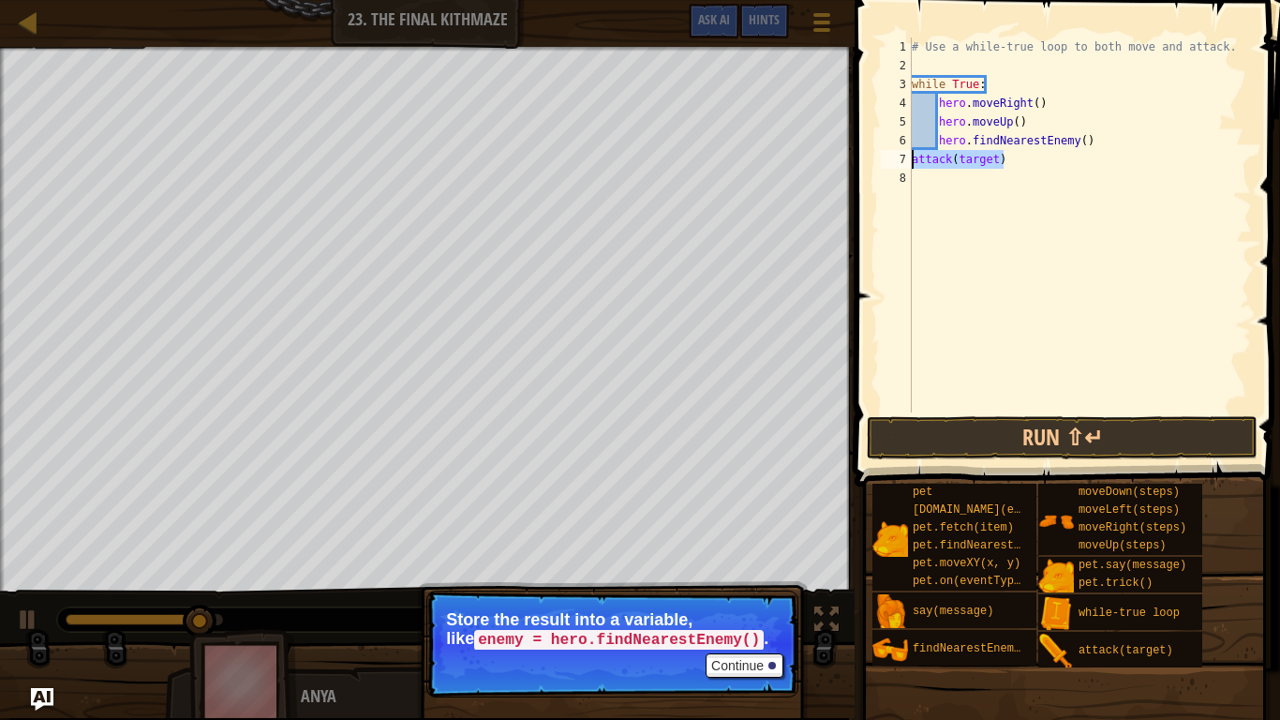
drag, startPoint x: 1010, startPoint y: 159, endPoint x: 909, endPoint y: 158, distance: 101.2
click at [909, 158] on div "attack(target) 1 2 3 4 5 6 7 8 # Use a while-true loop to both move and attack.…" at bounding box center [1064, 224] width 375 height 375
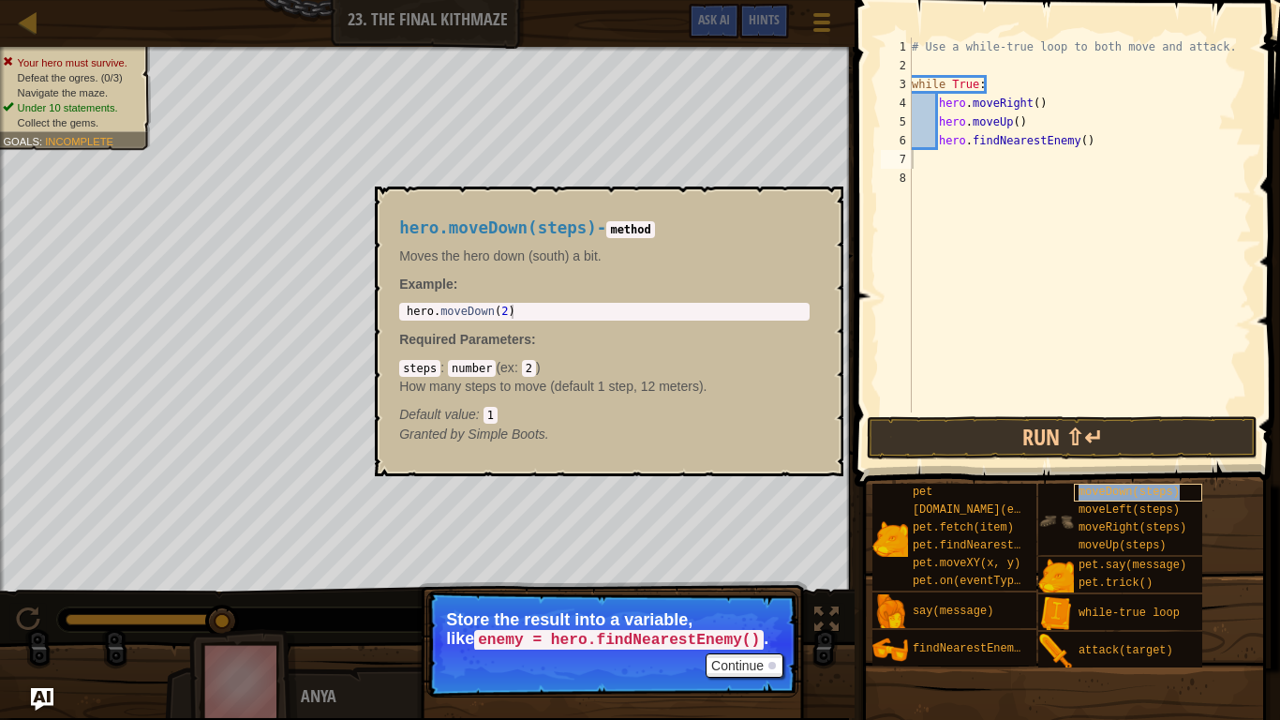
click at [1129, 489] on span "moveDown(steps)" at bounding box center [1129, 491] width 101 height 13
click at [1004, 208] on div "# Use a while-true loop to both move and attack. while True : hero . moveRight …" at bounding box center [1080, 243] width 344 height 412
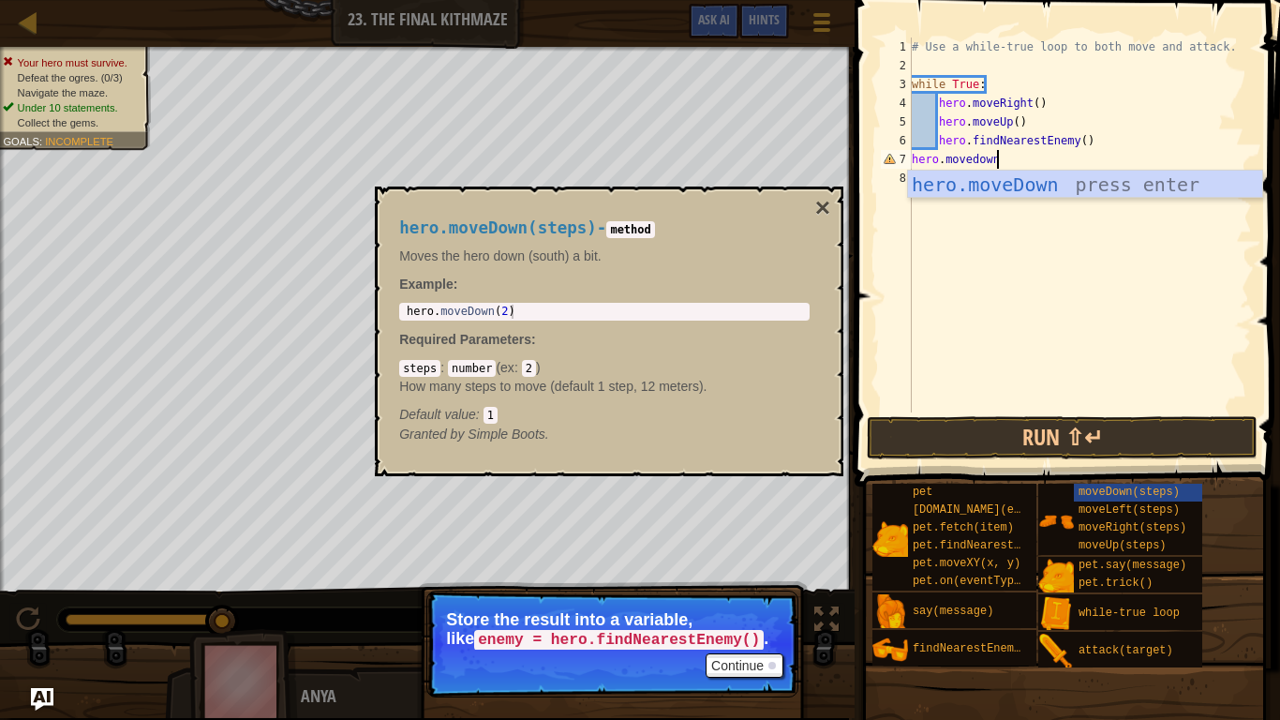
scroll to position [8, 11]
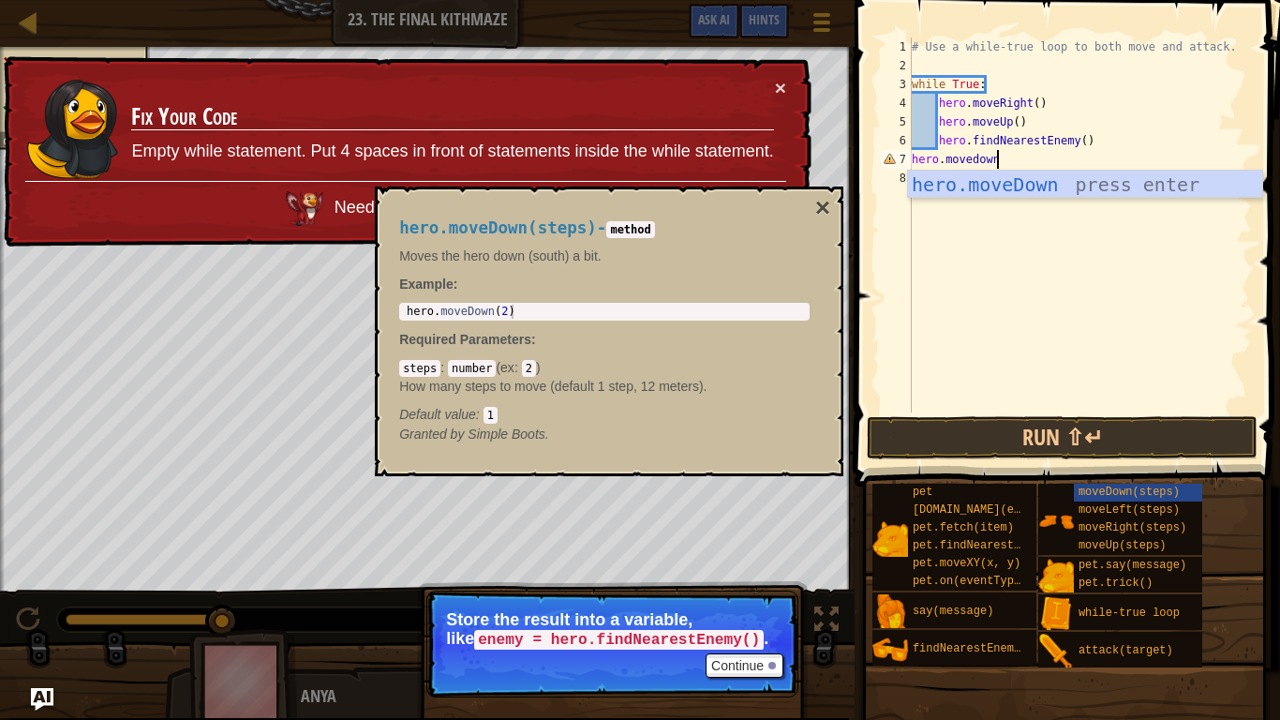
click at [910, 159] on div "7" at bounding box center [896, 159] width 31 height 19
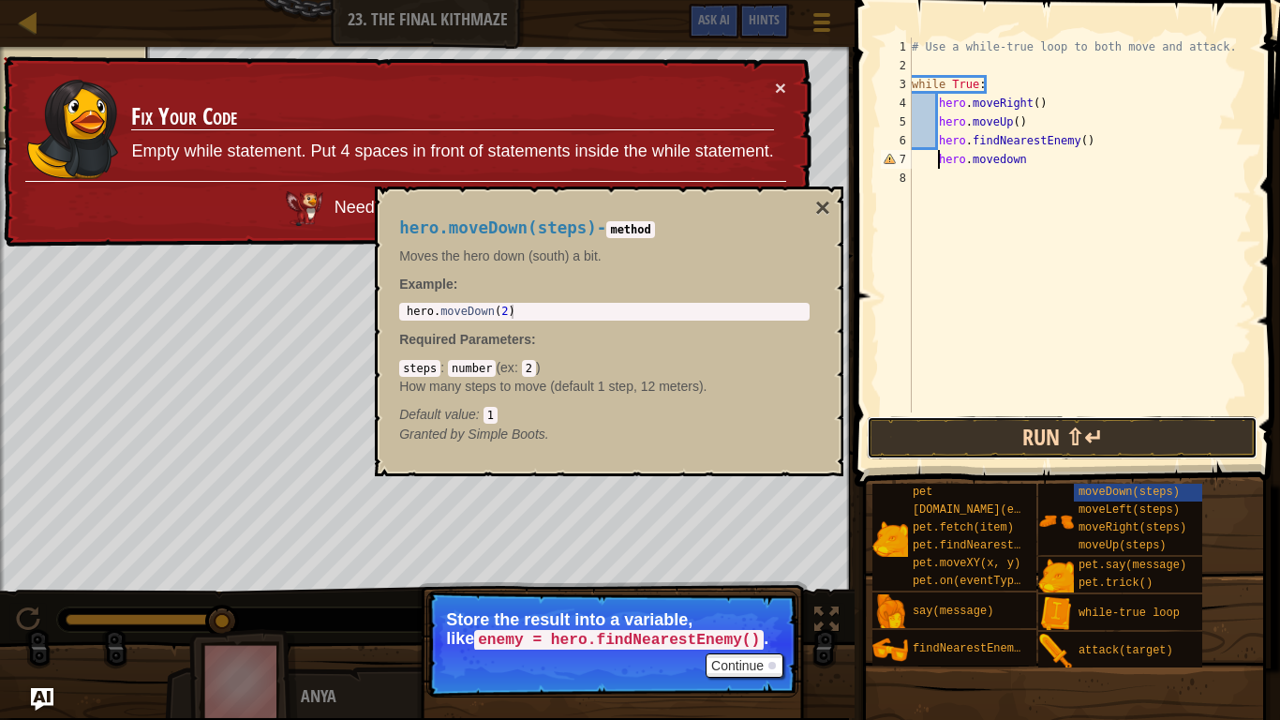
click at [949, 424] on button "Run ⇧↵" at bounding box center [1062, 437] width 391 height 43
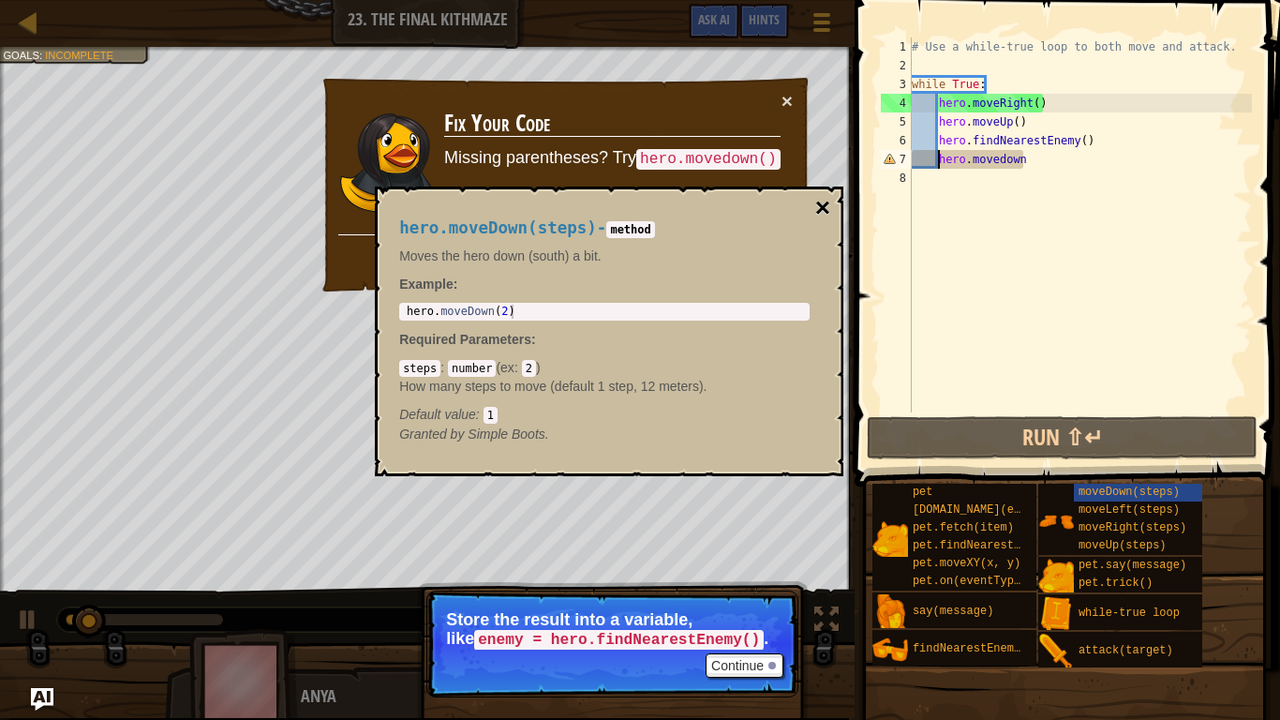
click at [818, 200] on button "×" at bounding box center [822, 208] width 15 height 26
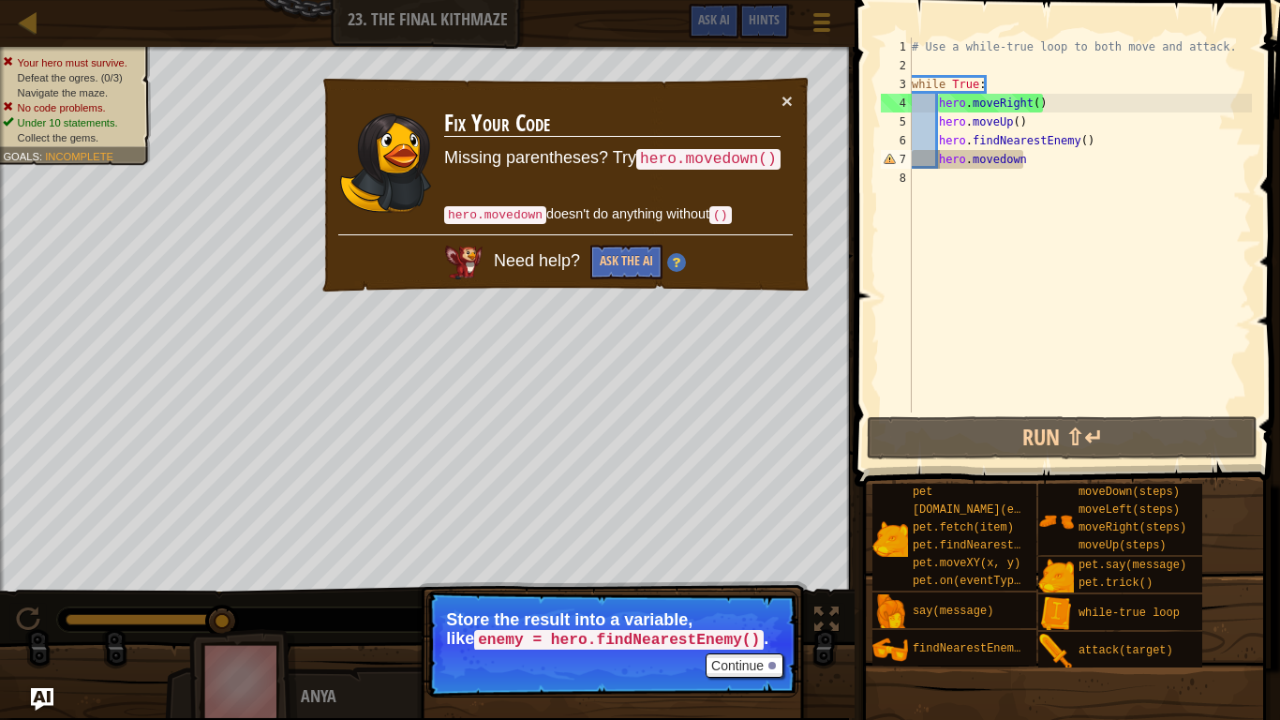
click at [1031, 168] on div "# Use a while-true loop to both move and attack. while True : hero . moveRight …" at bounding box center [1080, 243] width 344 height 412
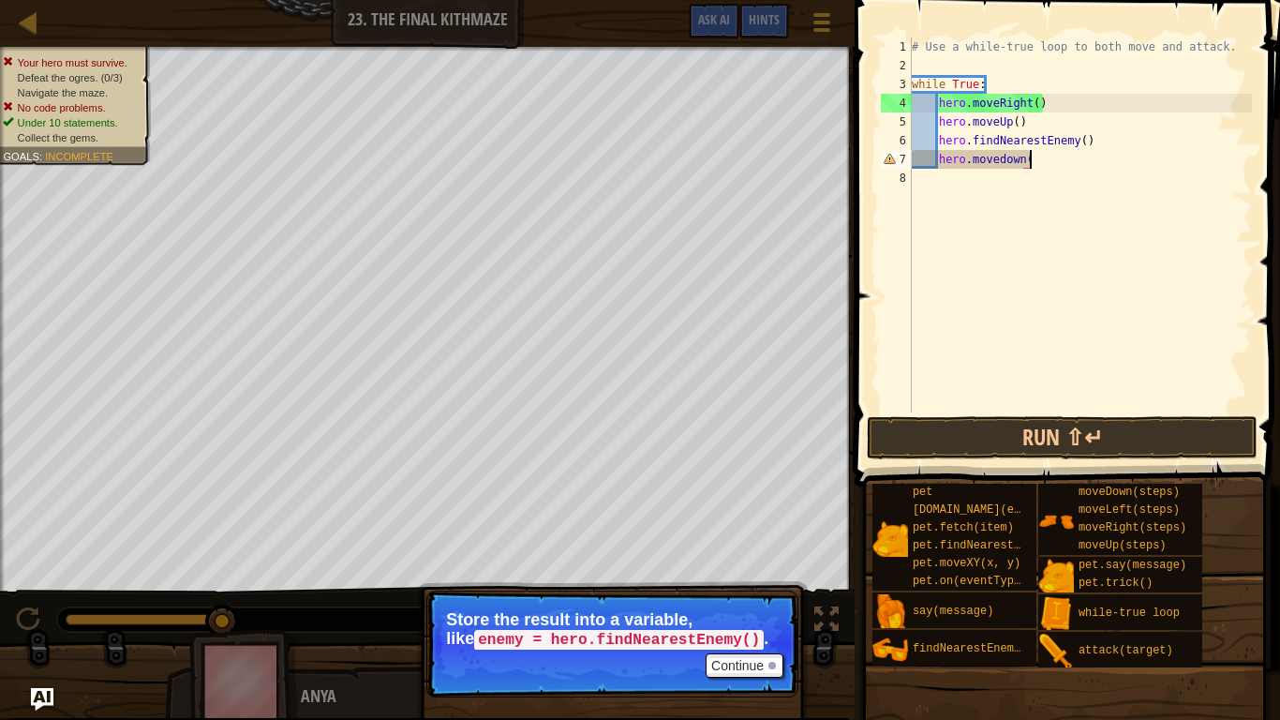
scroll to position [8, 17]
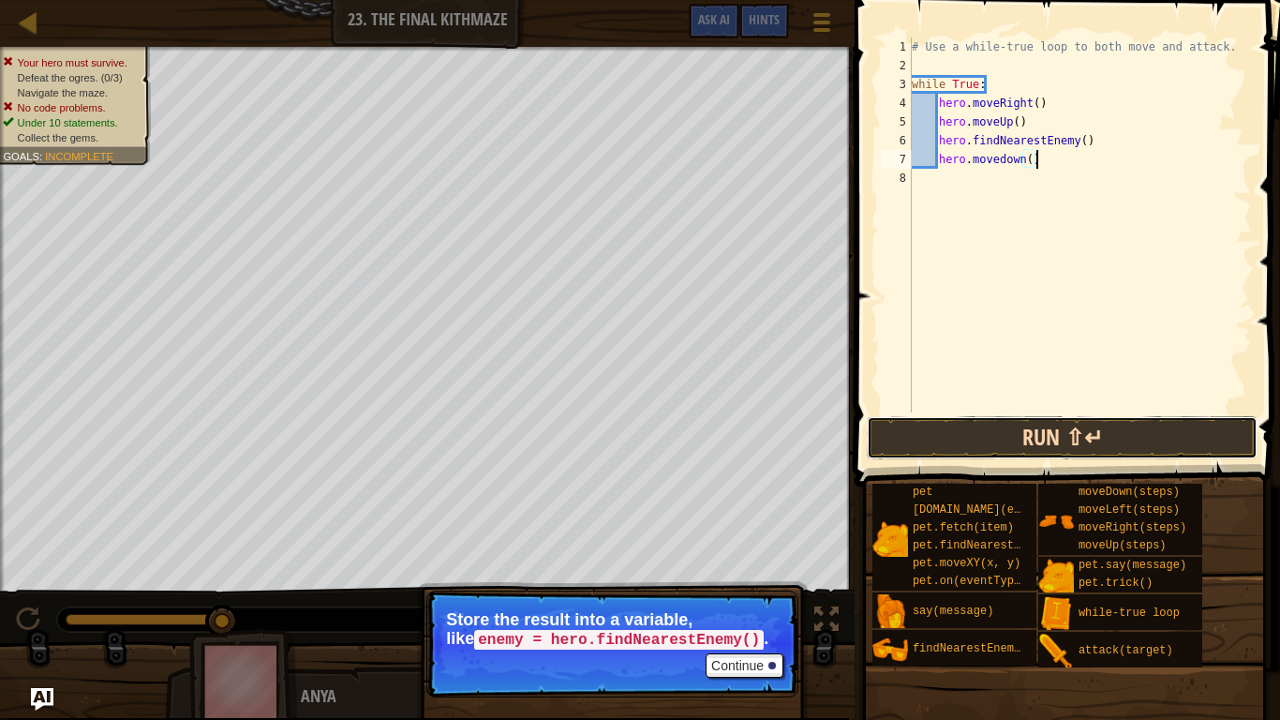
click at [1013, 444] on button "Run ⇧↵" at bounding box center [1062, 437] width 391 height 43
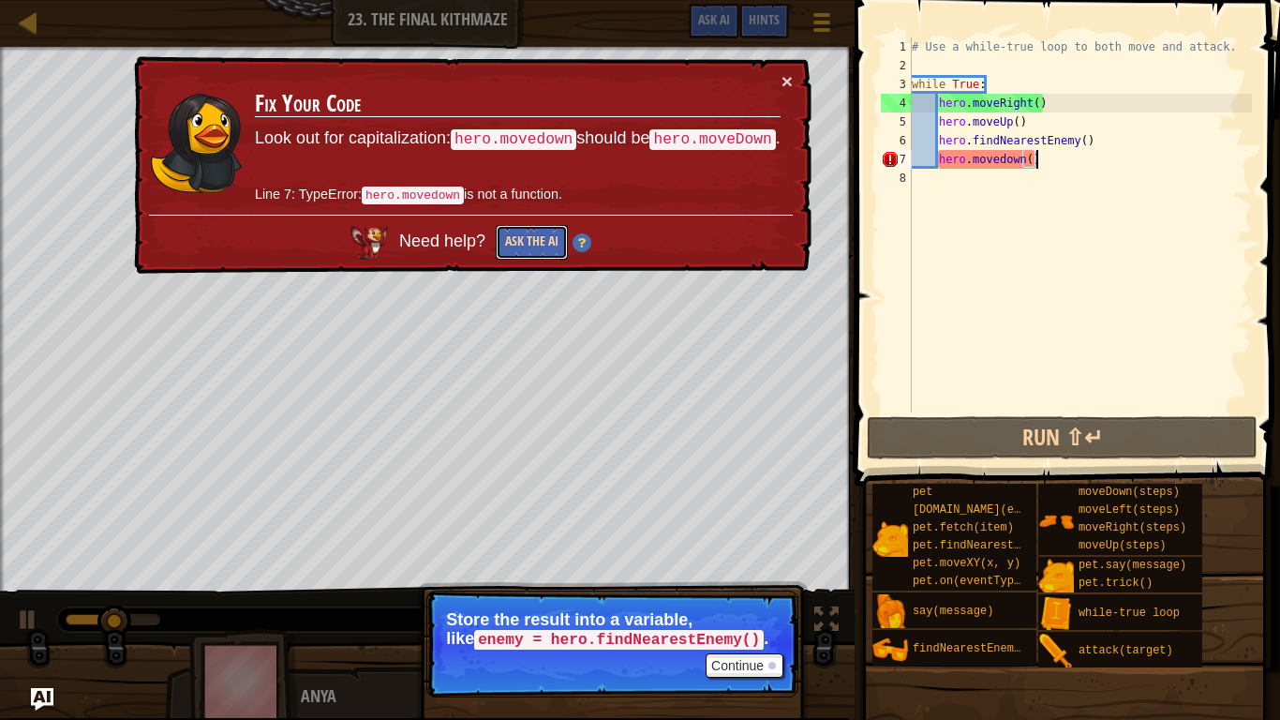
click at [525, 239] on button "Ask the AI" at bounding box center [532, 242] width 72 height 35
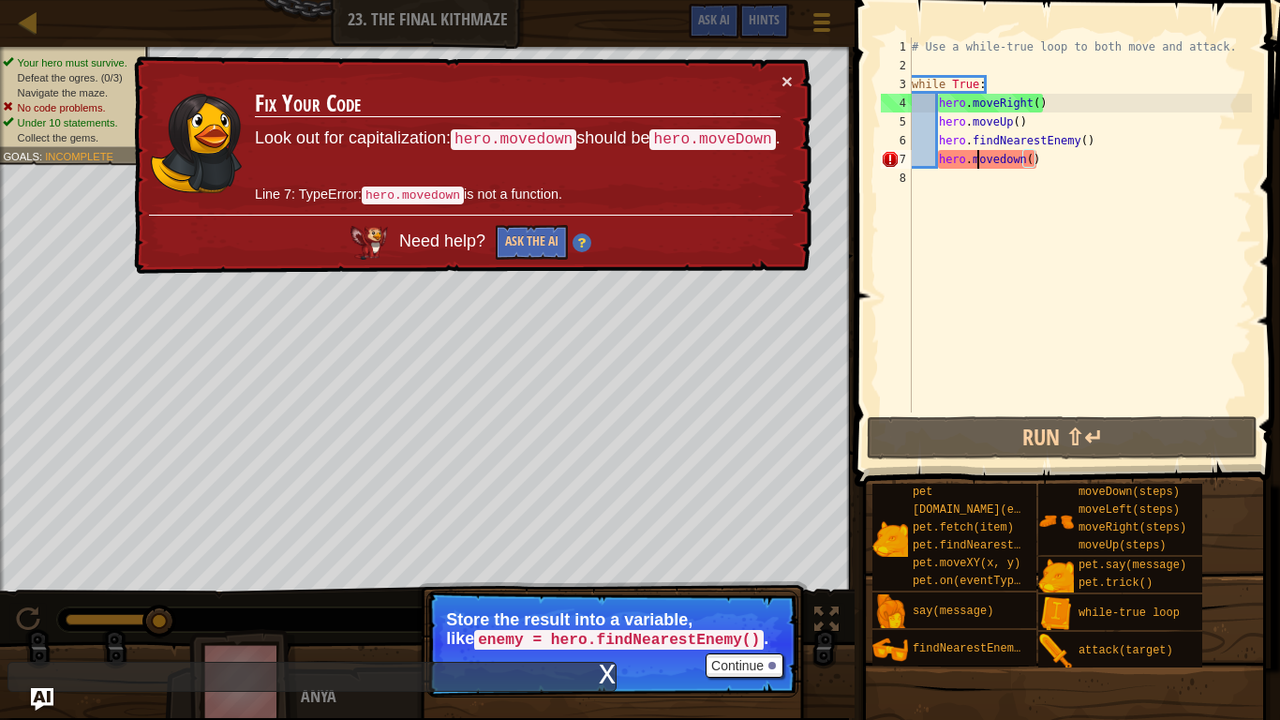
click at [976, 166] on div "# Use a while-true loop to both move and attack. while True : hero . moveRight …" at bounding box center [1080, 243] width 344 height 412
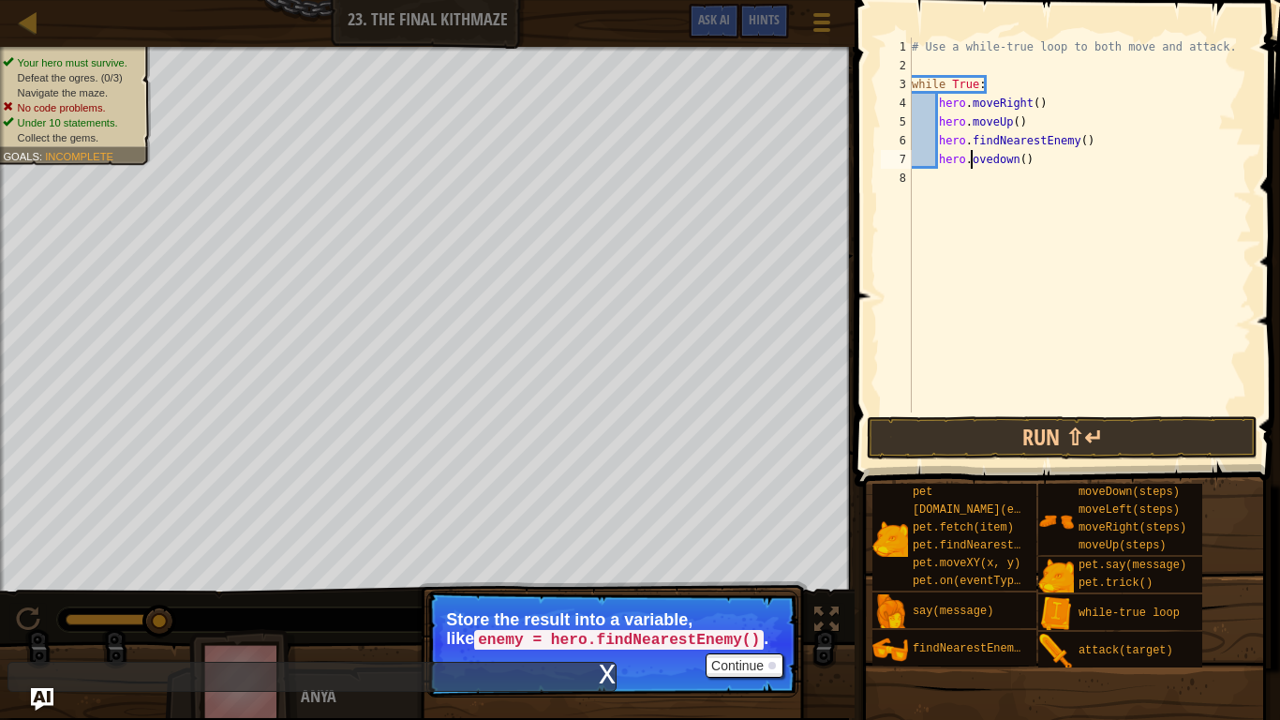
scroll to position [8, 10]
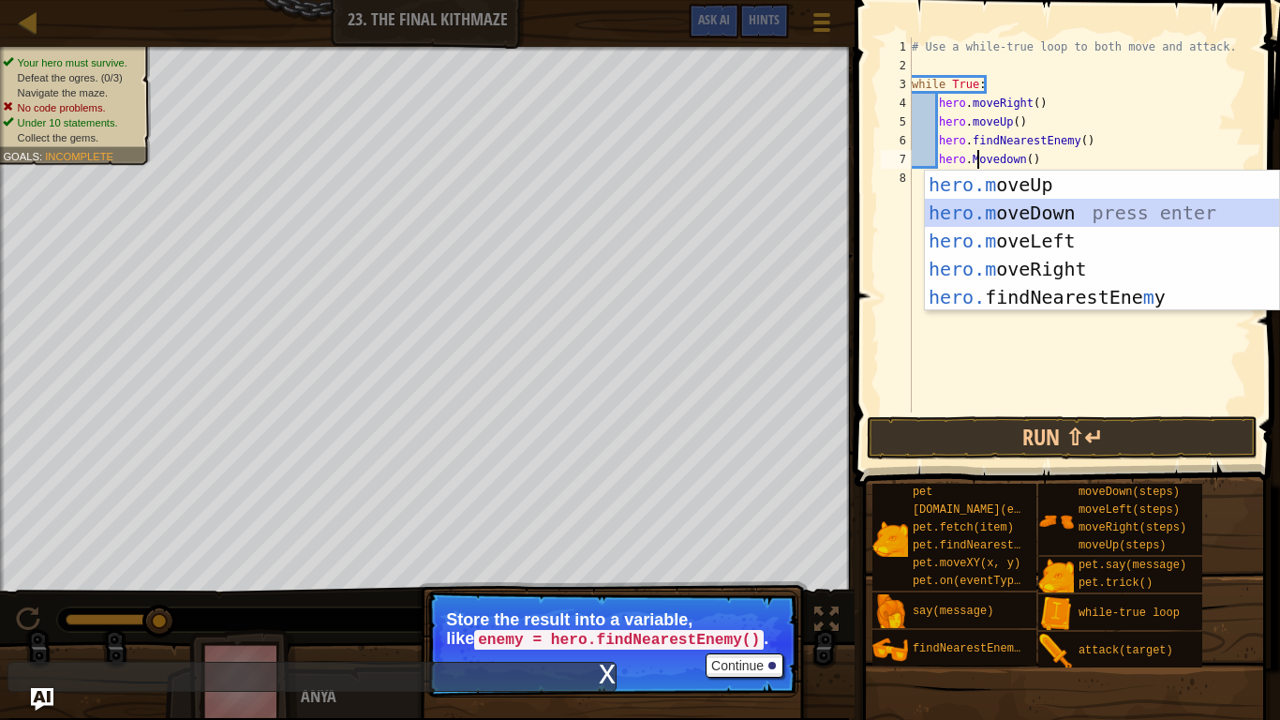
click at [1004, 206] on div "hero.m oveUp press enter hero.m oveDown press enter hero.m oveLeft press enter …" at bounding box center [1102, 269] width 354 height 197
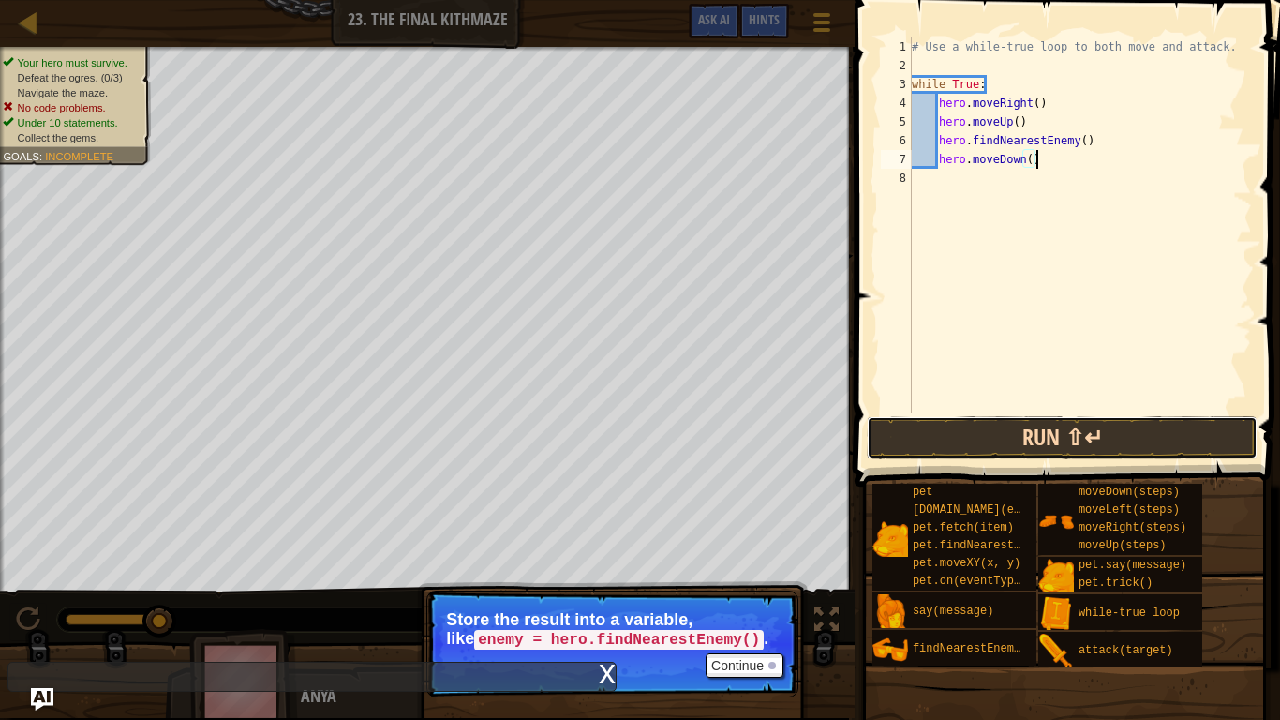
click at [1037, 442] on button "Run ⇧↵" at bounding box center [1062, 437] width 391 height 43
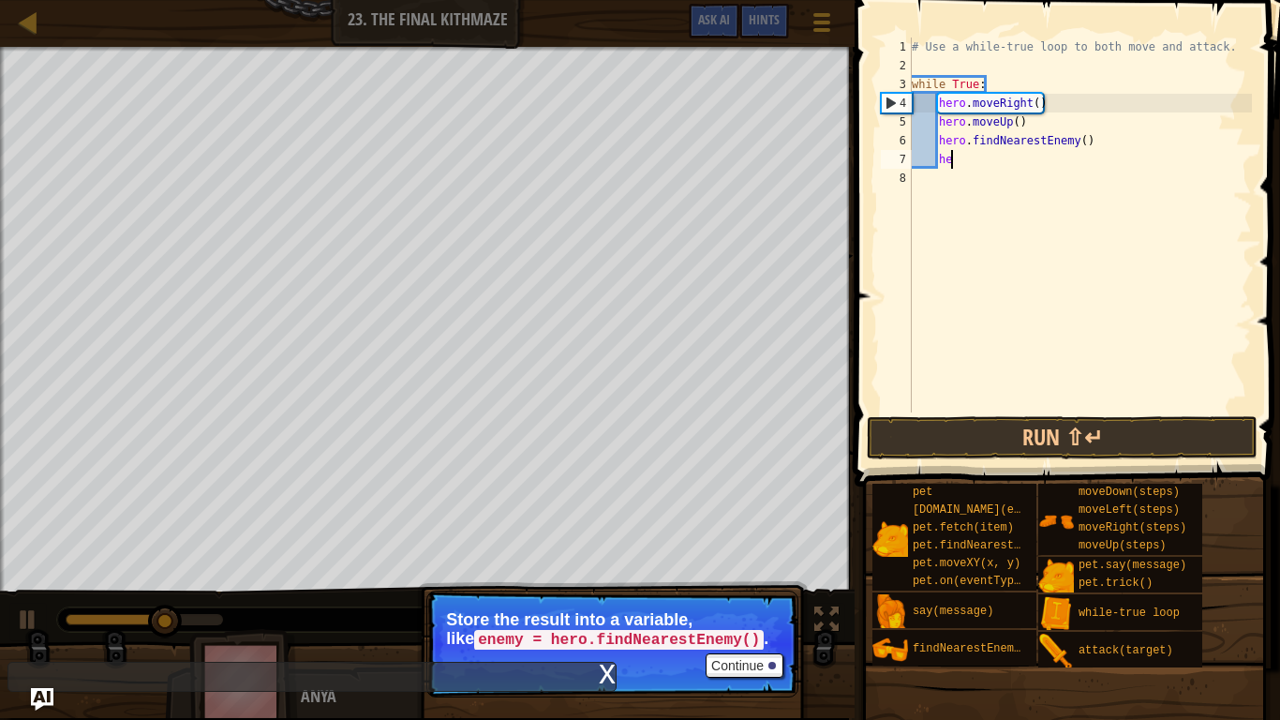
type textarea "h"
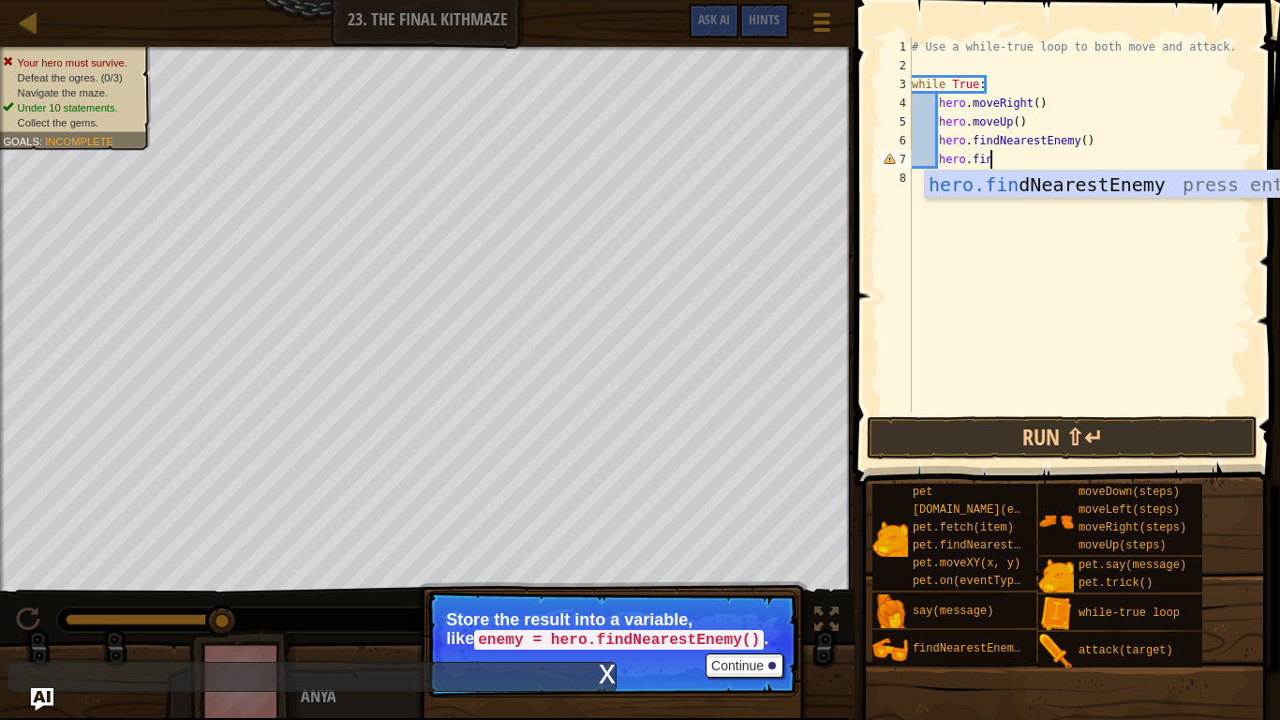
type textarea "hero.find"
click at [1003, 190] on div "hero.find NearestEnemy press enter" at bounding box center [1102, 213] width 354 height 84
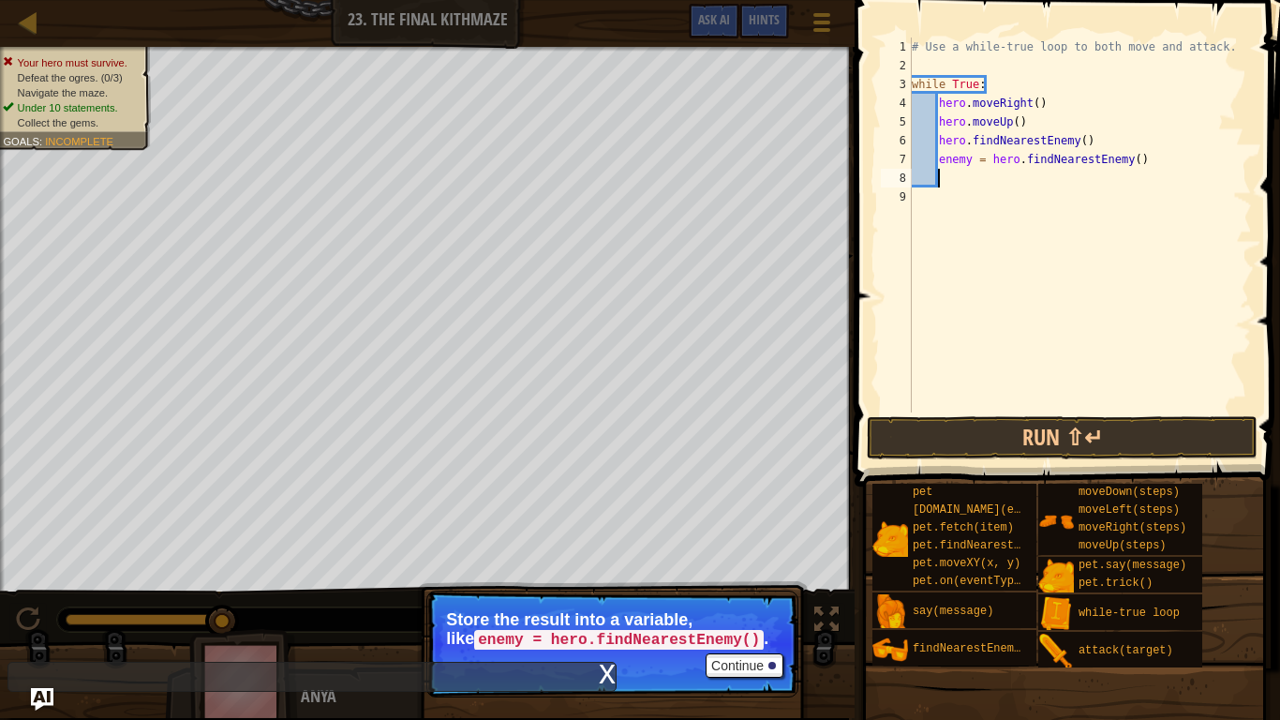
scroll to position [8, 3]
click at [1035, 424] on button "Run ⇧↵" at bounding box center [1062, 437] width 391 height 43
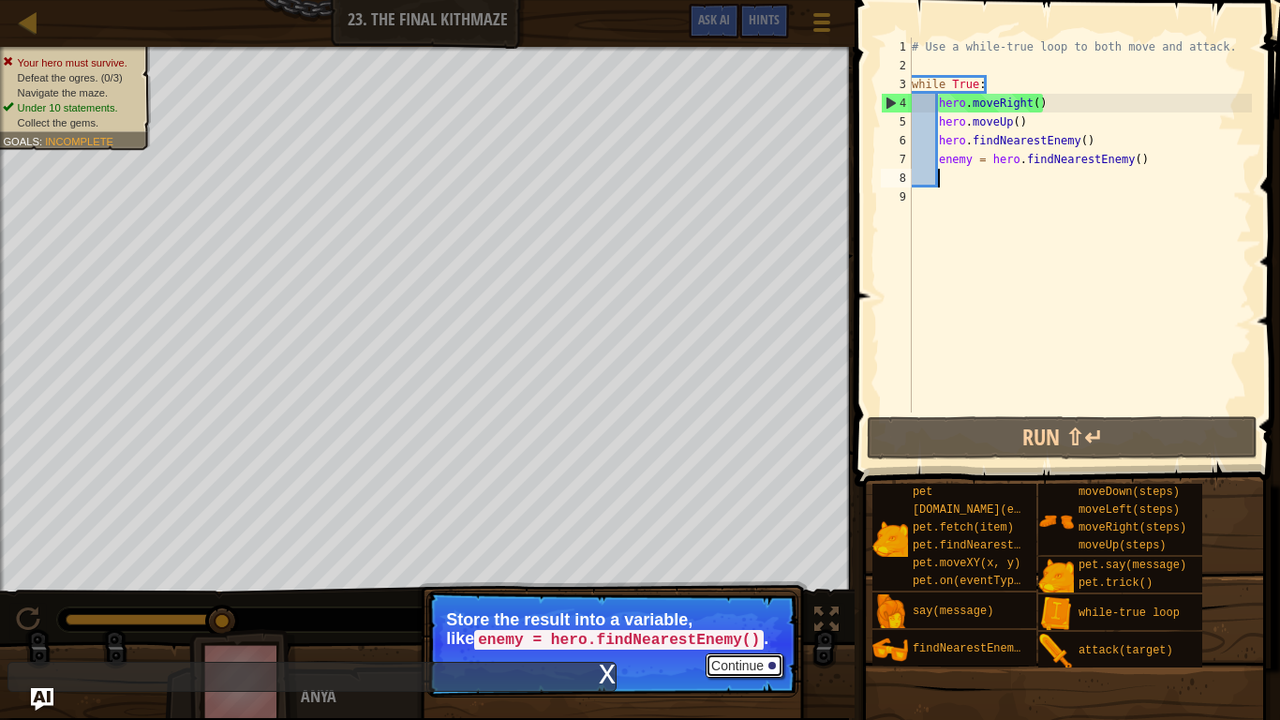
click at [757, 605] on button "Continue" at bounding box center [745, 665] width 78 height 24
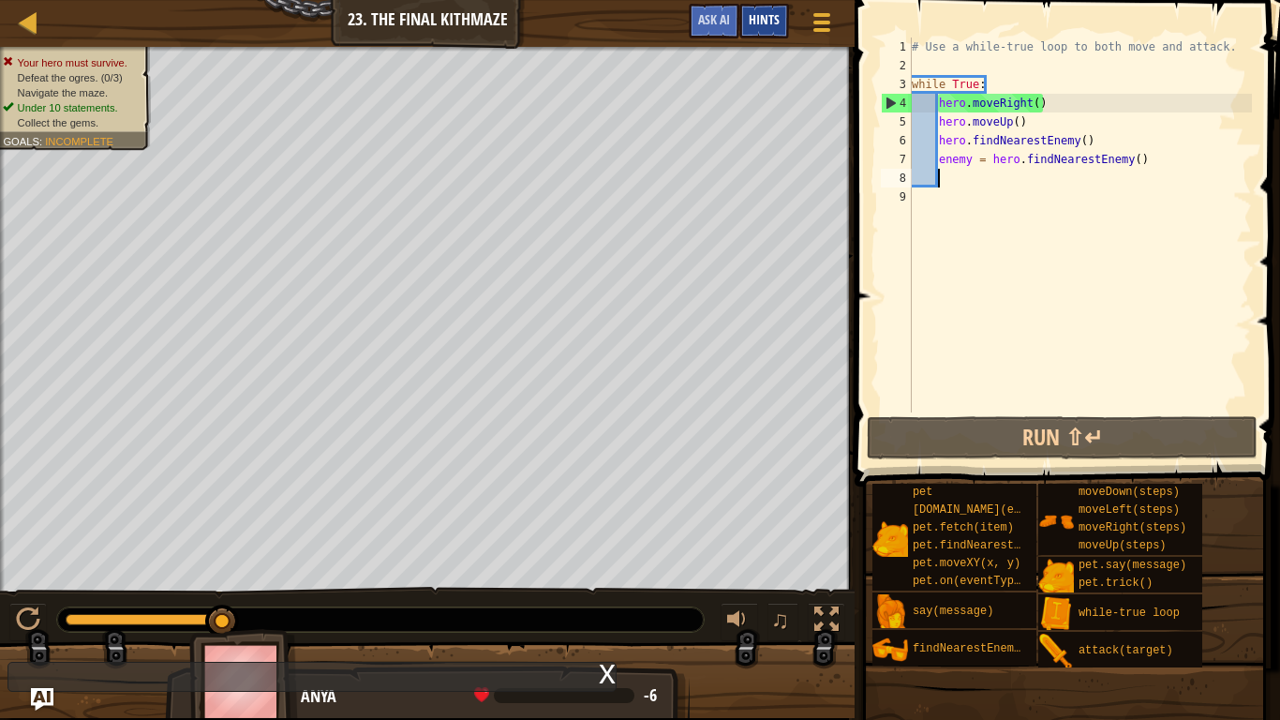
click at [776, 35] on div "Hints" at bounding box center [764, 21] width 50 height 35
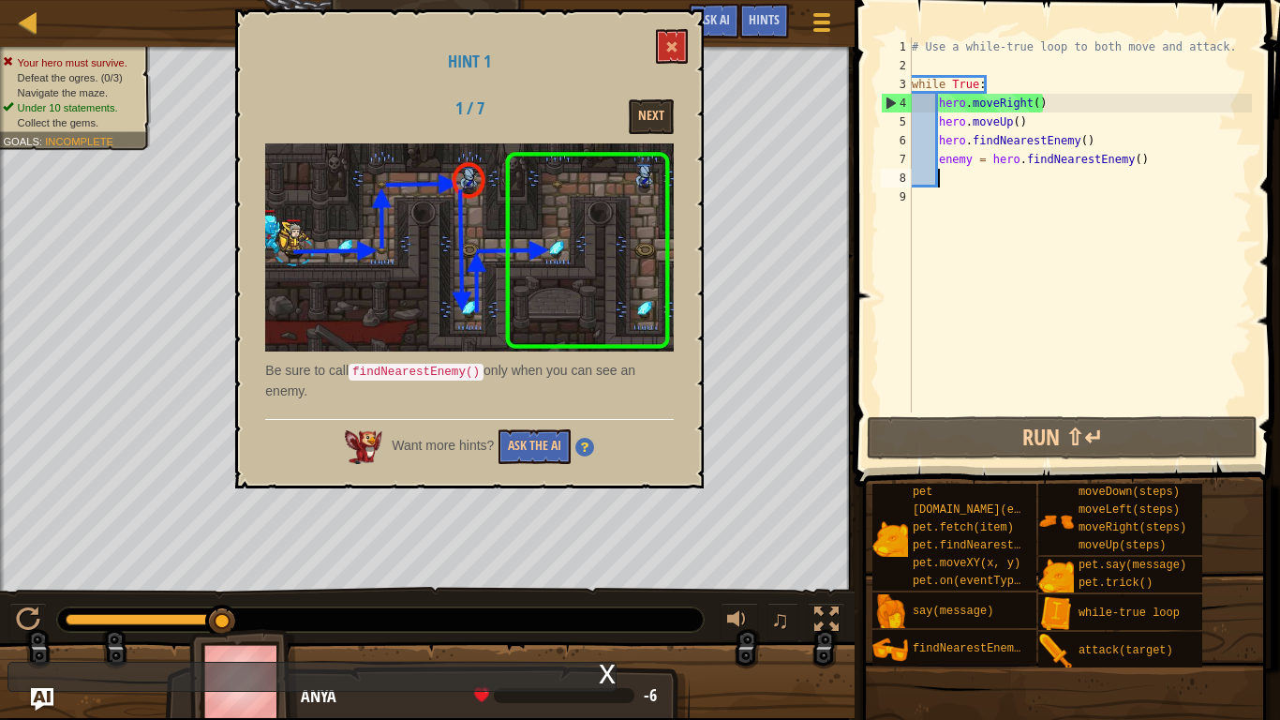
type textarea "f"
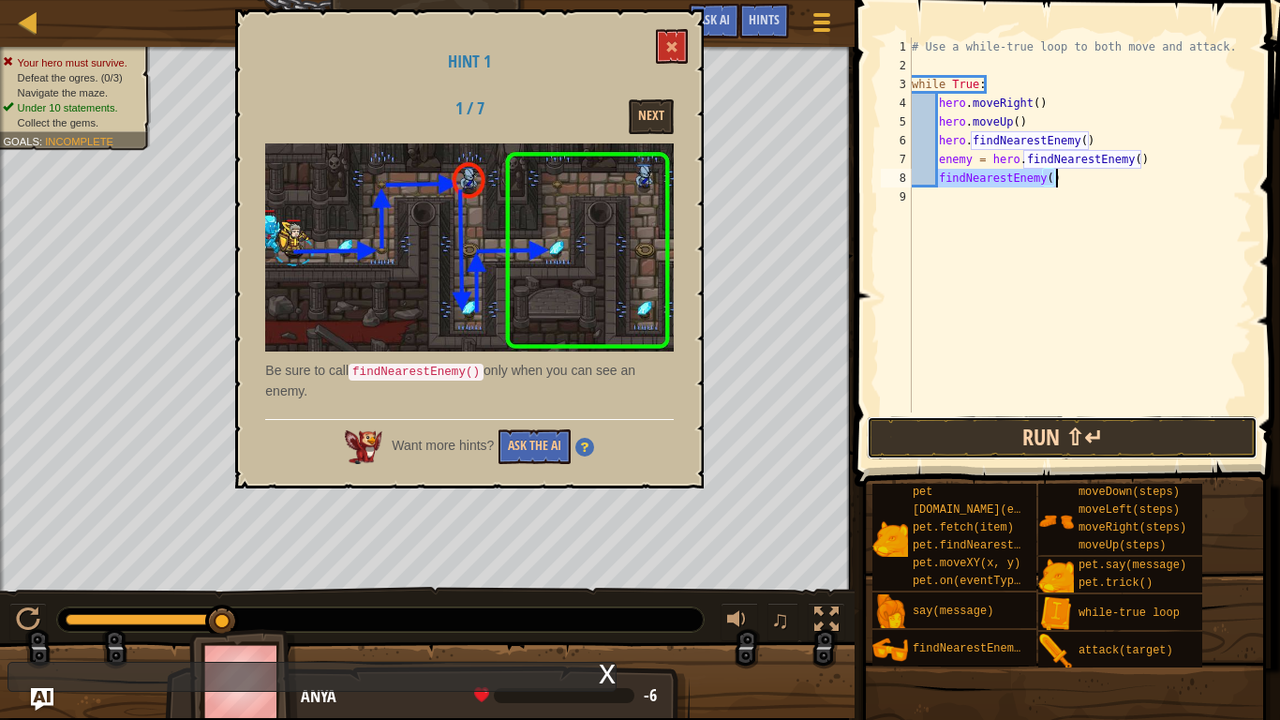
click at [978, 434] on button "Run ⇧↵" at bounding box center [1062, 437] width 391 height 43
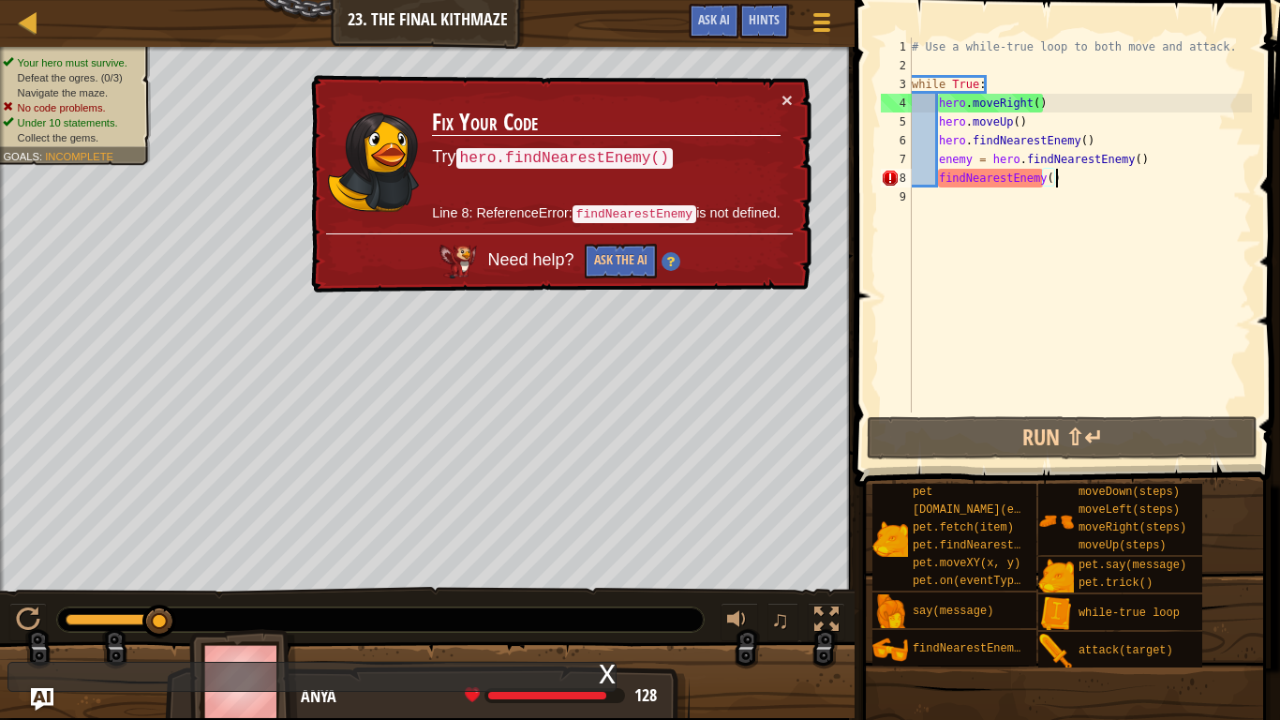
click at [940, 179] on div "# Use a while-true loop to both move and attack. while True : hero . moveRight …" at bounding box center [1080, 243] width 344 height 412
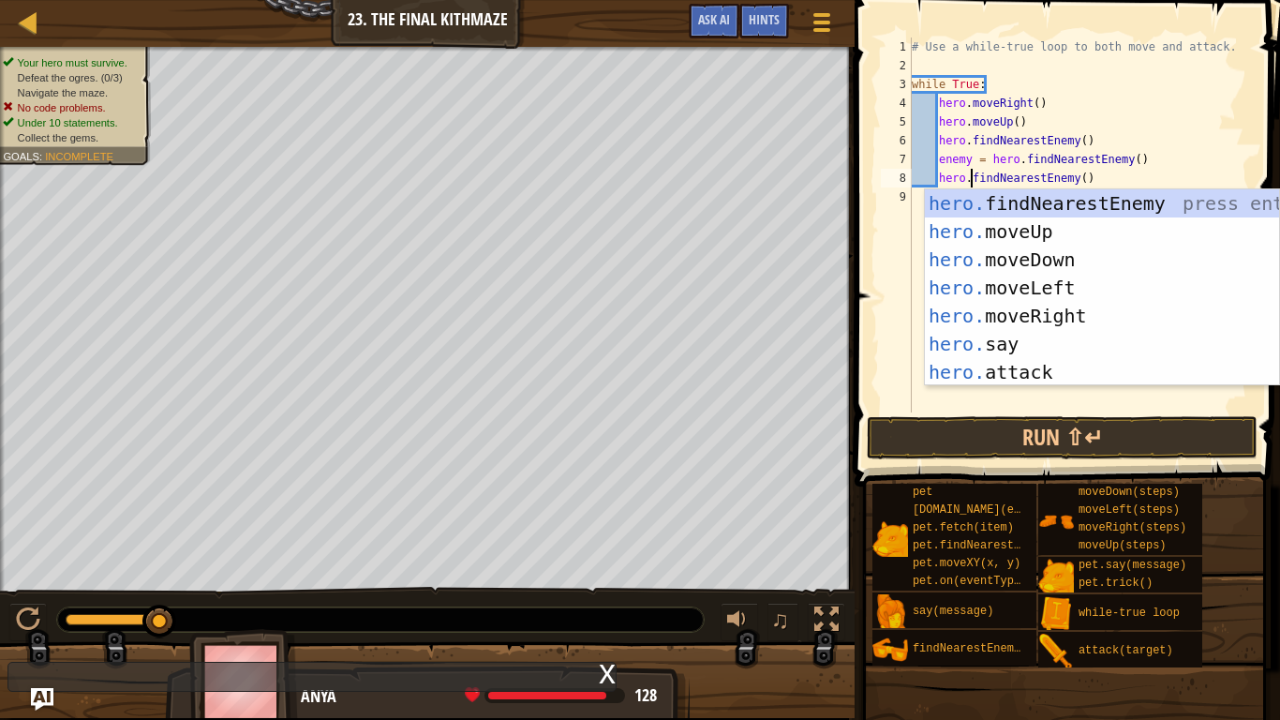
scroll to position [8, 9]
click at [891, 422] on button "Run ⇧↵" at bounding box center [1062, 437] width 391 height 43
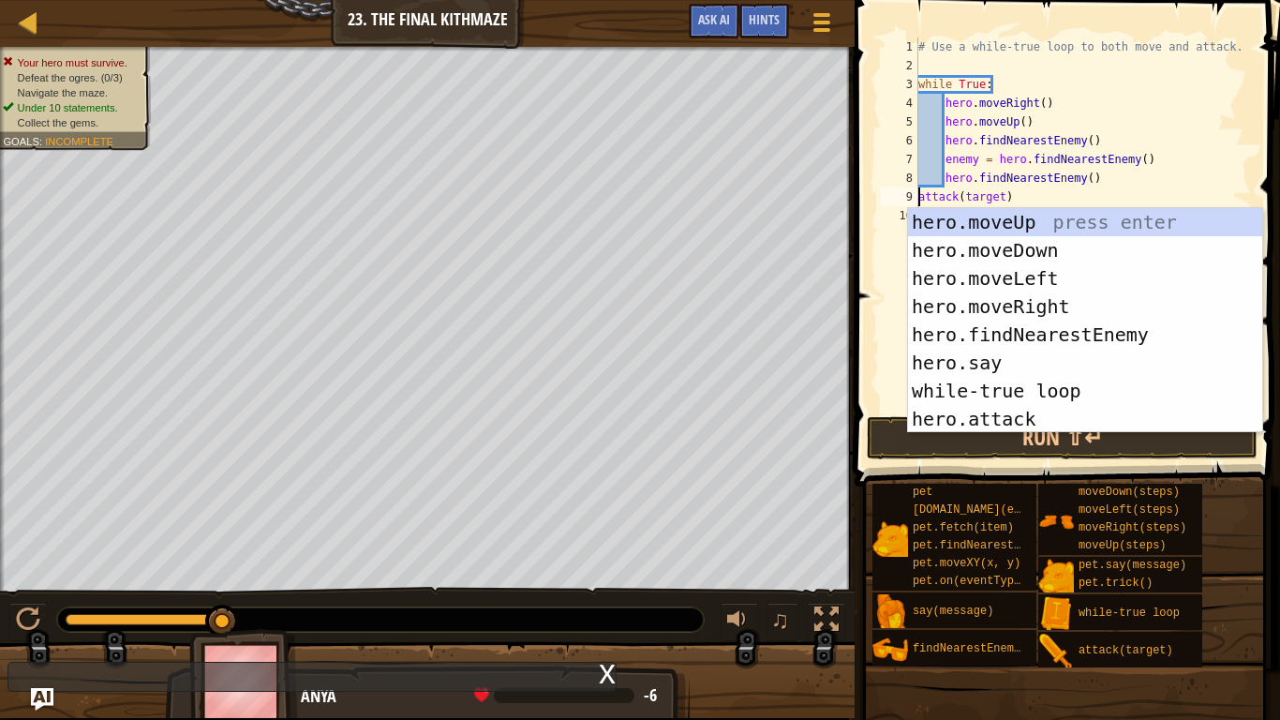
click at [1003, 200] on div "# Use a while-true loop to both move and attack. while True : hero . moveRight …" at bounding box center [1083, 243] width 337 height 412
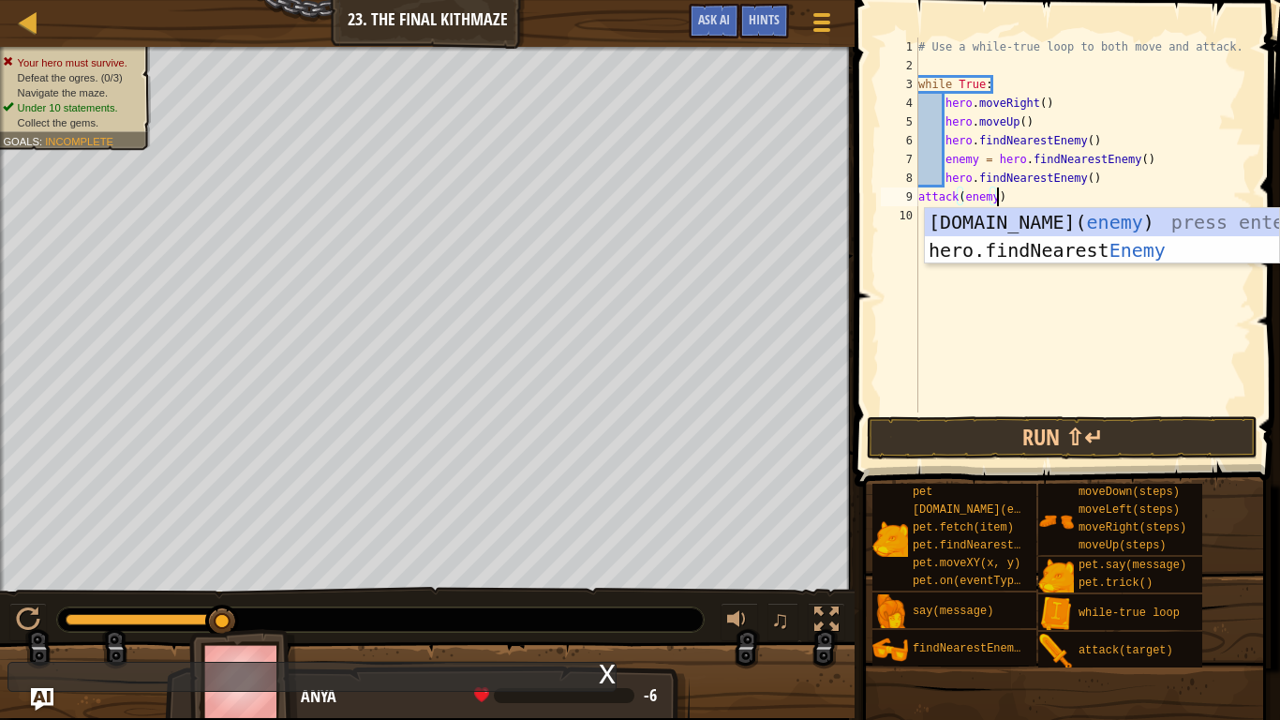
scroll to position [8, 11]
click at [918, 200] on div "# Use a while-true loop to both move and attack. while True : hero . moveRight …" at bounding box center [1083, 243] width 337 height 412
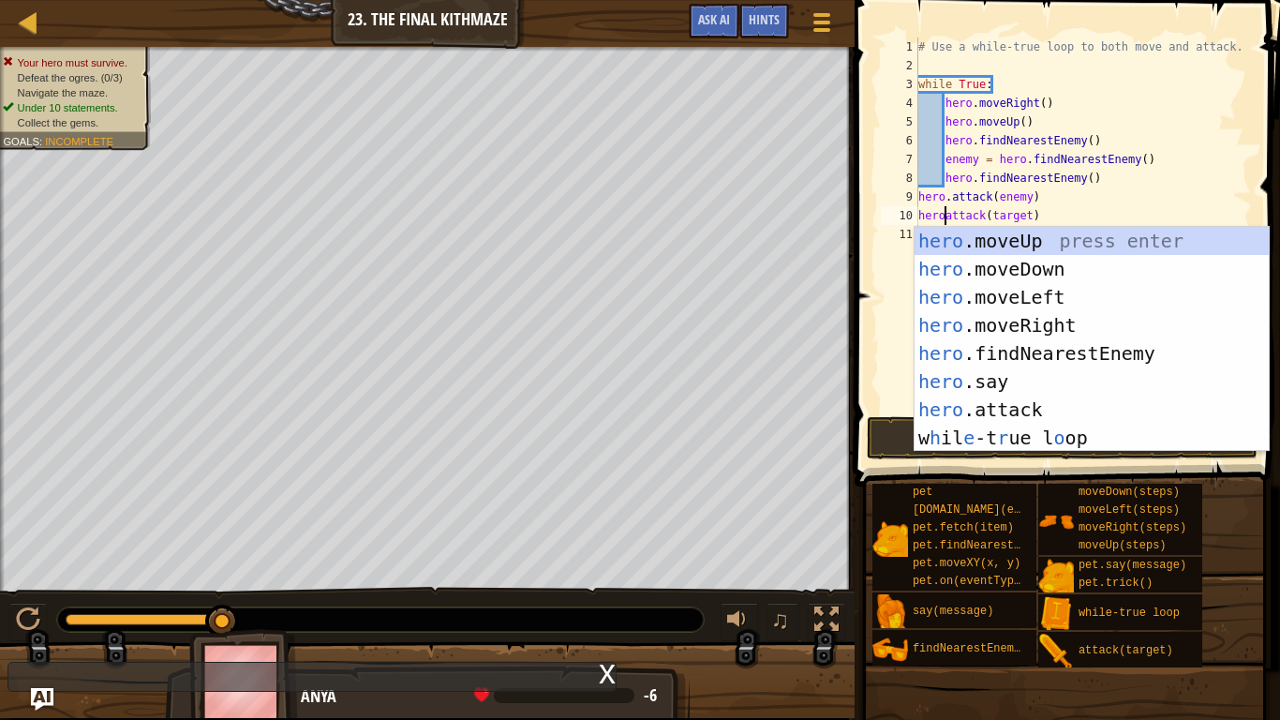
scroll to position [8, 6]
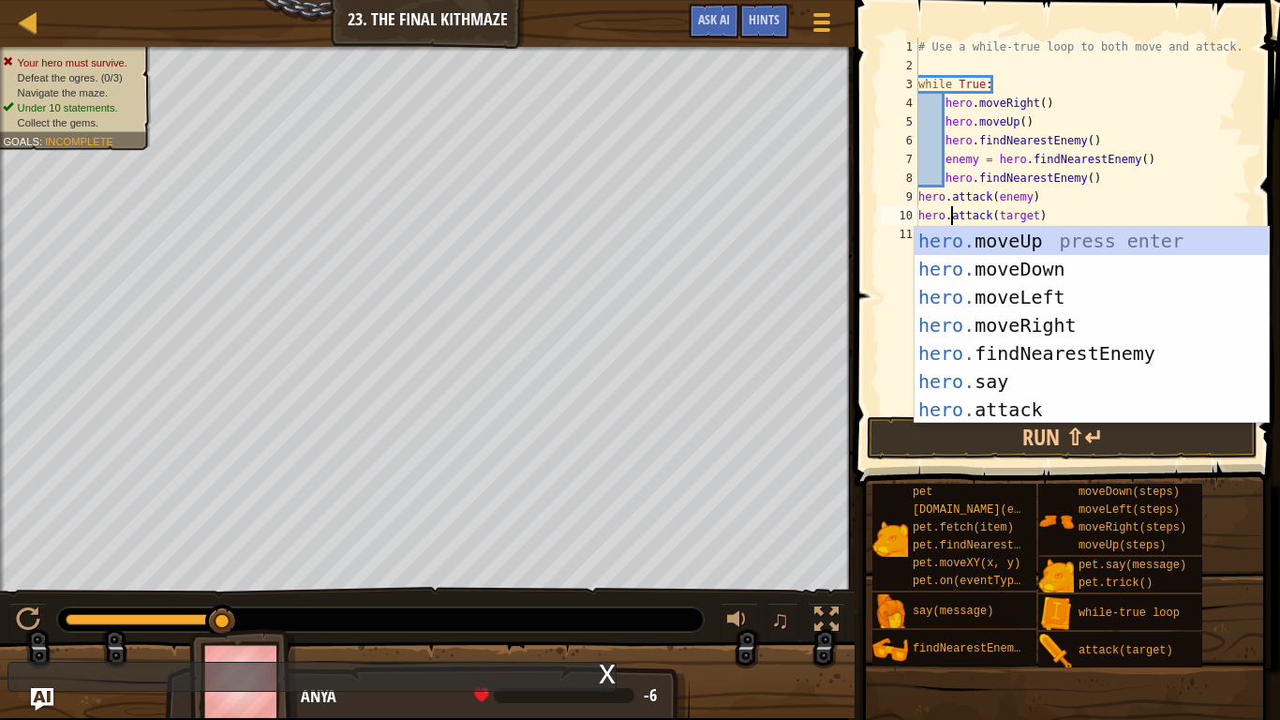
click at [1036, 216] on div "# Use a while-true loop to both move and attack. while True : hero . moveRight …" at bounding box center [1083, 243] width 337 height 412
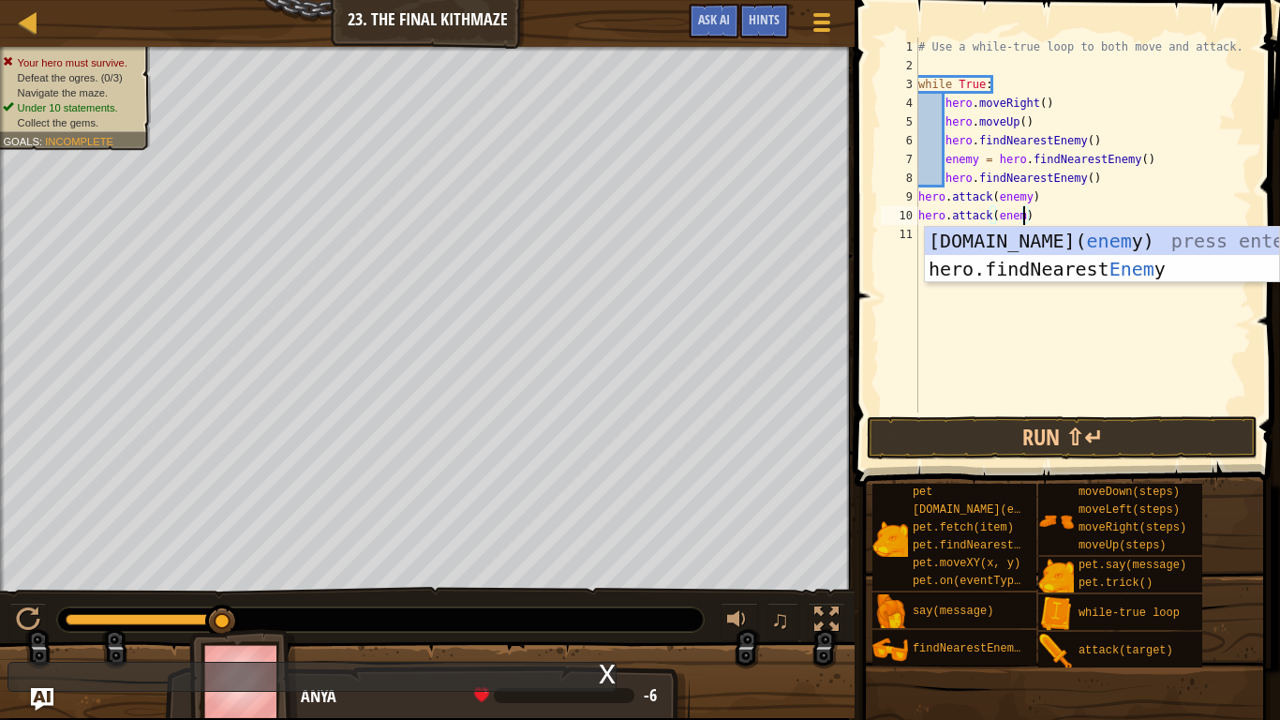
scroll to position [8, 16]
click at [1067, 419] on button "Run ⇧↵" at bounding box center [1062, 437] width 391 height 43
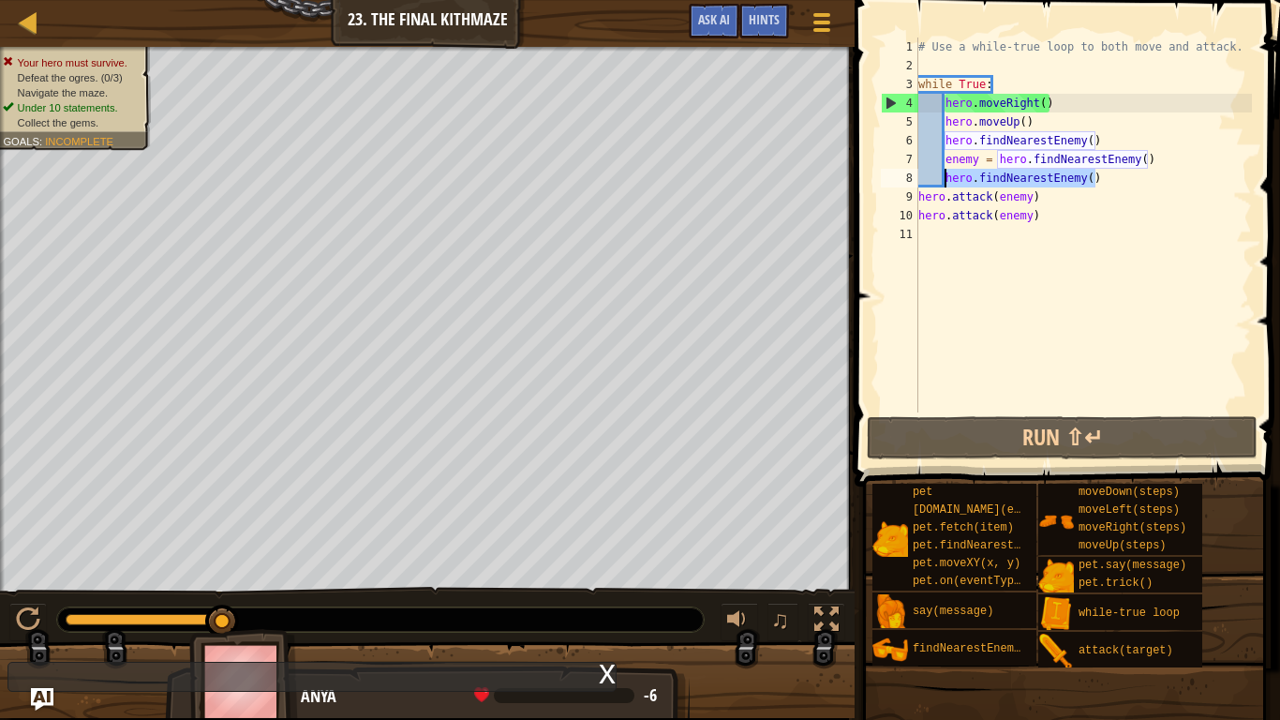
drag, startPoint x: 1101, startPoint y: 182, endPoint x: 947, endPoint y: 179, distance: 154.7
click at [947, 179] on div "# Use a while-true loop to both move and attack. while True : hero . moveRight …" at bounding box center [1083, 243] width 337 height 412
type textarea "hero.findNearestEnemy()"
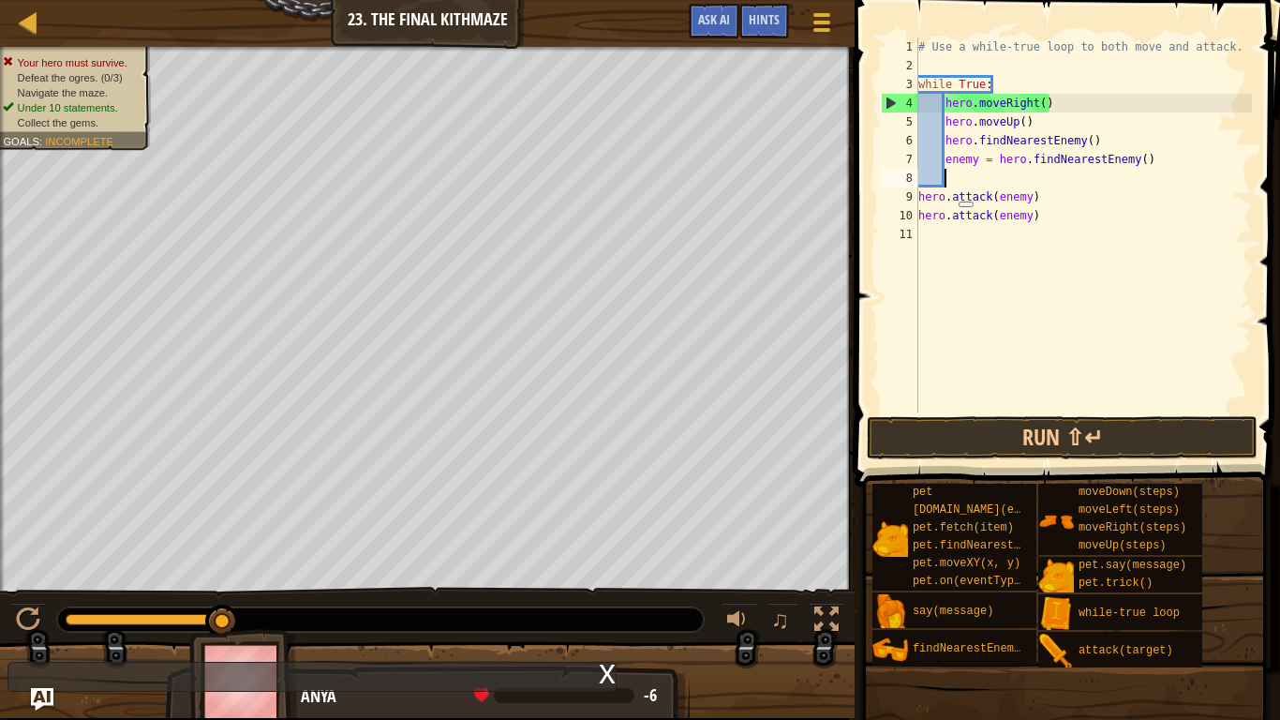
scroll to position [8, 3]
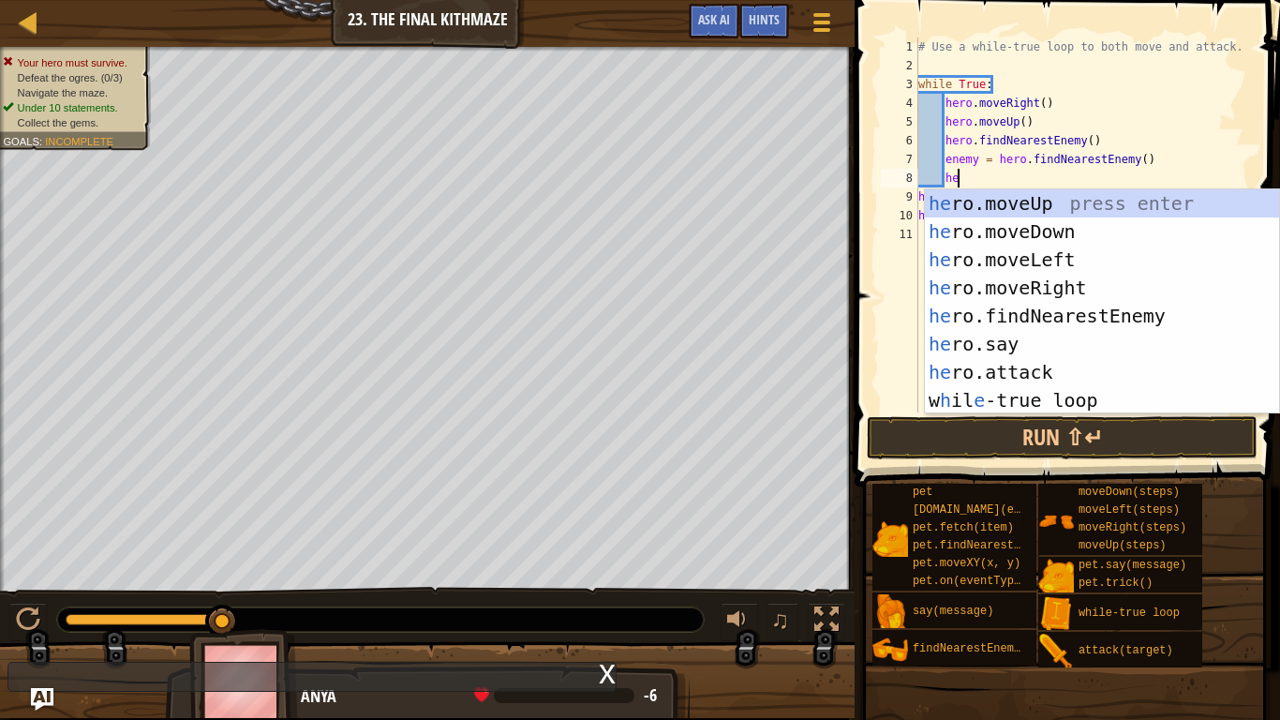
type textarea "hero"
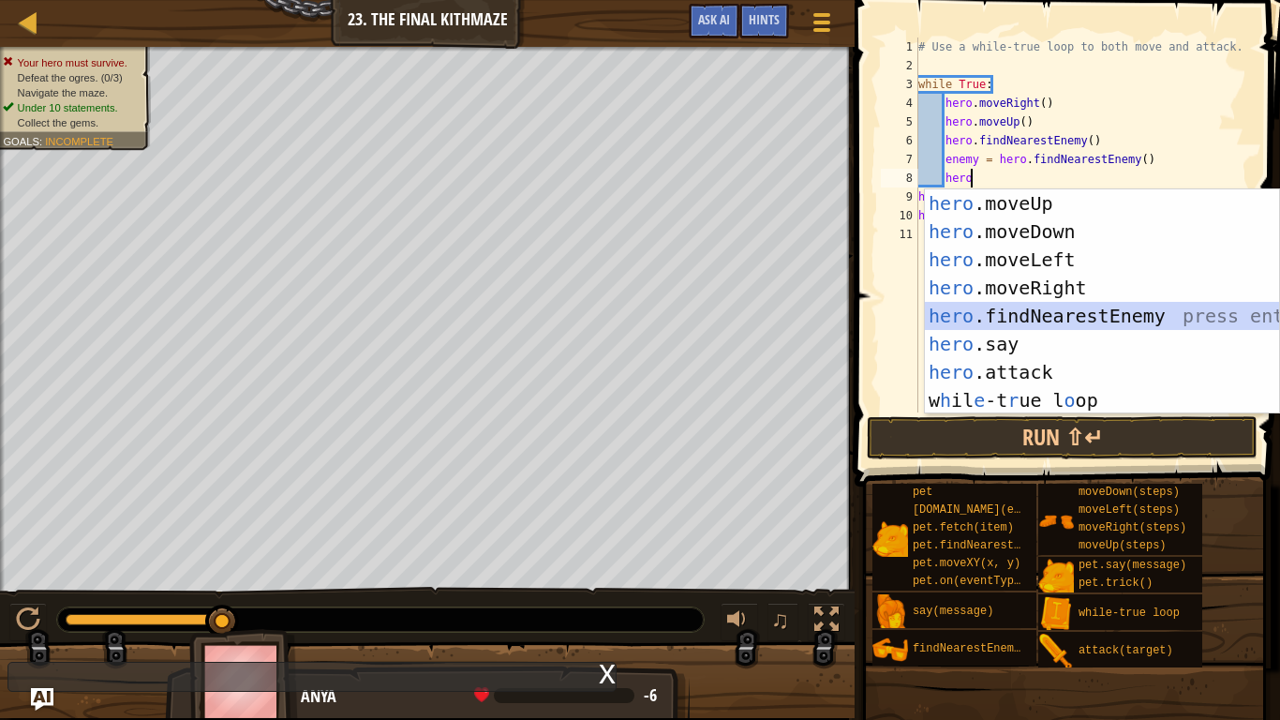
click at [983, 310] on div "hero .moveUp press enter hero .moveDown press enter hero .moveLeft press enter …" at bounding box center [1102, 329] width 354 height 281
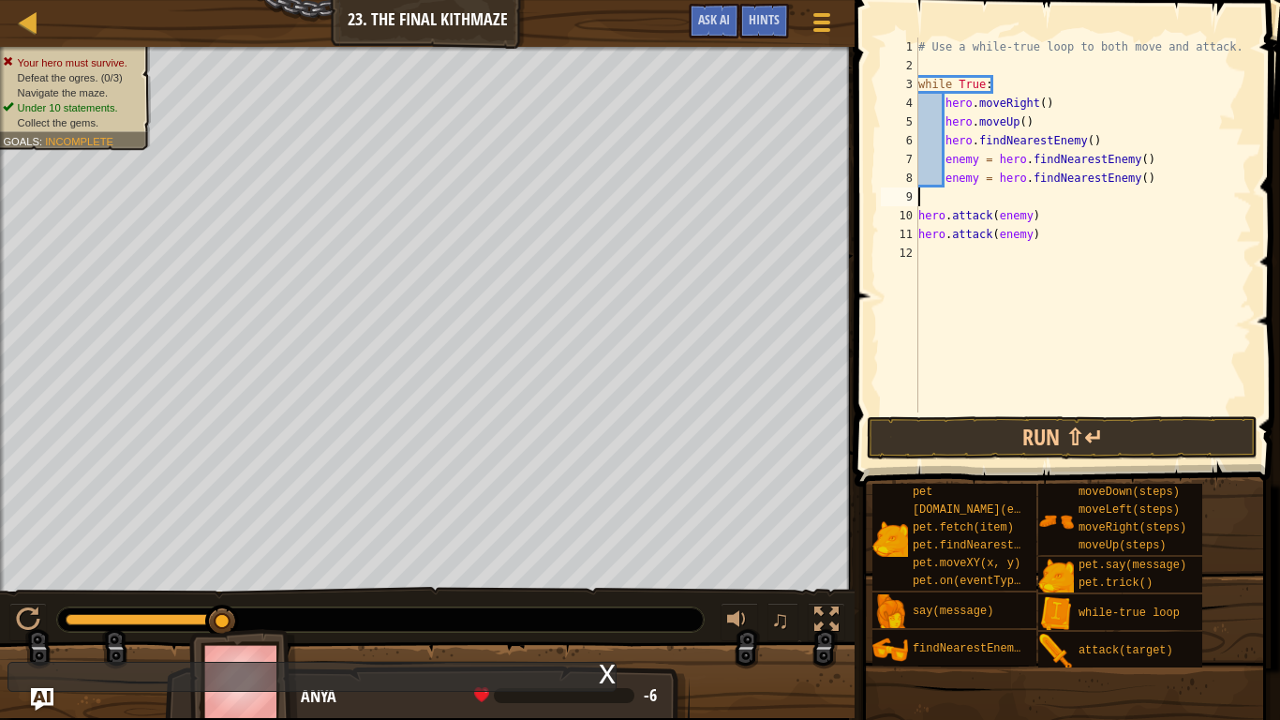
scroll to position [8, 0]
click at [918, 197] on div "9" at bounding box center [899, 196] width 37 height 19
type textarea "hero.attack(enemy)"
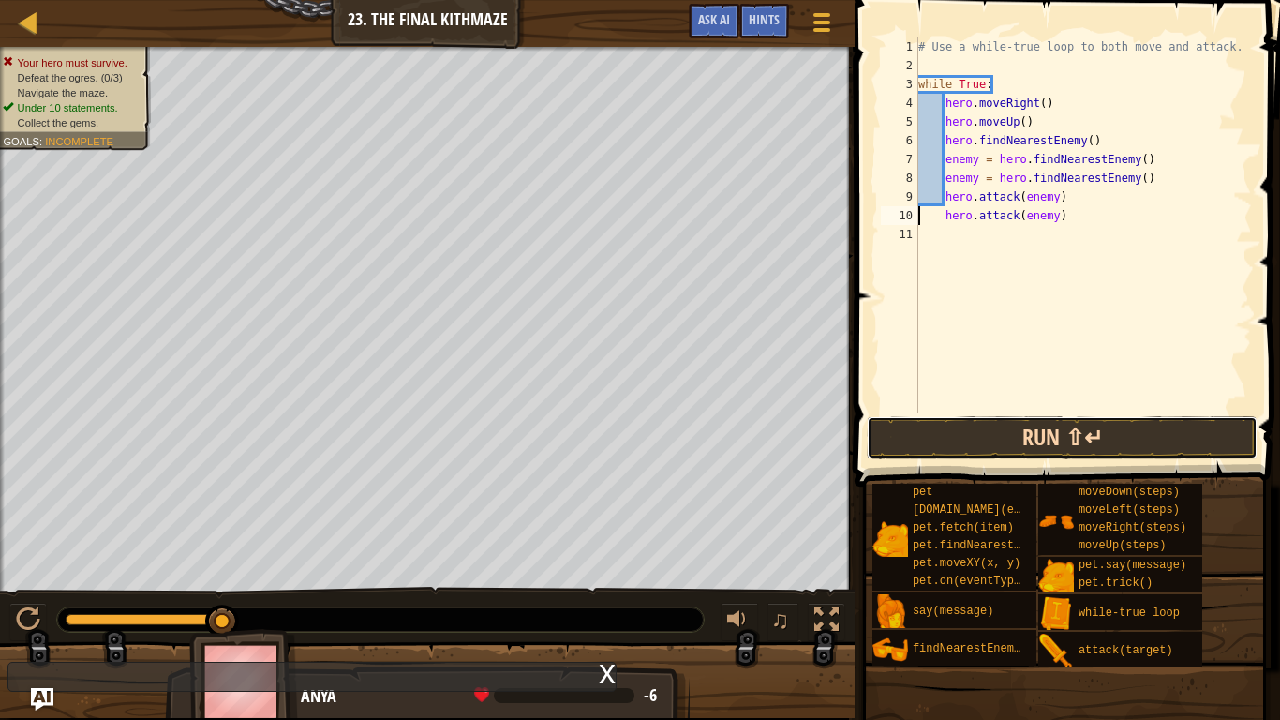
click at [1000, 427] on button "Run ⇧↵" at bounding box center [1062, 437] width 391 height 43
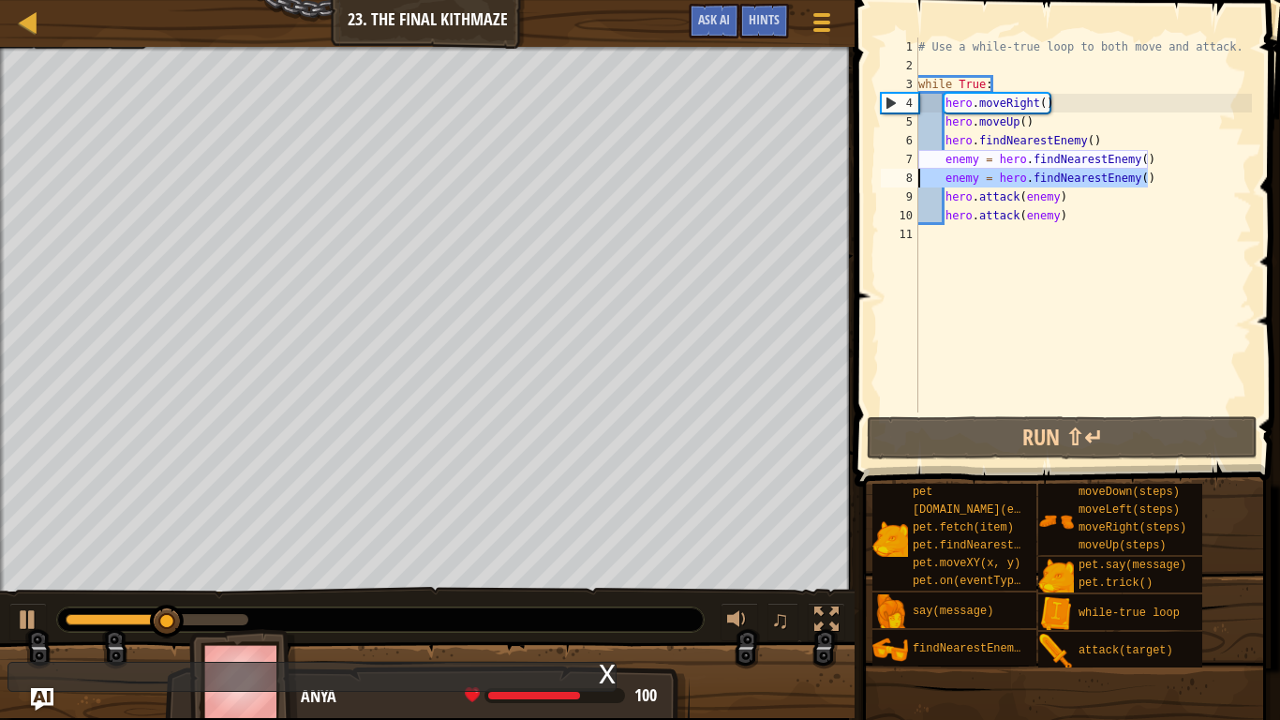
drag, startPoint x: 1158, startPoint y: 181, endPoint x: 914, endPoint y: 180, distance: 244.6
click at [914, 180] on div "hero.attack(enemy) 1 2 3 4 5 6 7 8 9 10 11 # Use a while-true loop to both move…" at bounding box center [1064, 224] width 375 height 375
type textarea "enemy = hero.findNearestEnemy()"
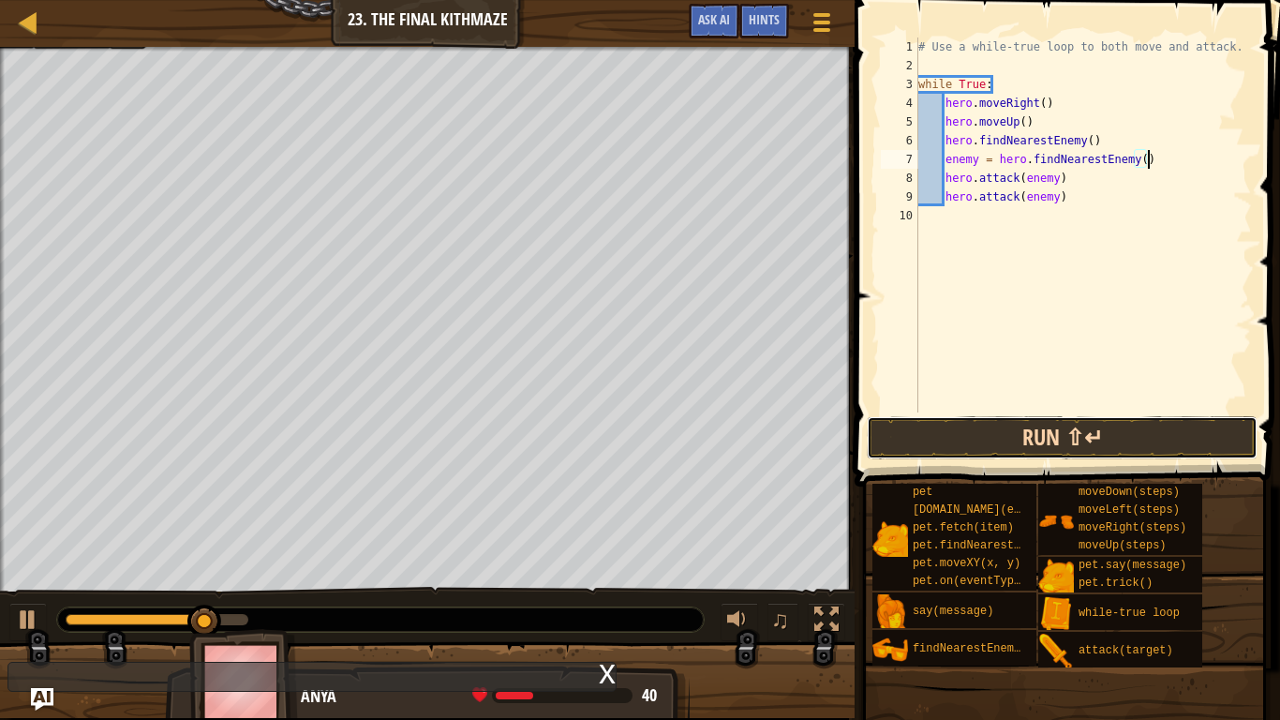
click at [984, 431] on button "Run ⇧↵" at bounding box center [1062, 437] width 391 height 43
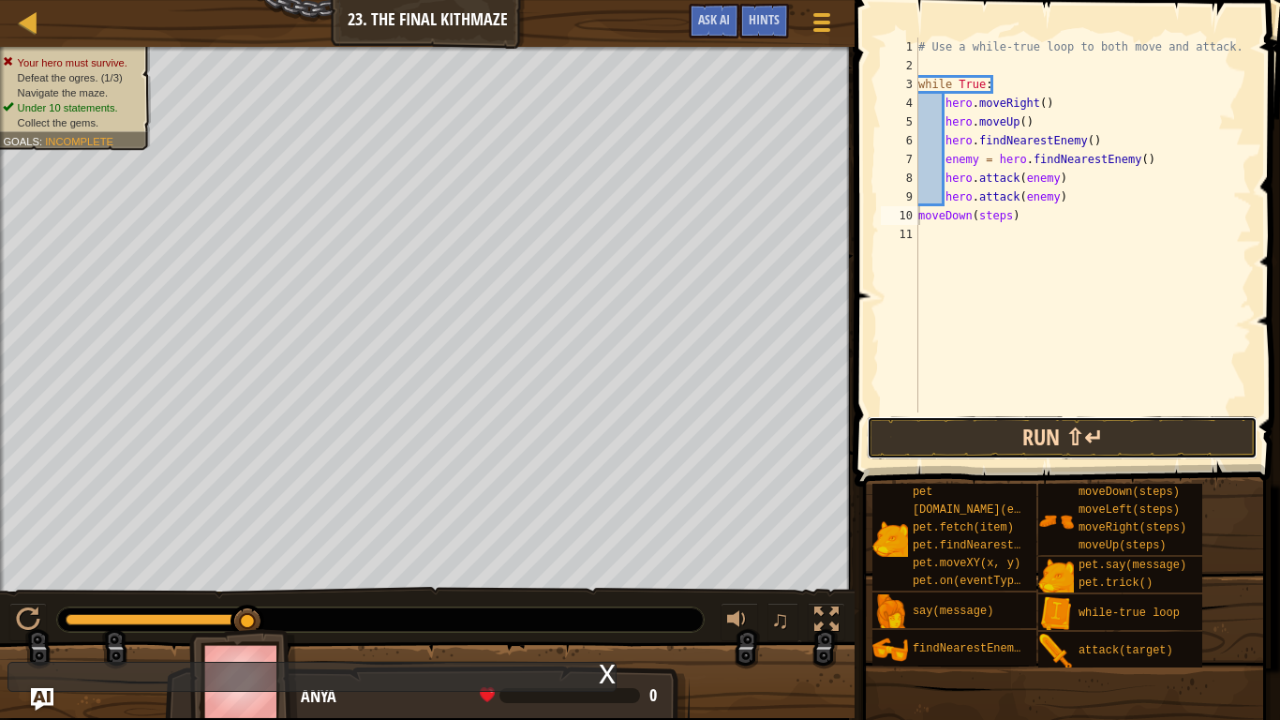
click at [881, 418] on button "Run ⇧↵" at bounding box center [1062, 437] width 391 height 43
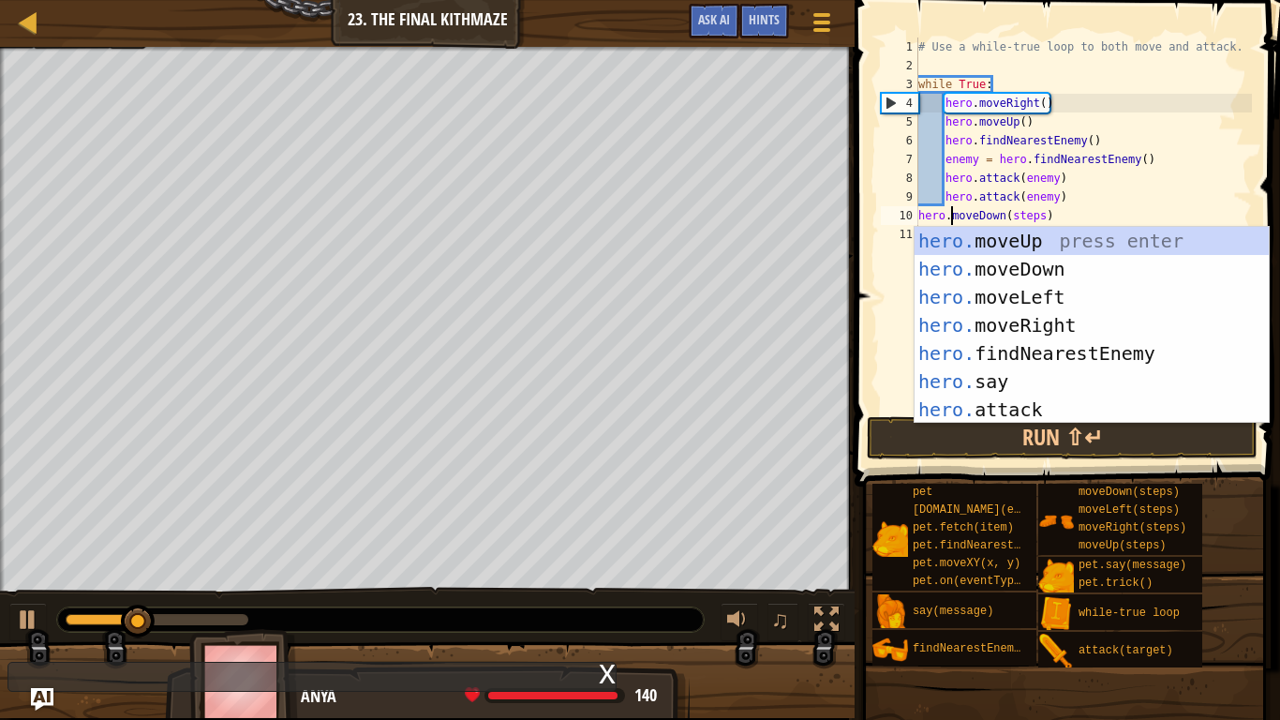
scroll to position [8, 6]
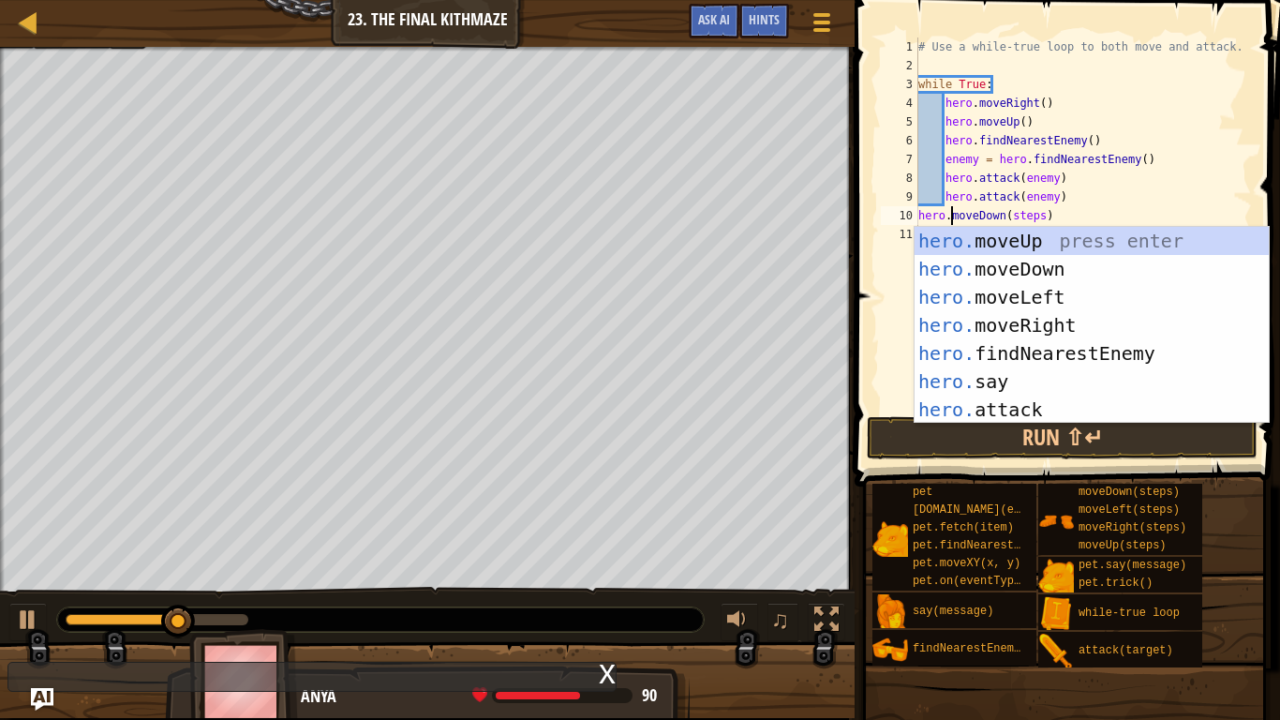
click at [918, 218] on div "# Use a while-true loop to both move and attack. while True : hero . moveRight …" at bounding box center [1083, 243] width 337 height 412
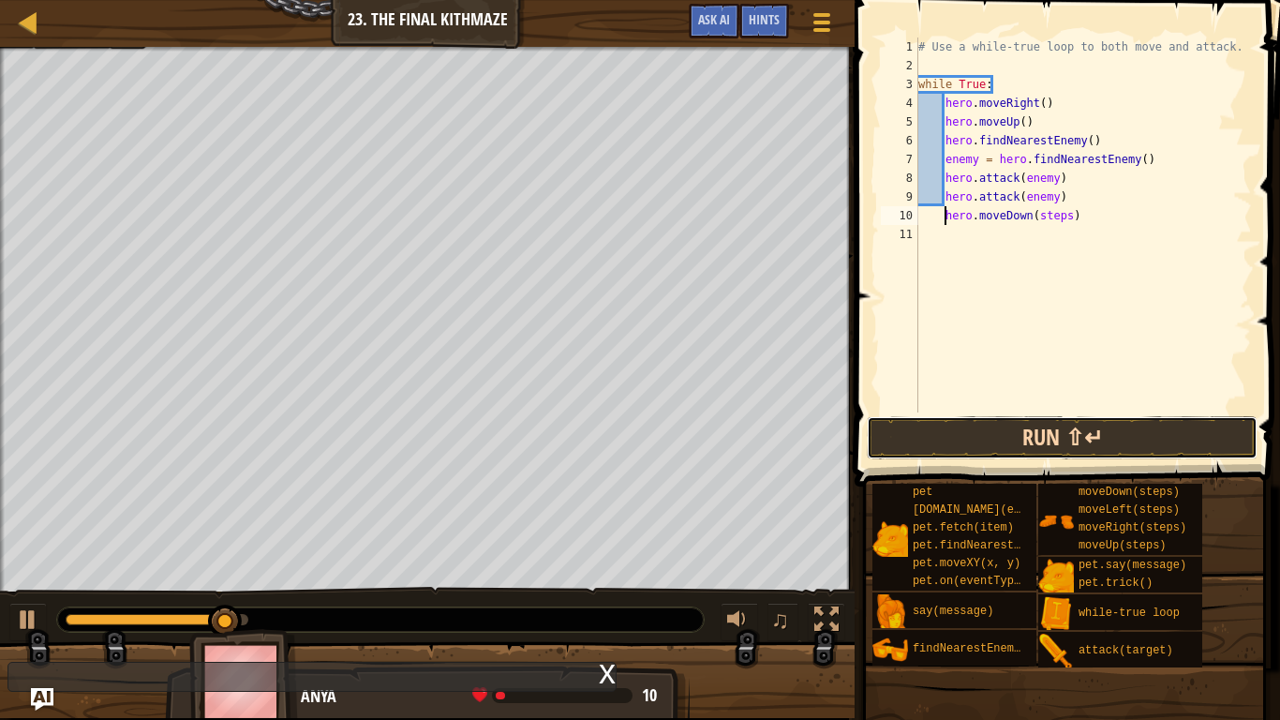
click at [1049, 435] on button "Run ⇧↵" at bounding box center [1062, 437] width 391 height 43
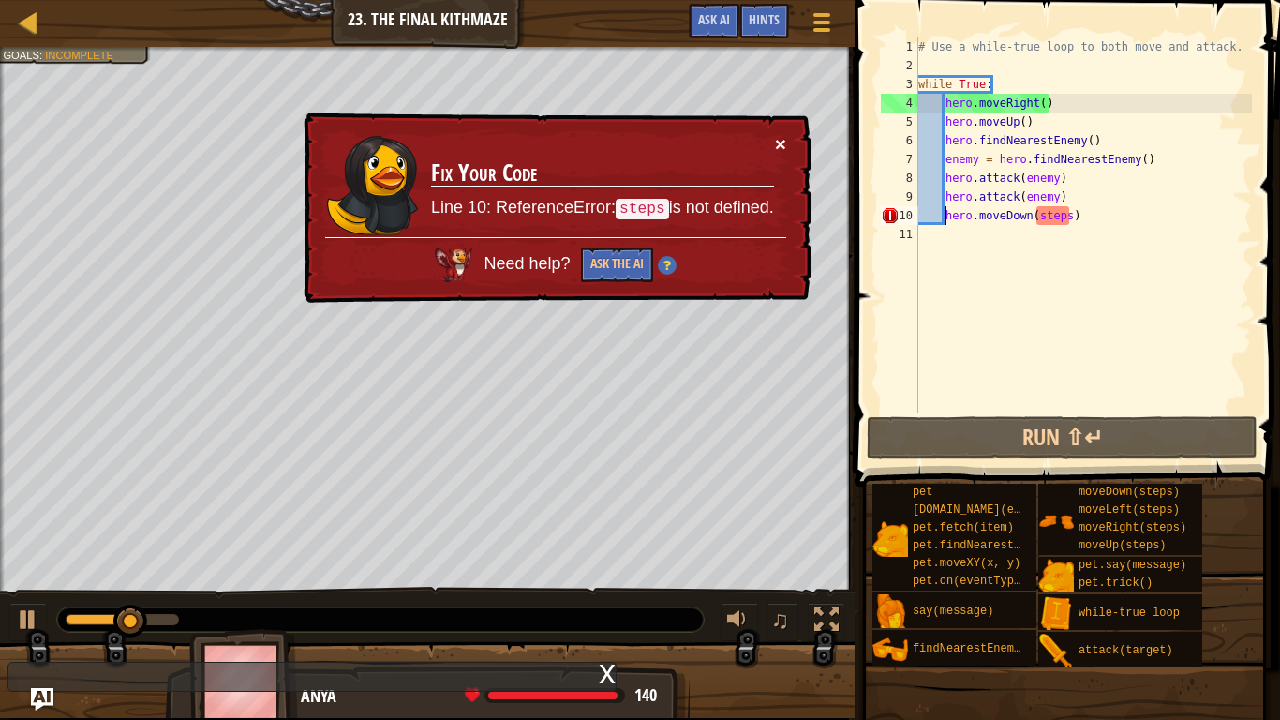
click at [783, 142] on button "×" at bounding box center [781, 147] width 12 height 20
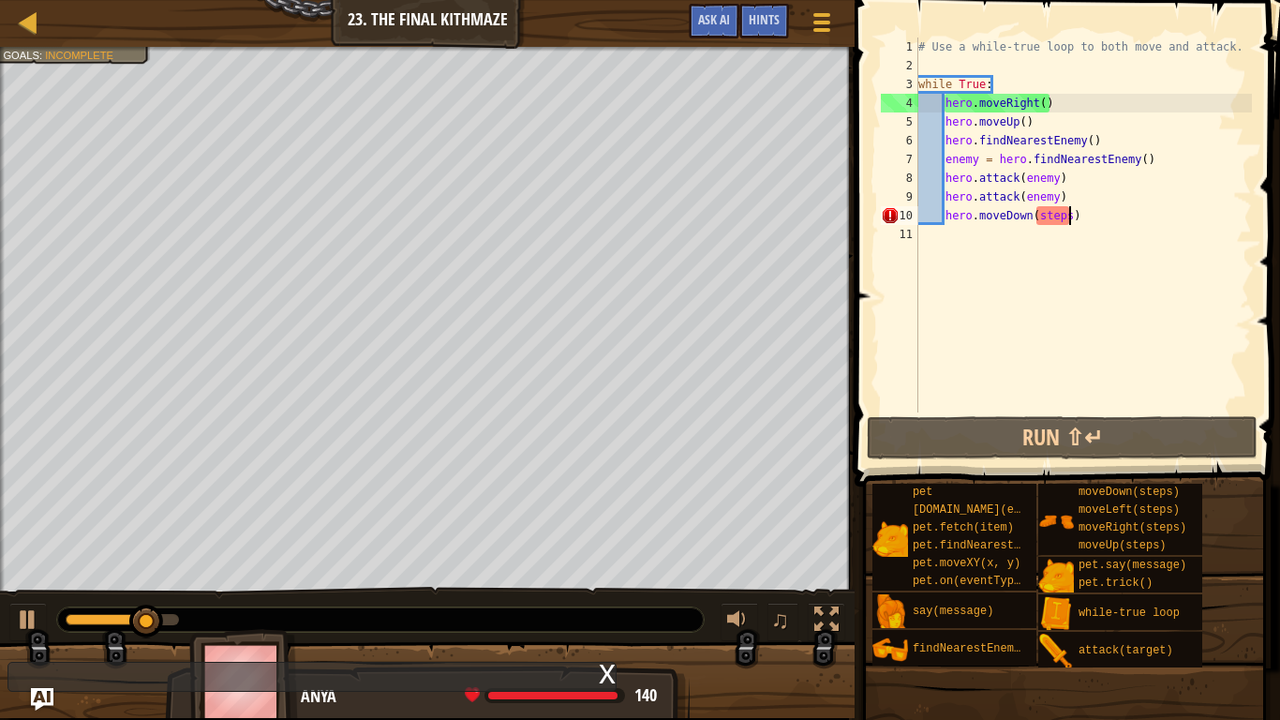
click at [1072, 213] on div "# Use a while-true loop to both move and attack. while True : hero . moveRight …" at bounding box center [1083, 243] width 337 height 412
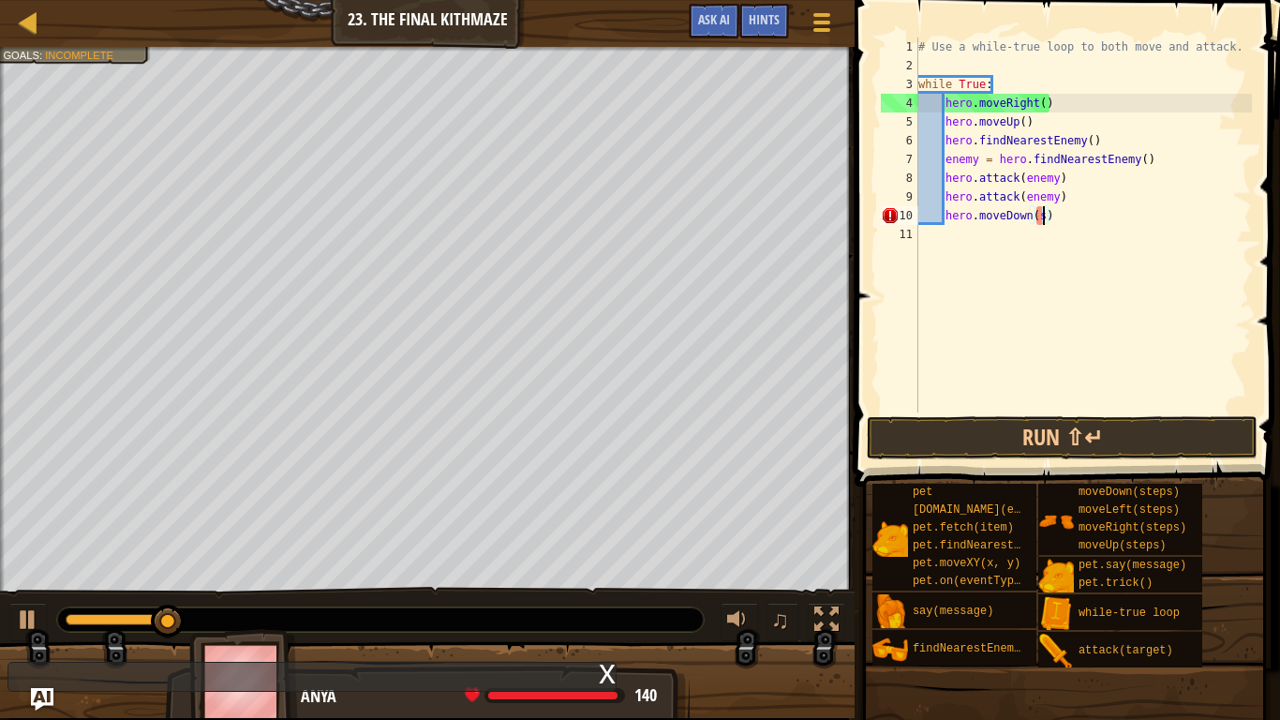
type textarea "hero.moveDown()"
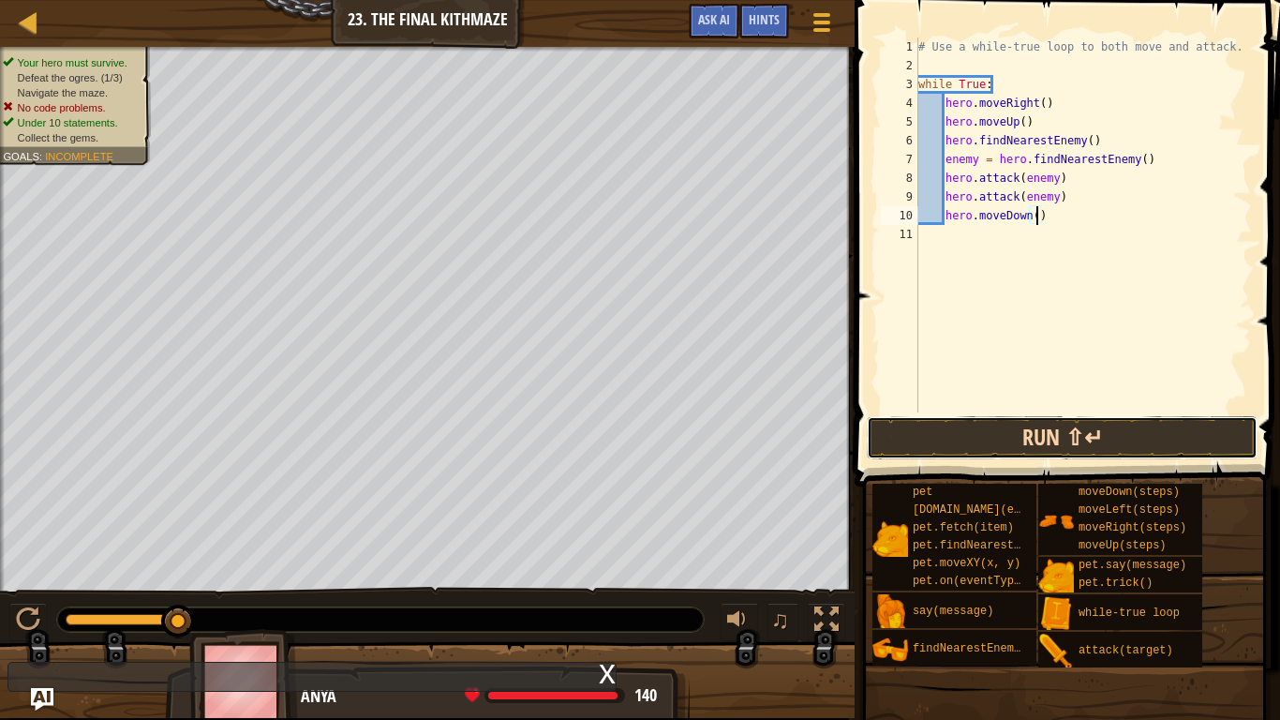
click at [1089, 425] on button "Run ⇧↵" at bounding box center [1062, 437] width 391 height 43
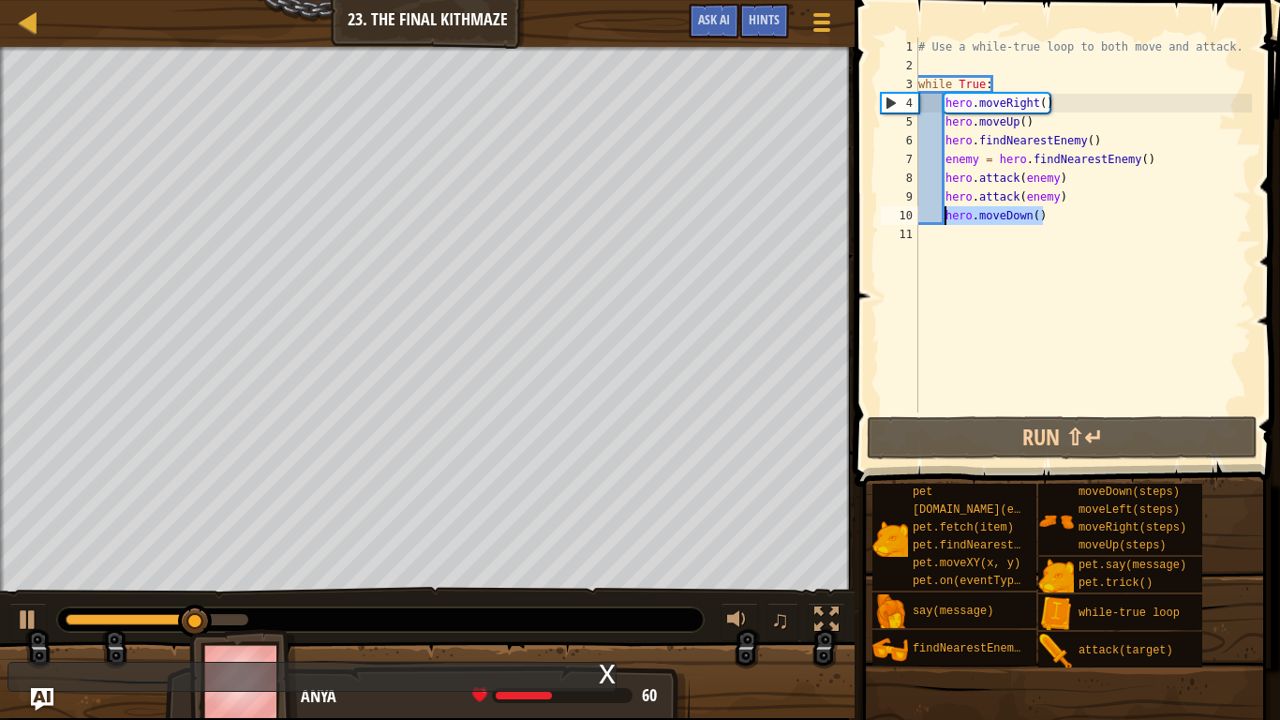
drag, startPoint x: 1059, startPoint y: 223, endPoint x: 946, endPoint y: 222, distance: 113.4
click at [946, 222] on div "# Use a while-true loop to both move and attack. while True : hero . moveRight …" at bounding box center [1083, 243] width 337 height 412
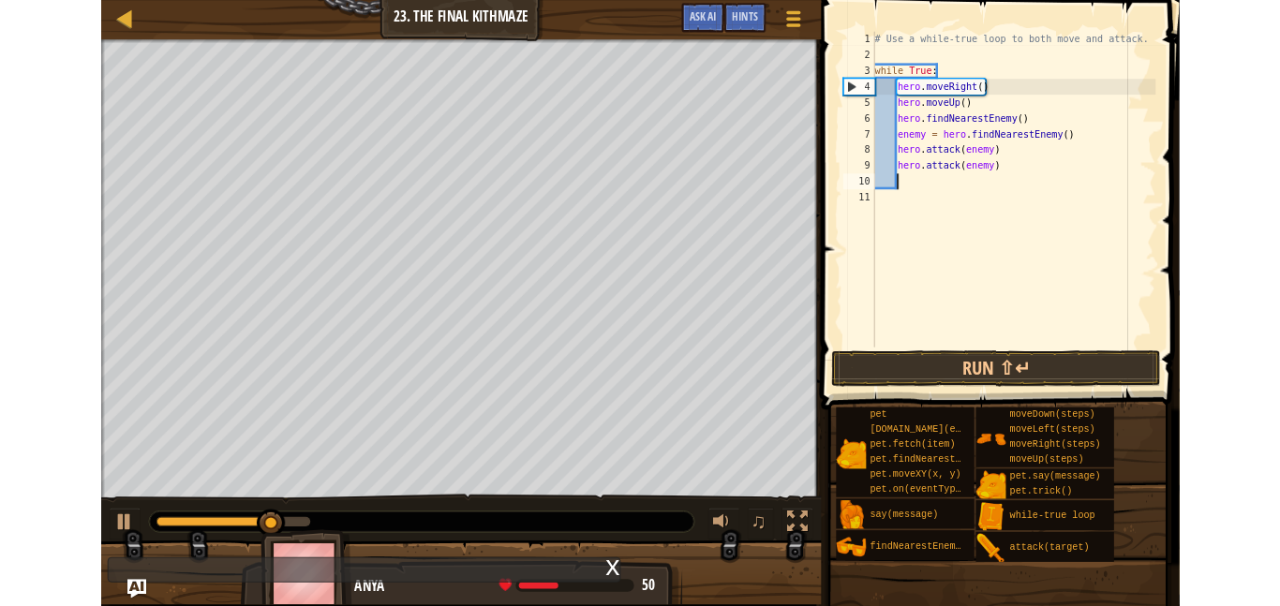
scroll to position [8, 3]
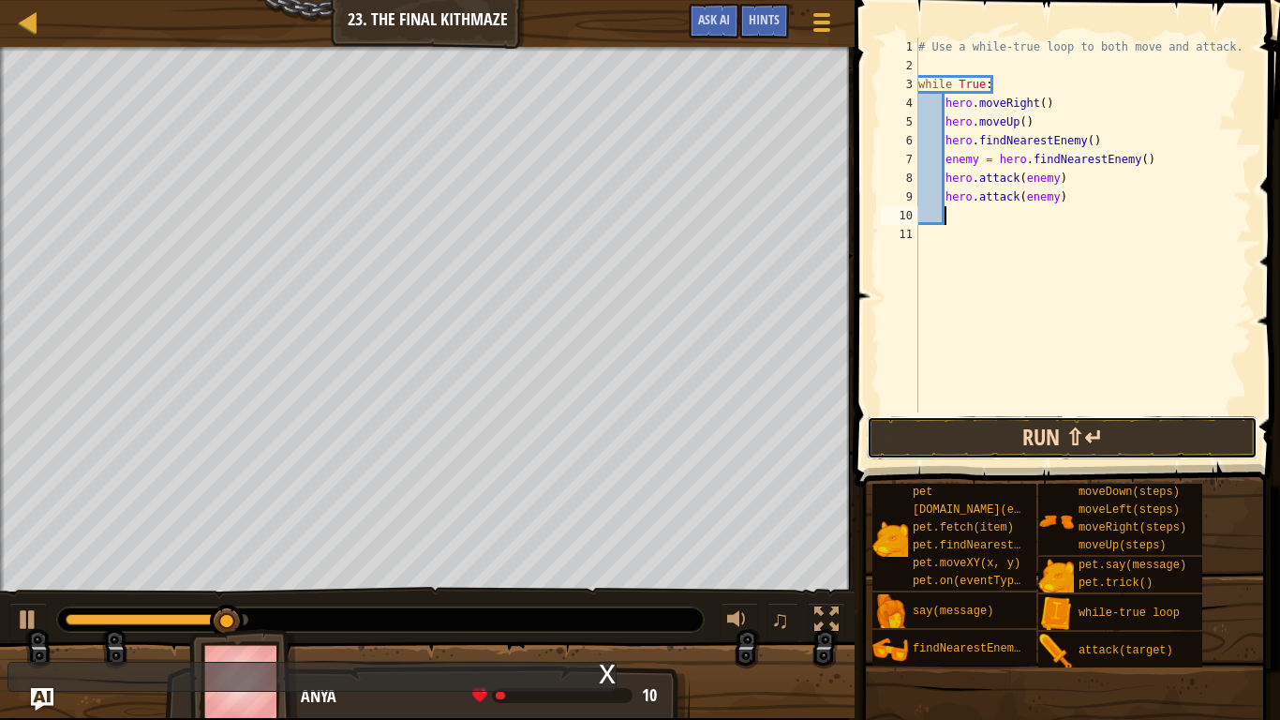
click at [1015, 432] on button "Run ⇧↵" at bounding box center [1062, 437] width 391 height 43
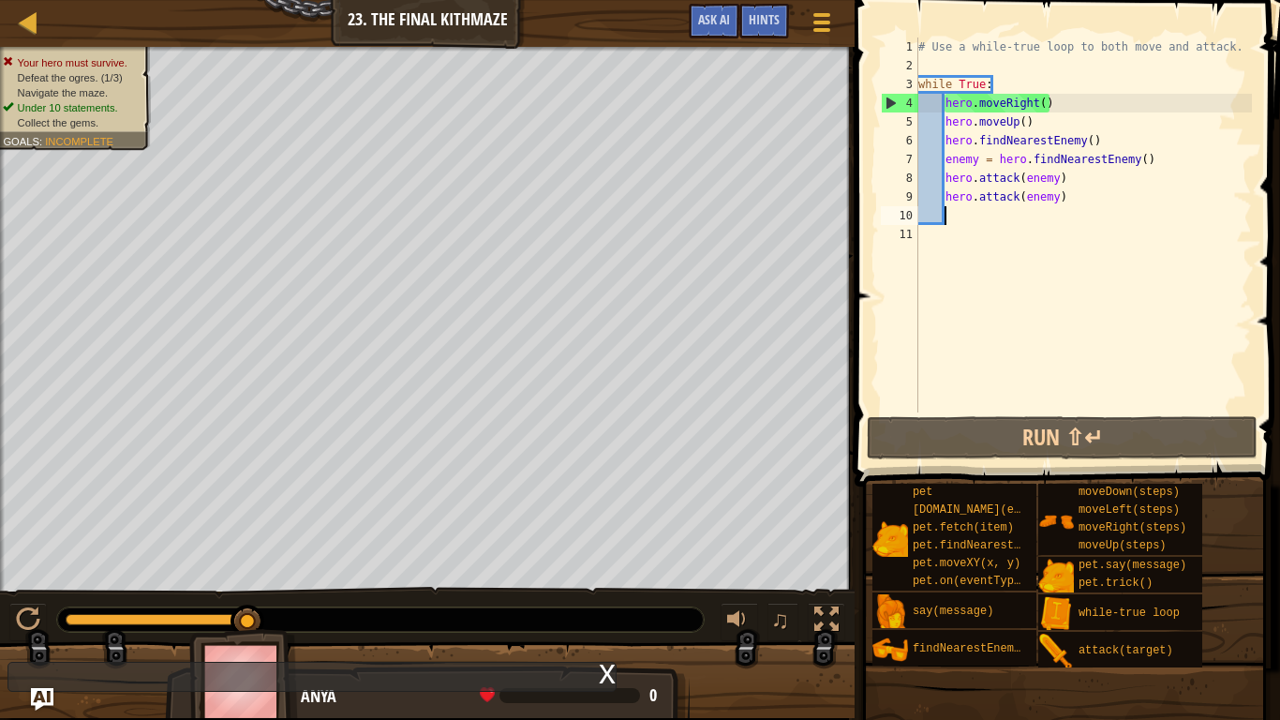
click at [170, 605] on div "Your hero must survive. Defeat the ogres. (1/3) Navigate the maze. Under 10 sta…" at bounding box center [640, 382] width 1280 height 671
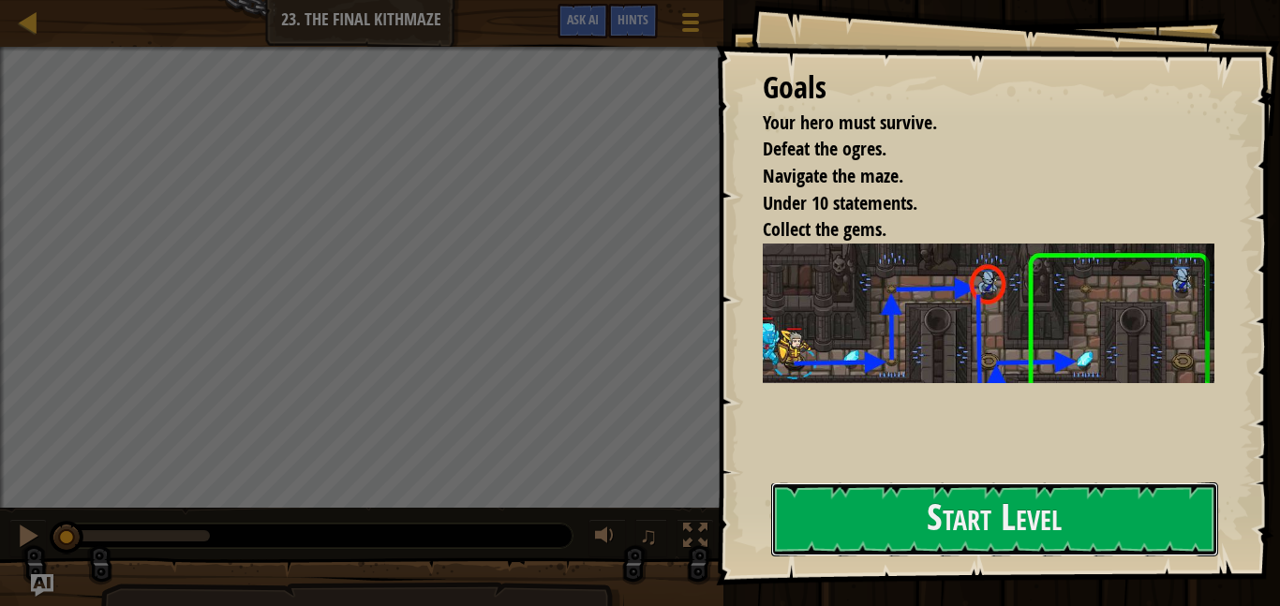
click at [932, 505] on button "Start Level" at bounding box center [994, 520] width 447 height 74
